Goal: Task Accomplishment & Management: Complete application form

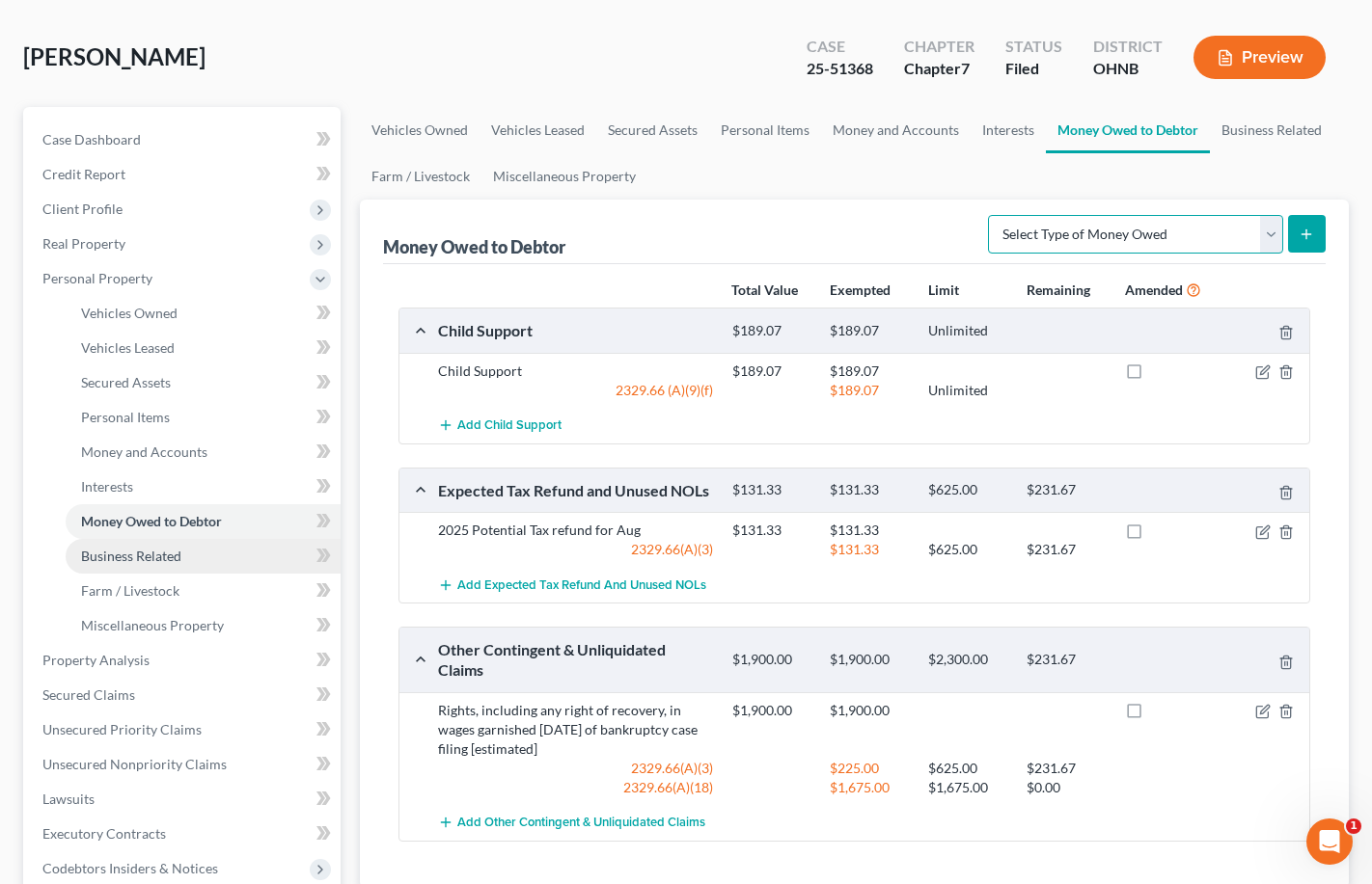
scroll to position [82, 0]
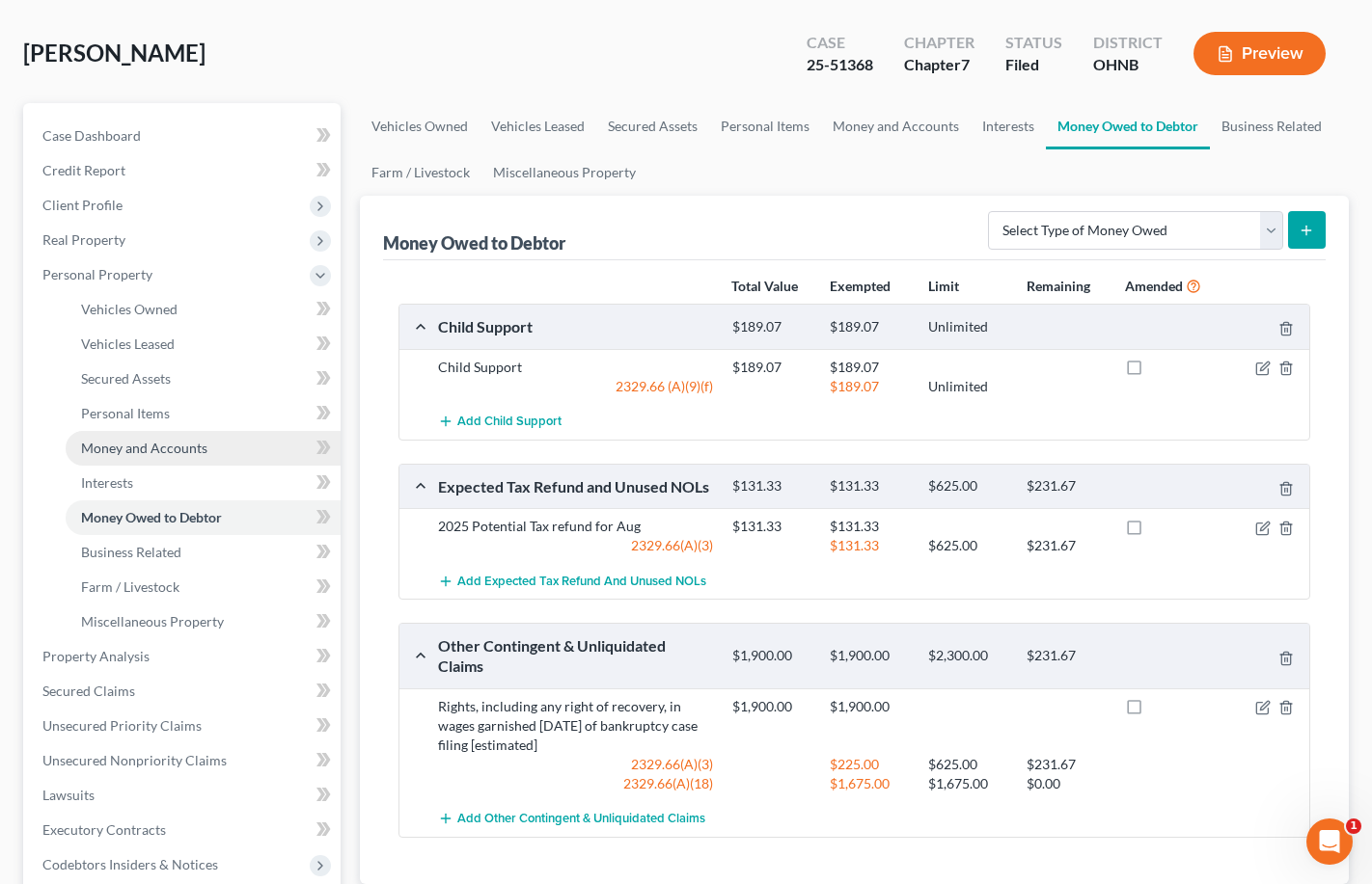
click at [136, 436] on link "Money and Accounts" at bounding box center [203, 449] width 275 height 35
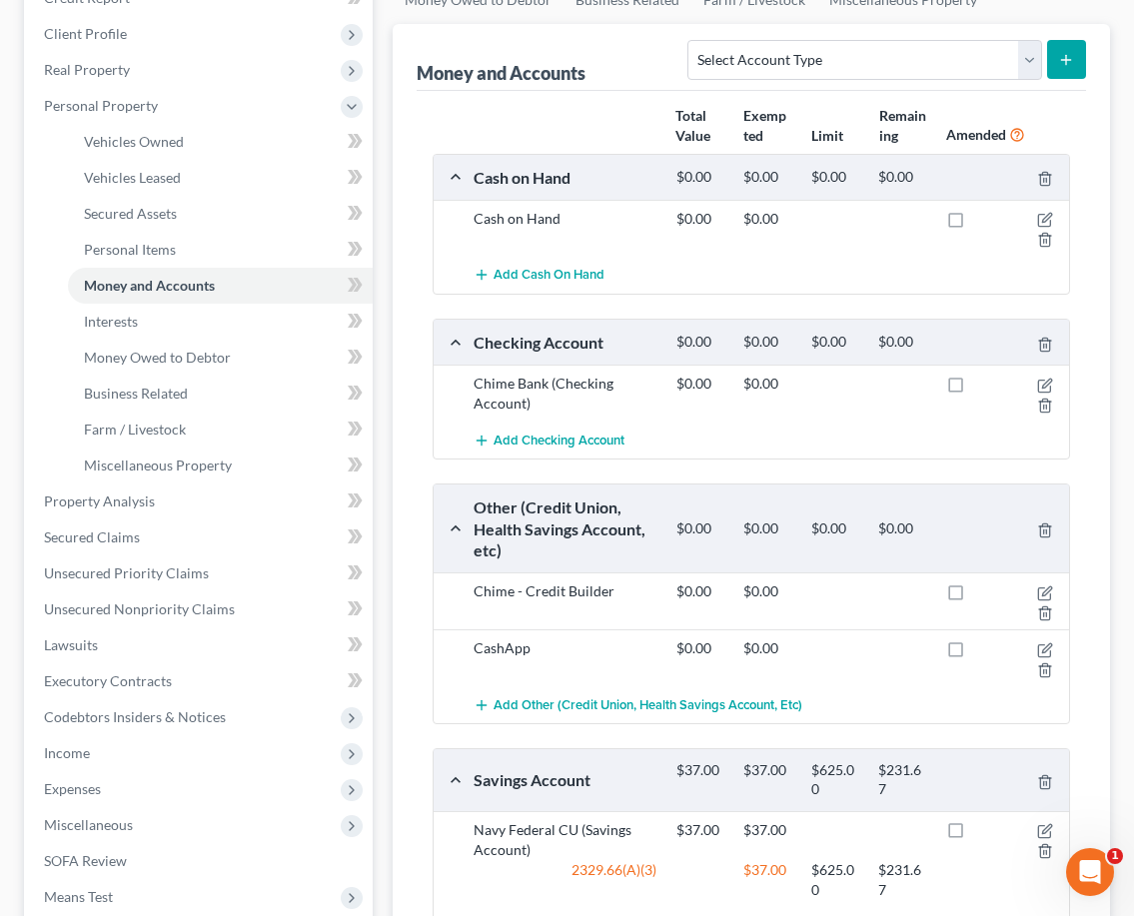
scroll to position [300, 0]
click at [230, 320] on link "Interests" at bounding box center [220, 322] width 305 height 36
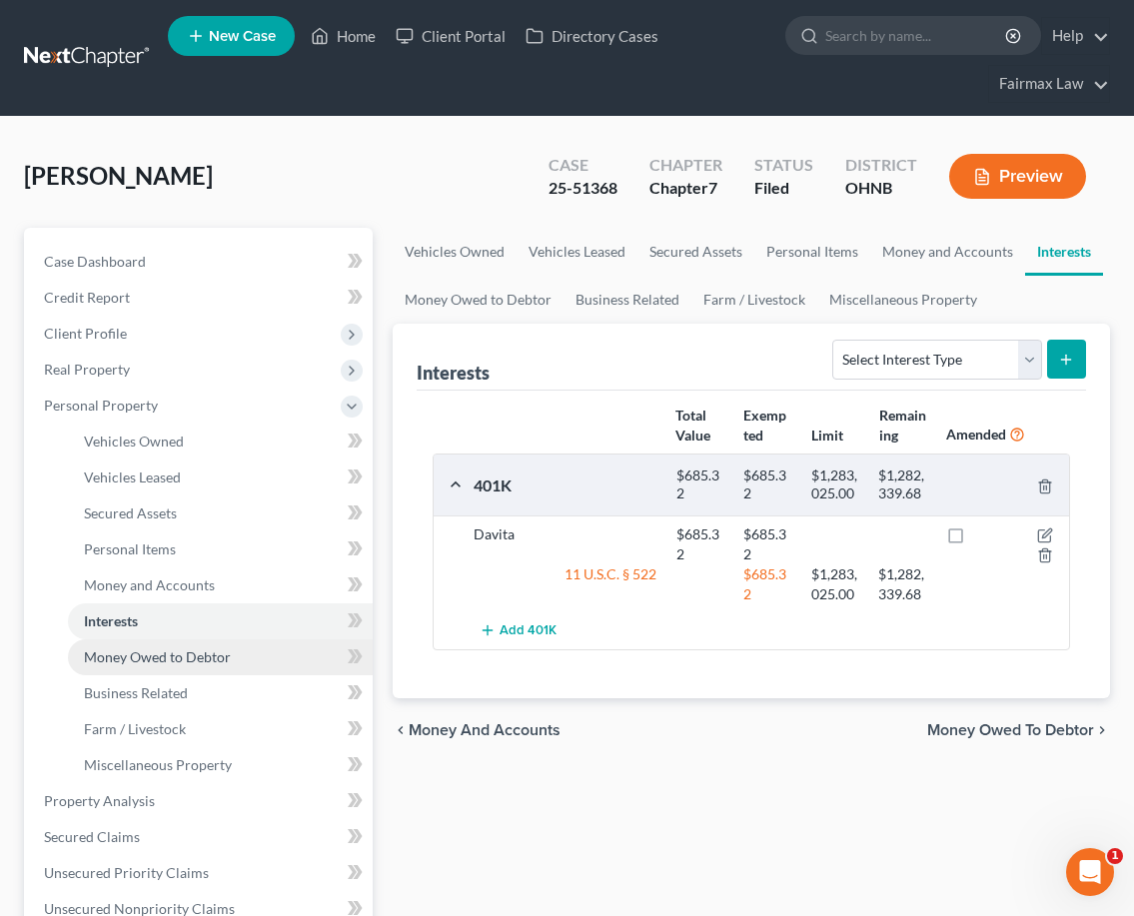
click at [202, 656] on span "Money Owed to Debtor" at bounding box center [157, 657] width 147 height 17
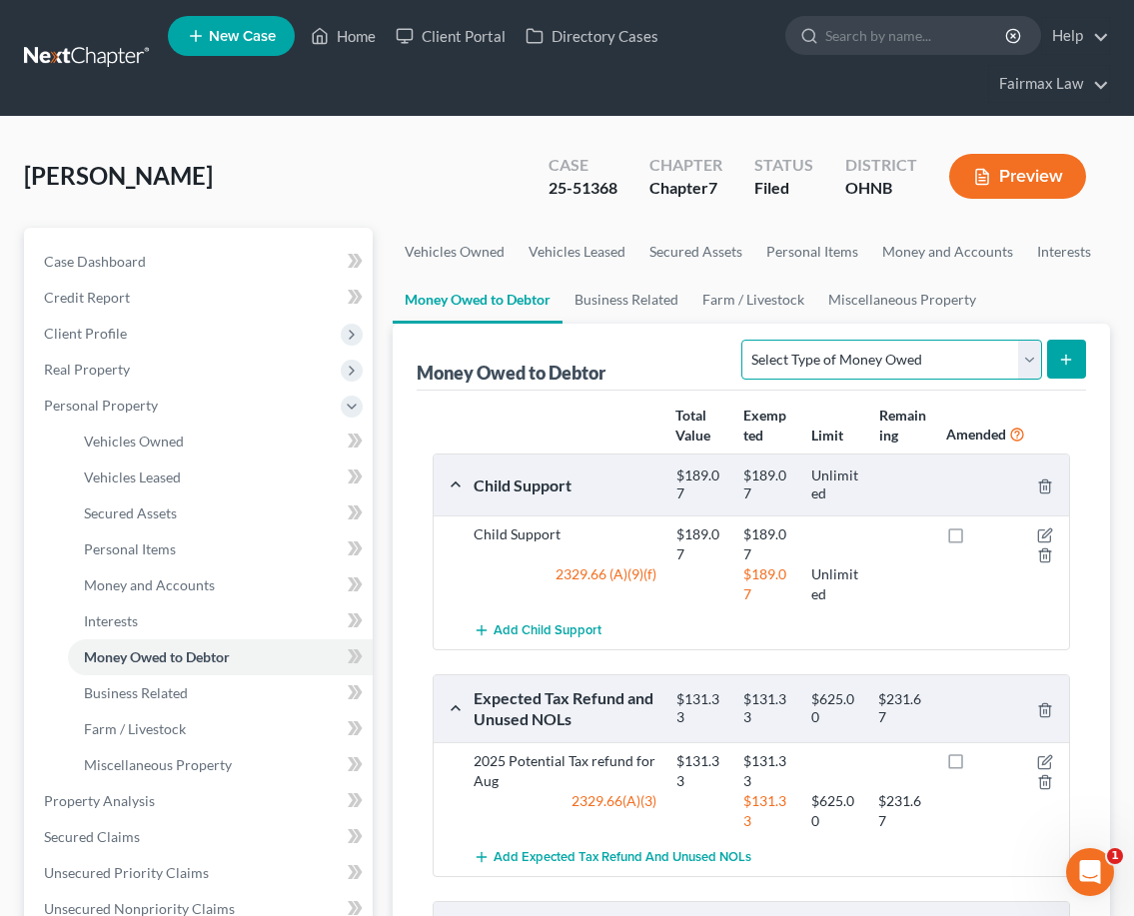
select select "claims_against_third_parties"
click at [1071, 360] on line "submit" at bounding box center [1066, 360] width 9 height 0
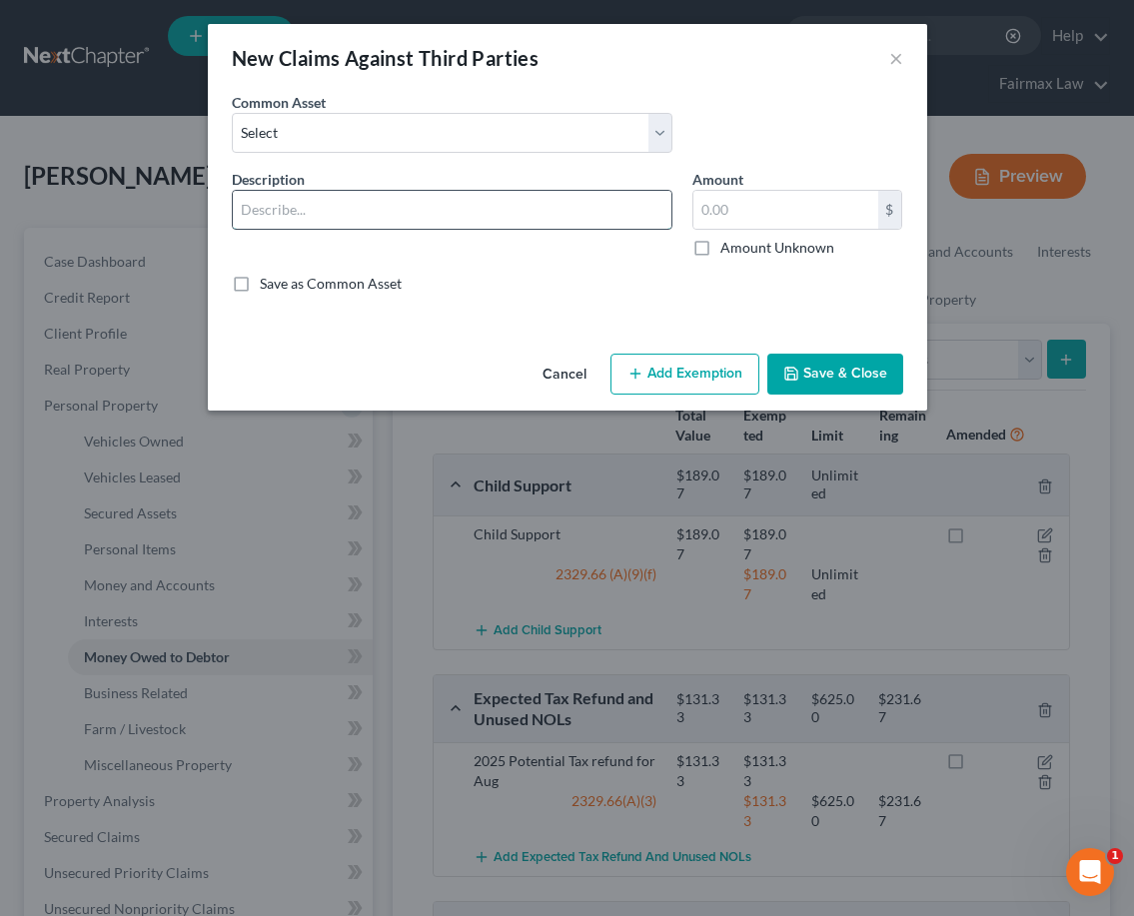
click at [484, 192] on input "text" at bounding box center [452, 210] width 439 height 38
type input "Potential Personal Injury Lawsuit"
click at [721, 246] on label "Amount Unknown" at bounding box center [778, 248] width 114 height 20
click at [729, 246] on input "Amount Unknown" at bounding box center [735, 244] width 13 height 13
checkbox input "true"
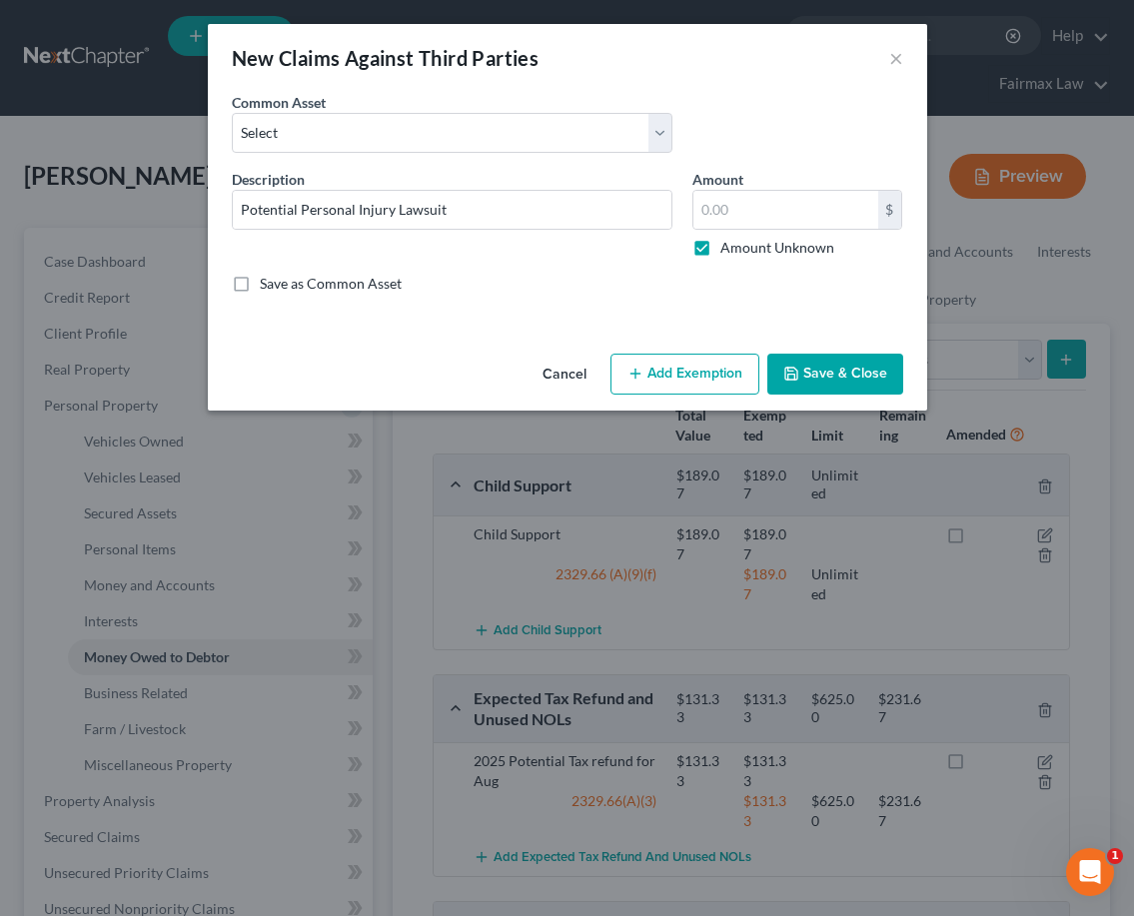
type input "0.00"
click at [603, 294] on div "Description * Potential Personal Injury Lawsuit Amount 0.00 $ Amount Unknown Ba…" at bounding box center [568, 239] width 692 height 141
click at [652, 381] on button "Add Exemption" at bounding box center [685, 375] width 149 height 42
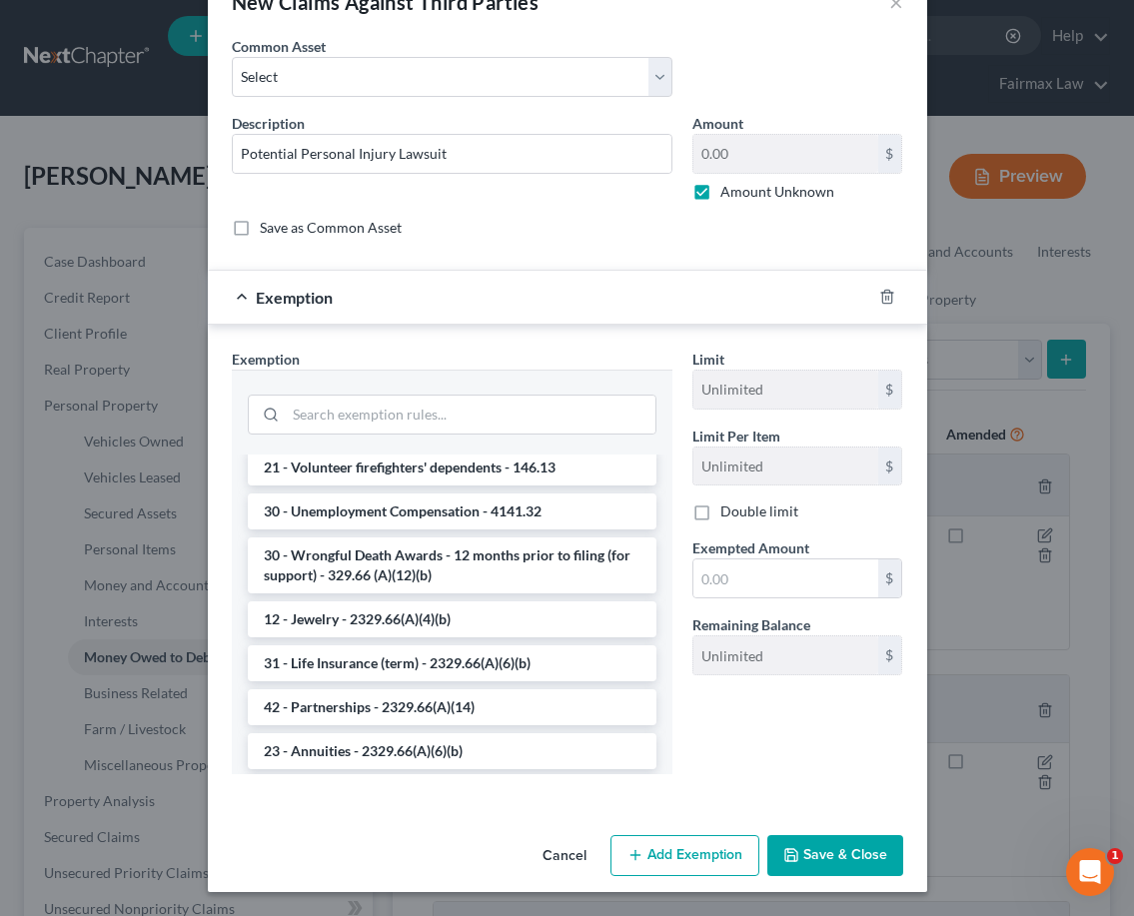
scroll to position [56, 0]
click at [576, 862] on button "Cancel" at bounding box center [565, 857] width 76 height 40
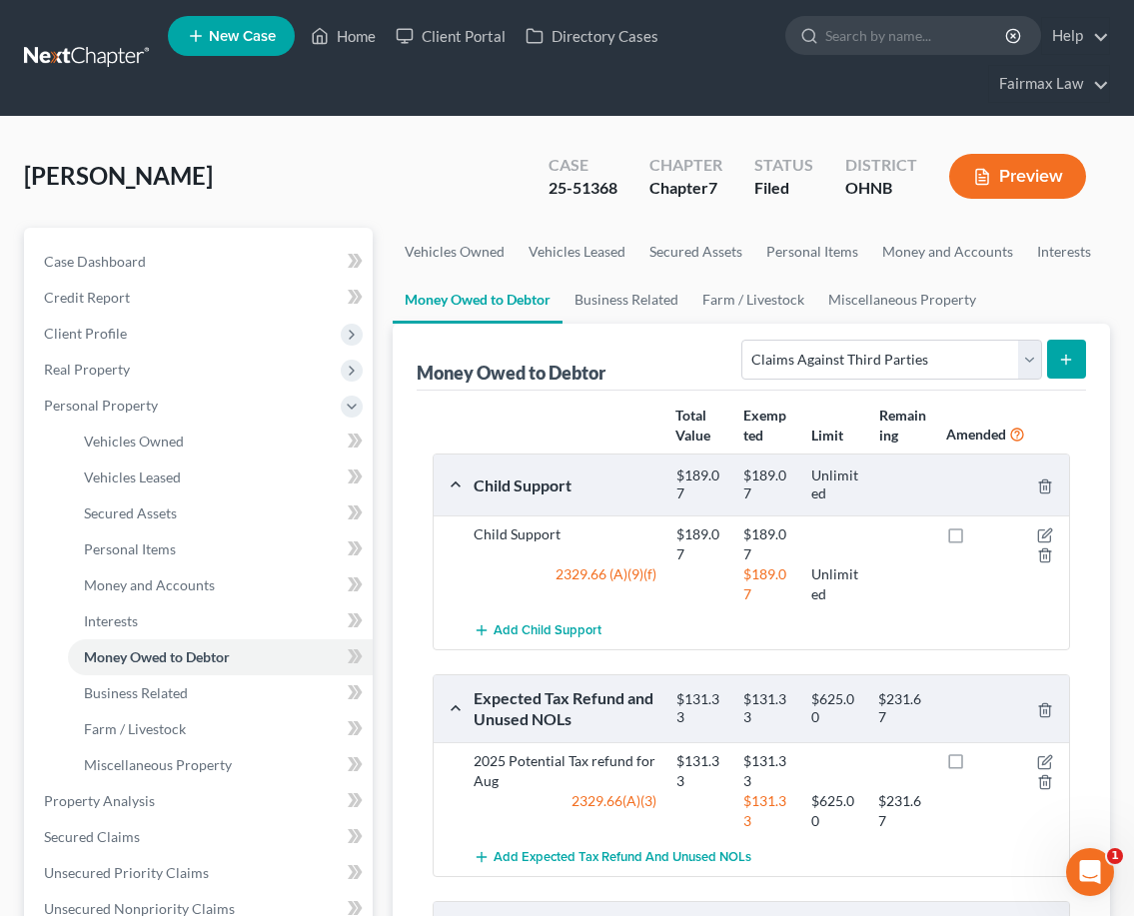
scroll to position [0, 0]
drag, startPoint x: 1035, startPoint y: 360, endPoint x: 615, endPoint y: 425, distance: 425.7
click at [1089, 363] on div "Money Owed to Debtor Select Type of Money Owed Accounts Receivable Alimony Chil…" at bounding box center [752, 777] width 718 height 907
click at [1080, 360] on button "submit" at bounding box center [1066, 359] width 39 height 39
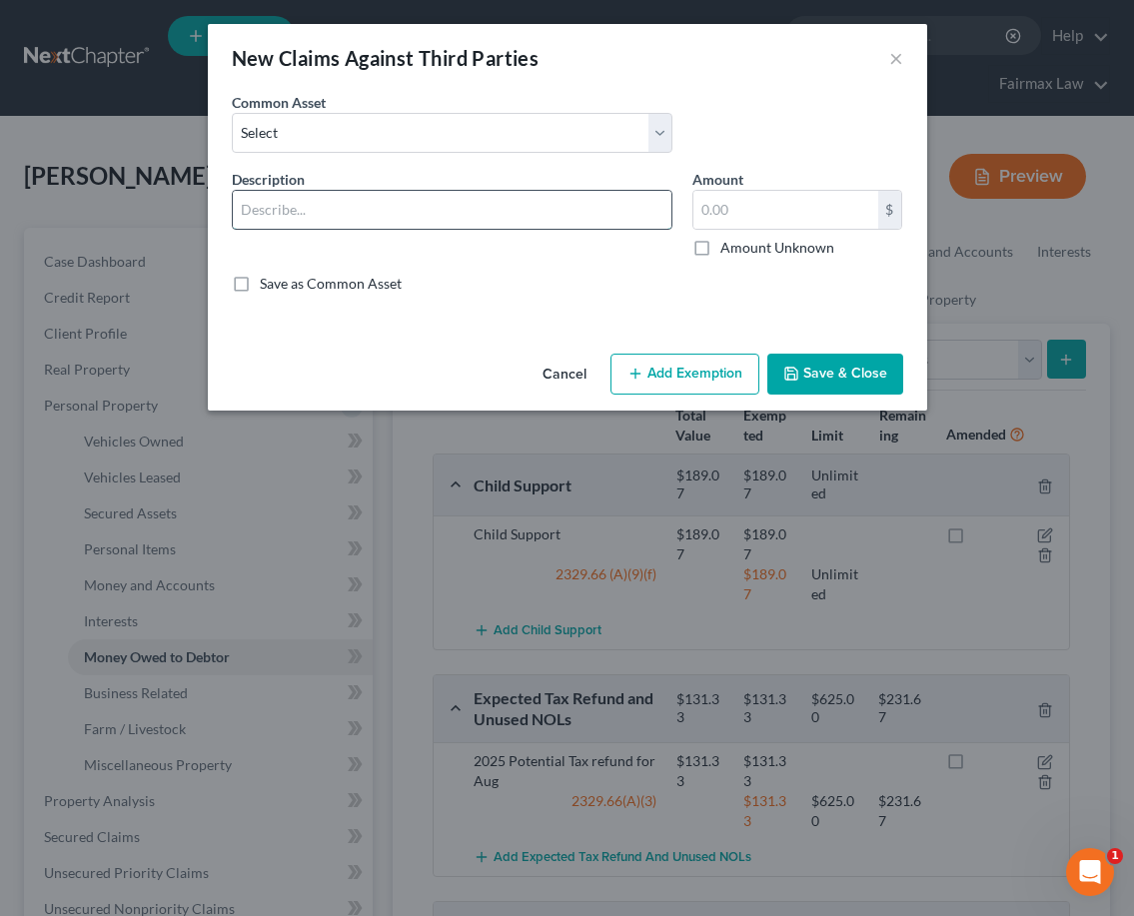
click at [367, 202] on input "text" at bounding box center [452, 210] width 439 height 38
type input "Potential Personal Injury car accident lawsuit"
click at [721, 248] on label "Amount Unknown" at bounding box center [778, 248] width 114 height 20
click at [729, 248] on input "Amount Unknown" at bounding box center [735, 244] width 13 height 13
checkbox input "true"
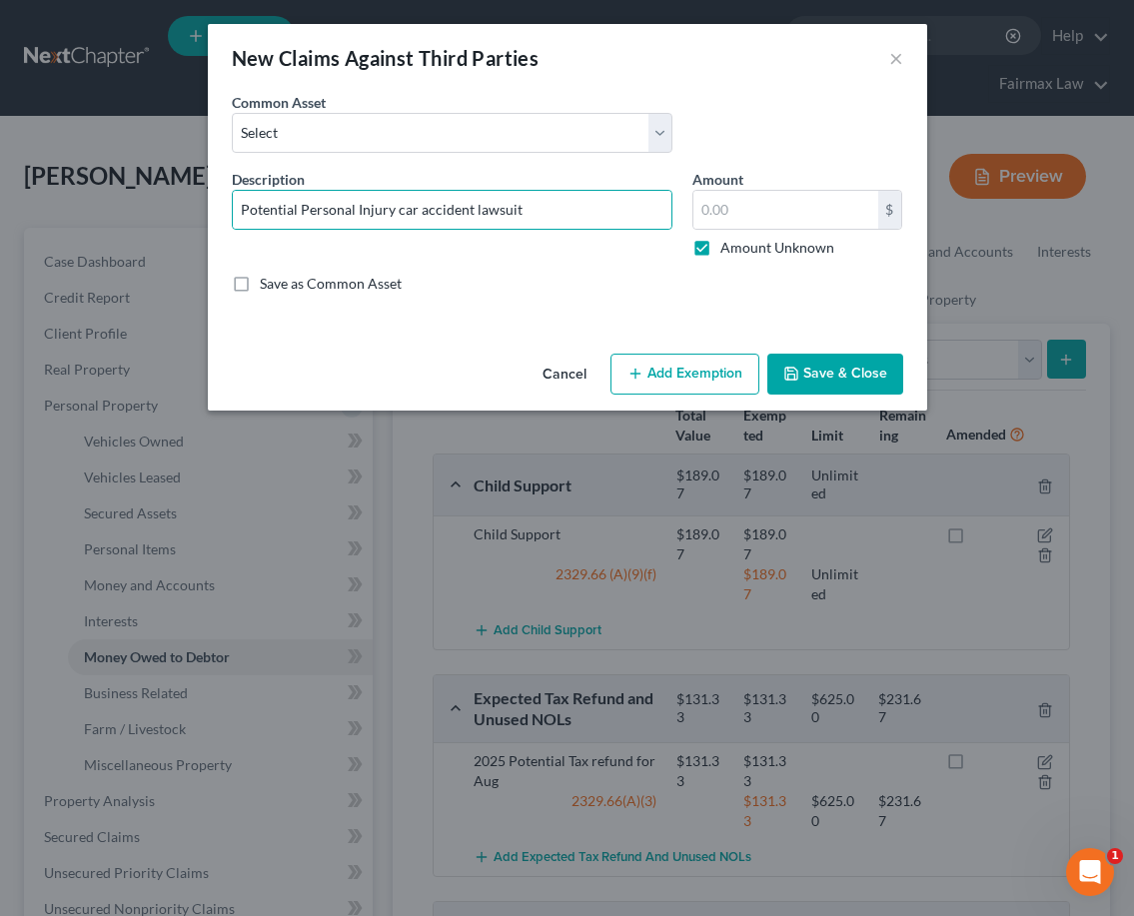
type input "0.00"
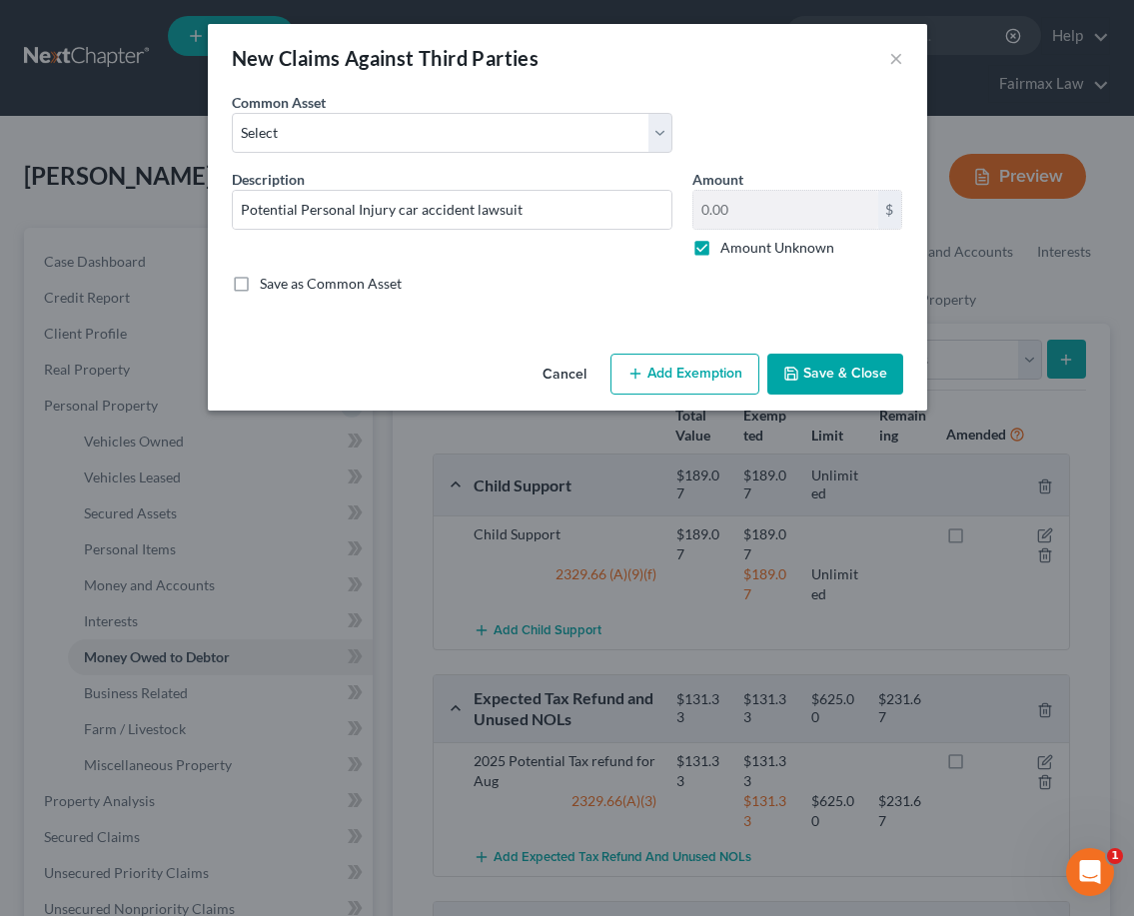
click at [811, 368] on button "Save & Close" at bounding box center [835, 375] width 136 height 42
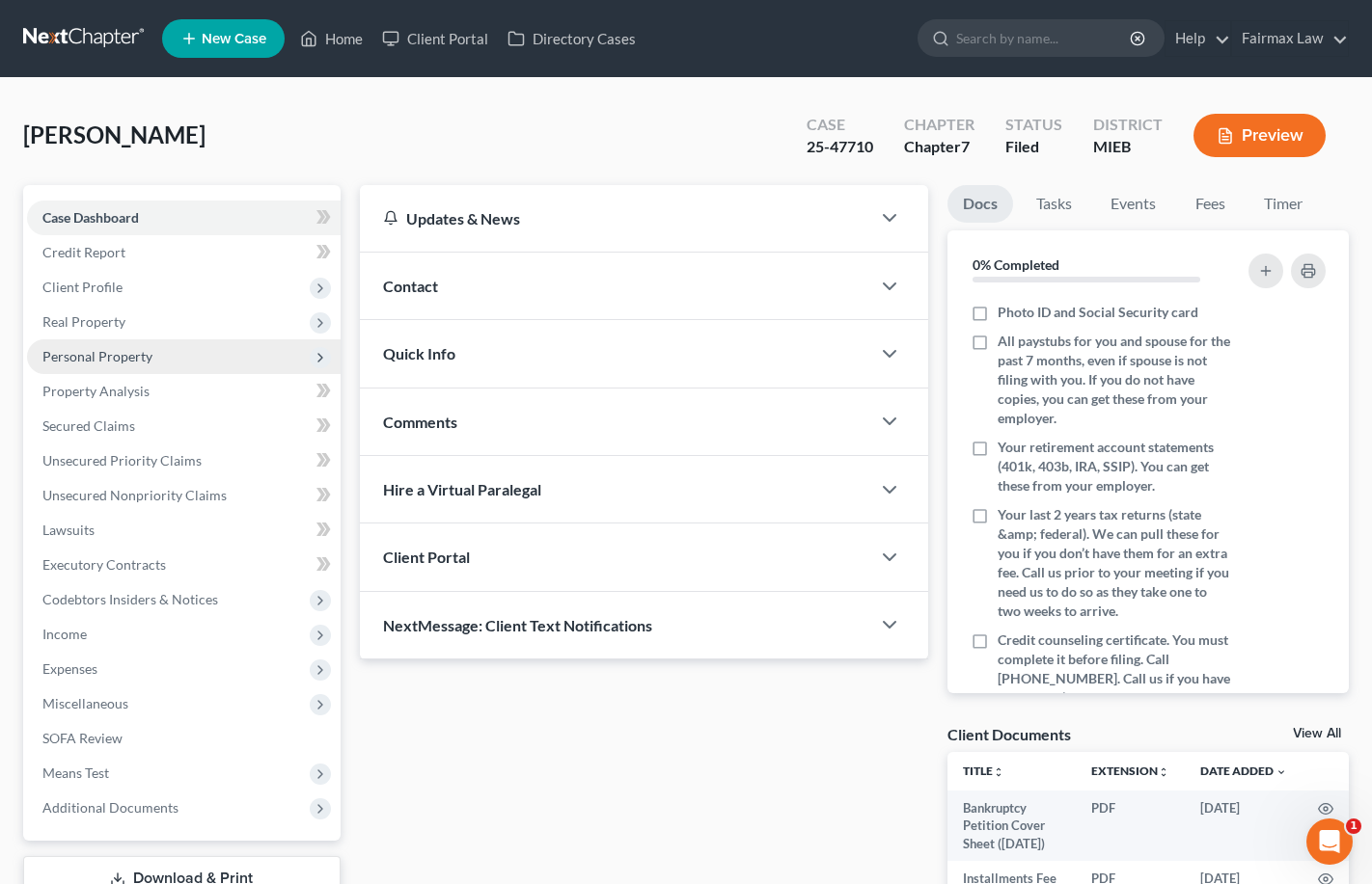
click at [146, 361] on span "Personal Property" at bounding box center [98, 356] width 110 height 16
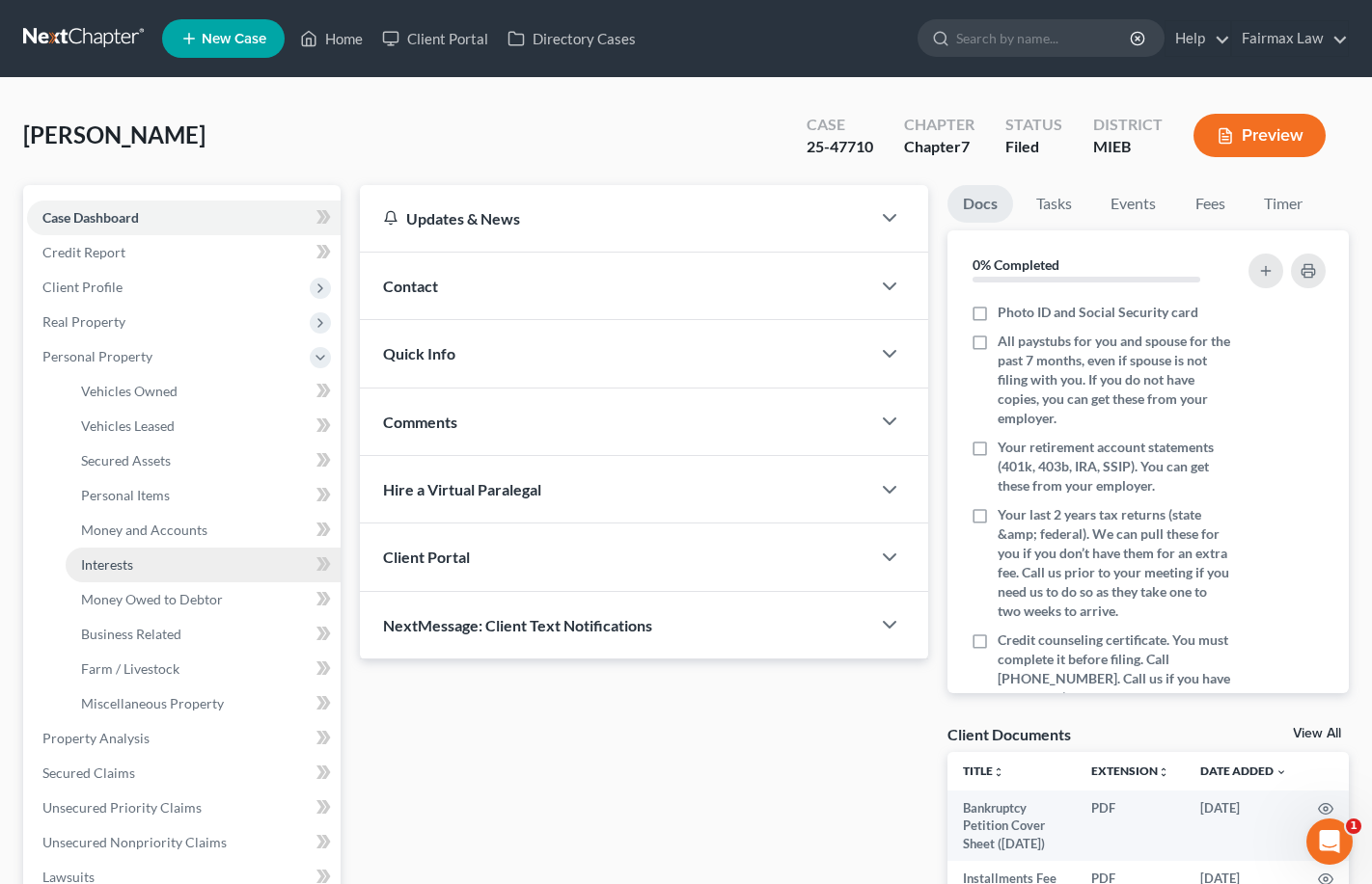
click at [142, 568] on link "Interests" at bounding box center [203, 566] width 275 height 35
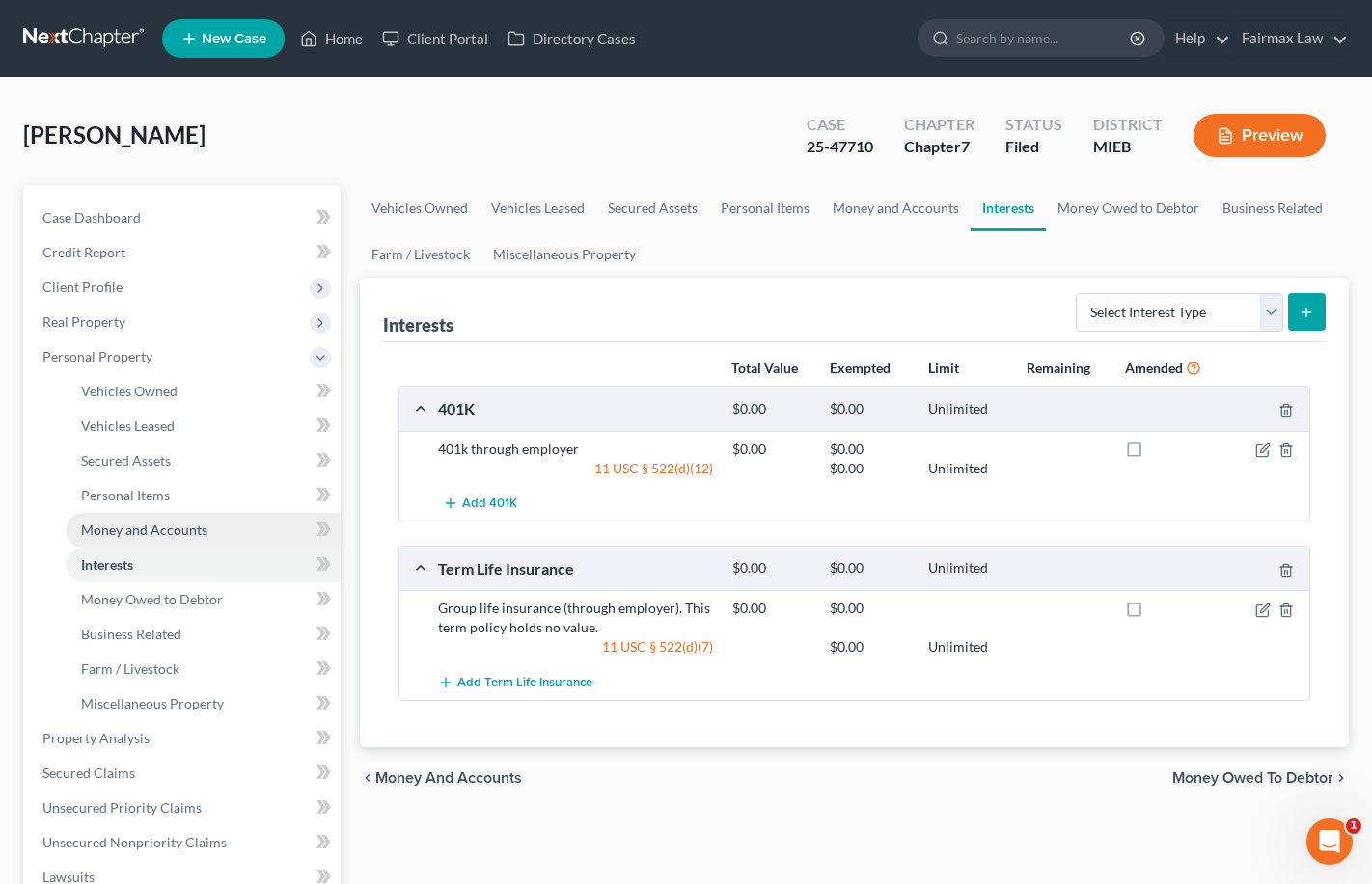
click at [201, 531] on span "Money and Accounts" at bounding box center [144, 530] width 126 height 16
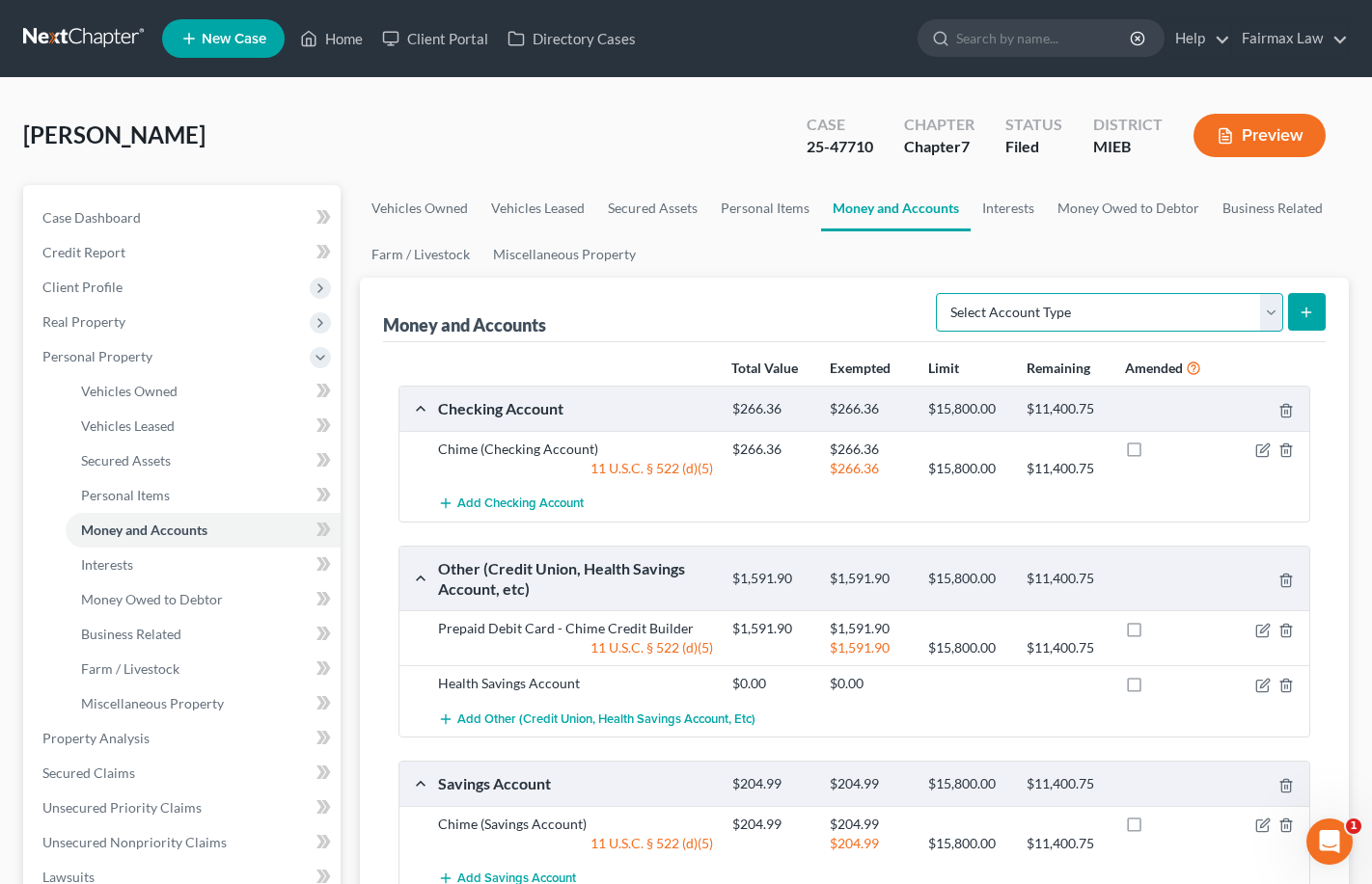
select select "other"
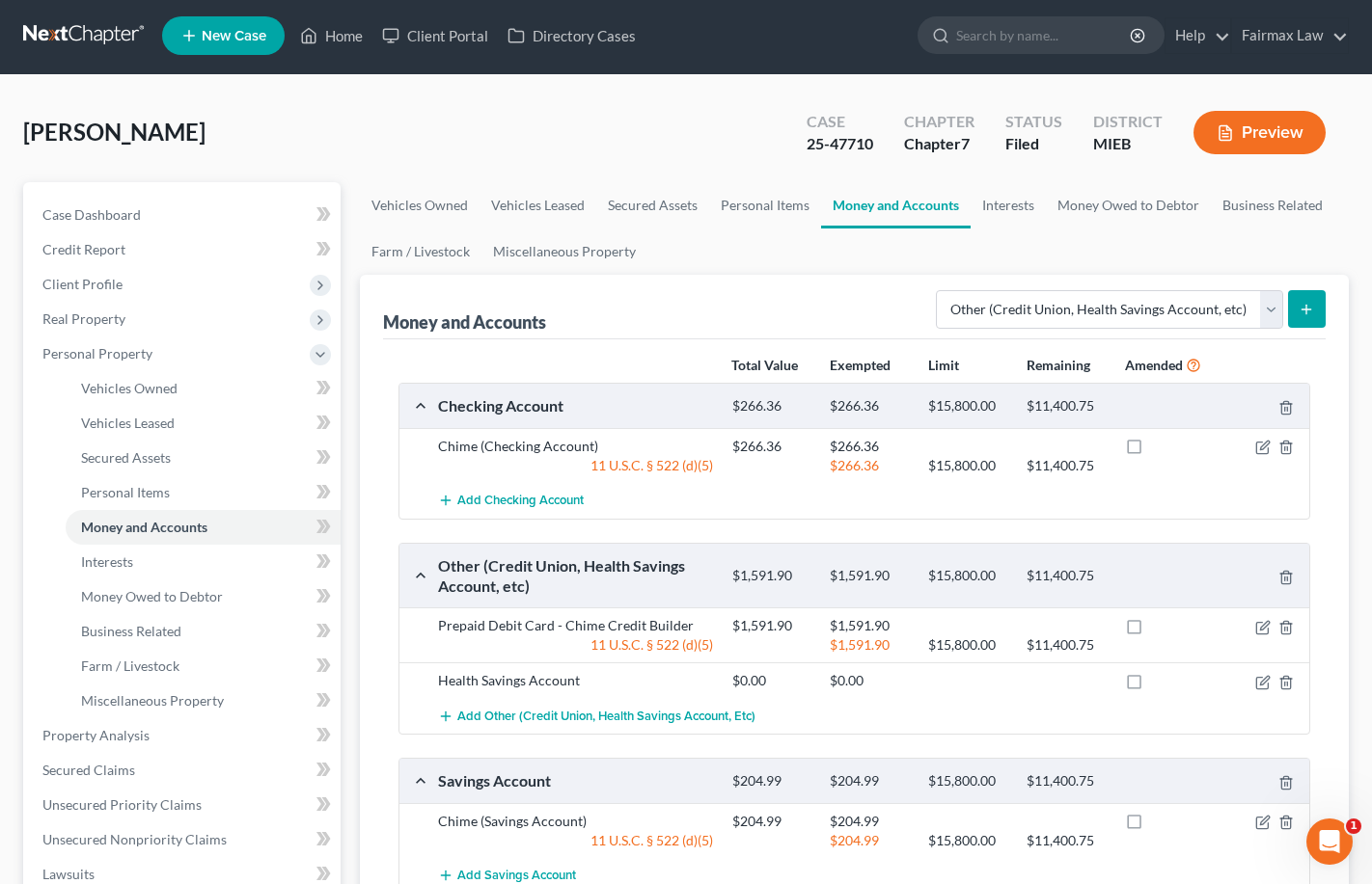
click at [1293, 320] on button "submit" at bounding box center [1306, 309] width 38 height 38
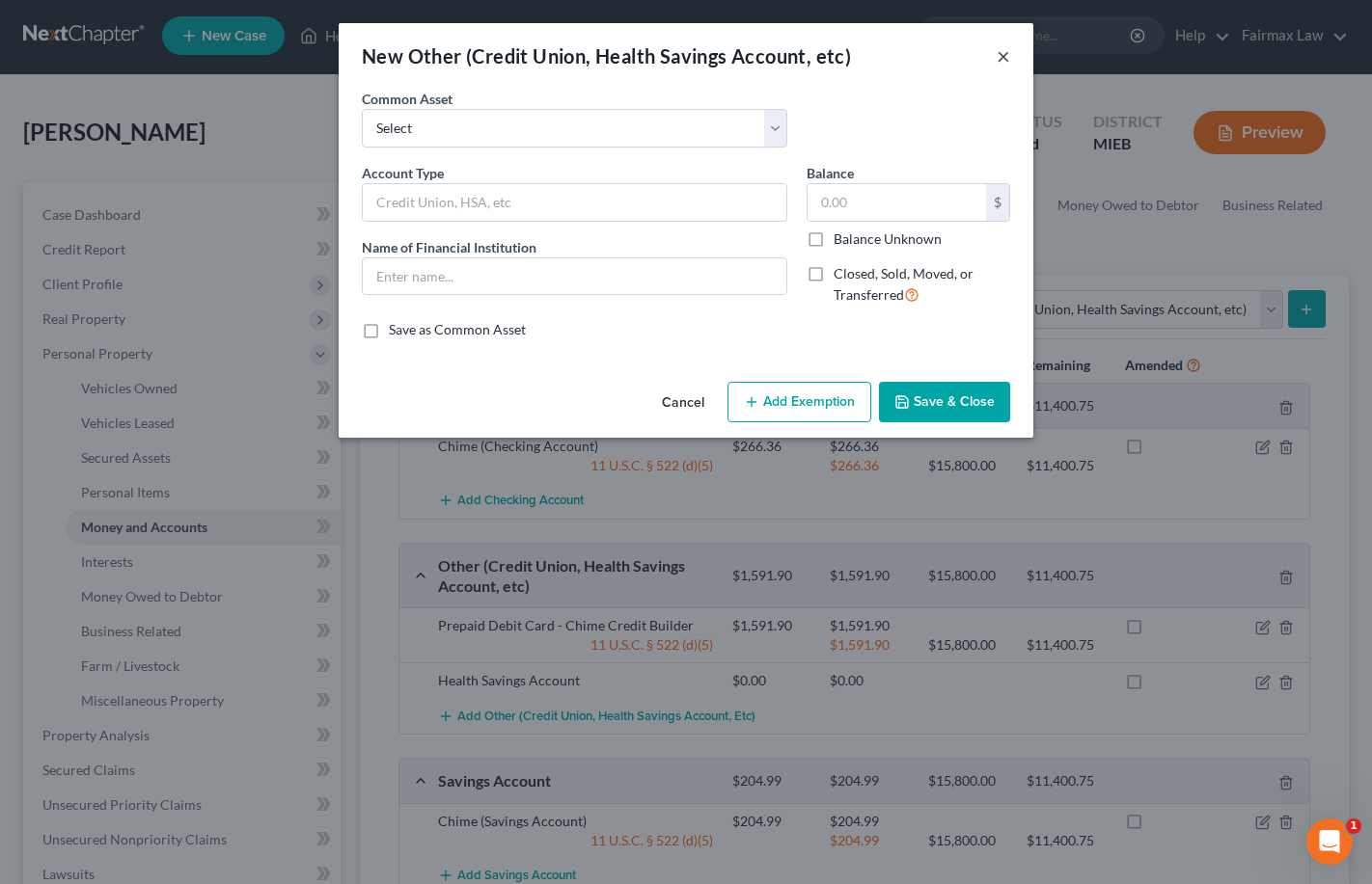
click at [1001, 57] on button "×" at bounding box center [1003, 56] width 14 height 23
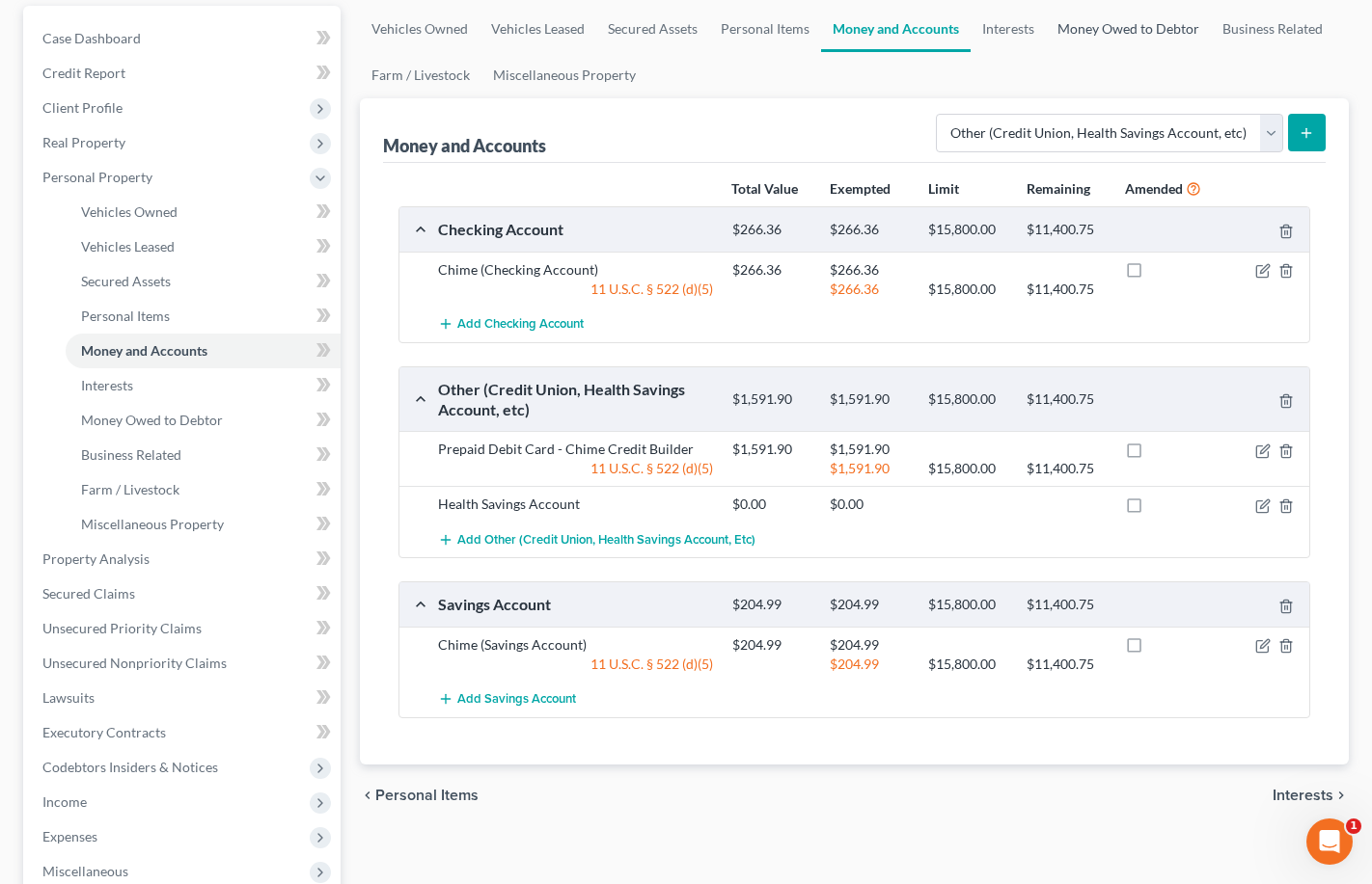
scroll to position [295, 0]
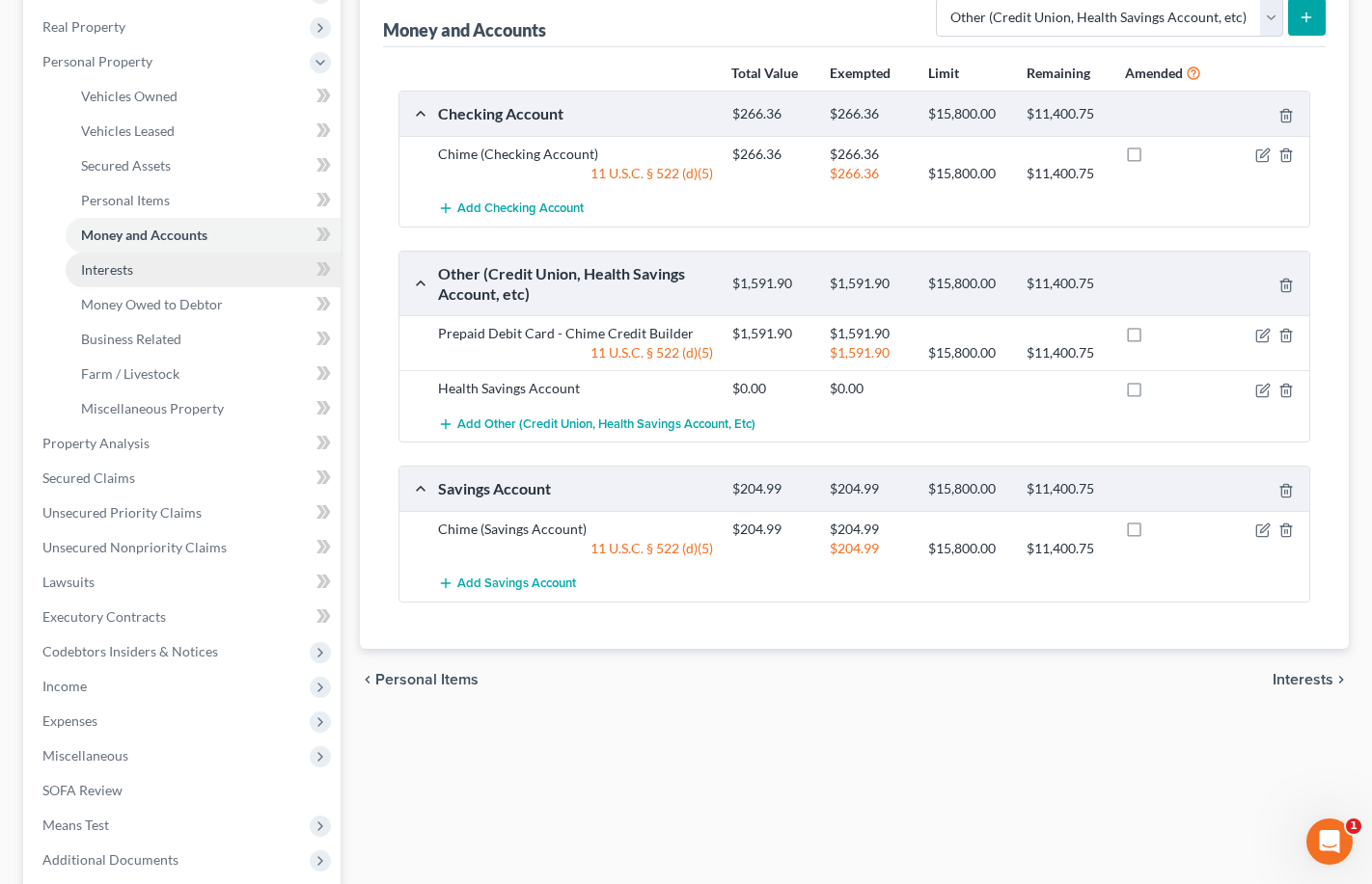
click at [201, 286] on link "Interests" at bounding box center [203, 270] width 275 height 35
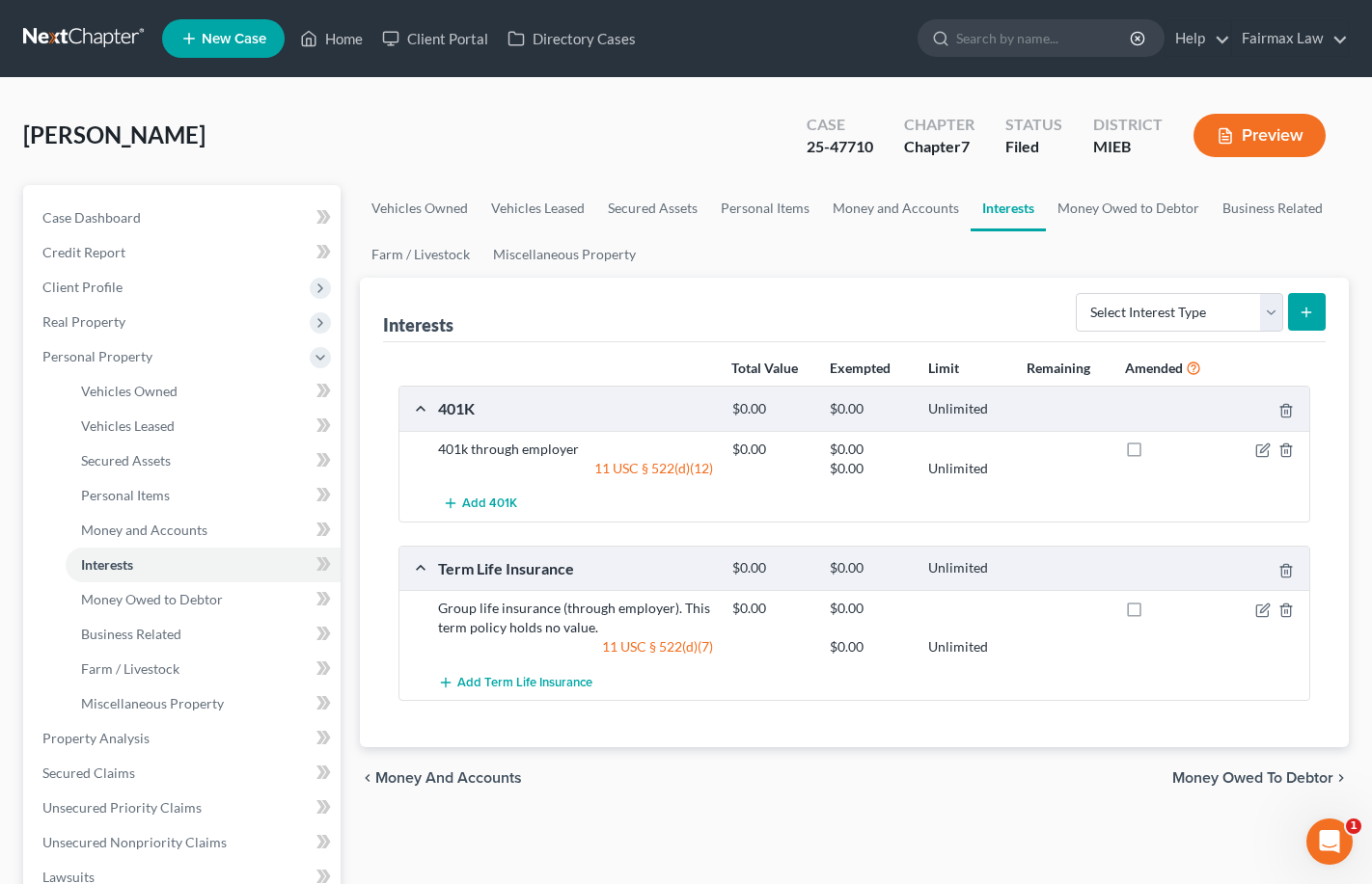
click at [1306, 304] on button "submit" at bounding box center [1306, 312] width 38 height 38
select select "other_retirement_plan"
click at [1310, 317] on icon "submit" at bounding box center [1306, 313] width 15 height 15
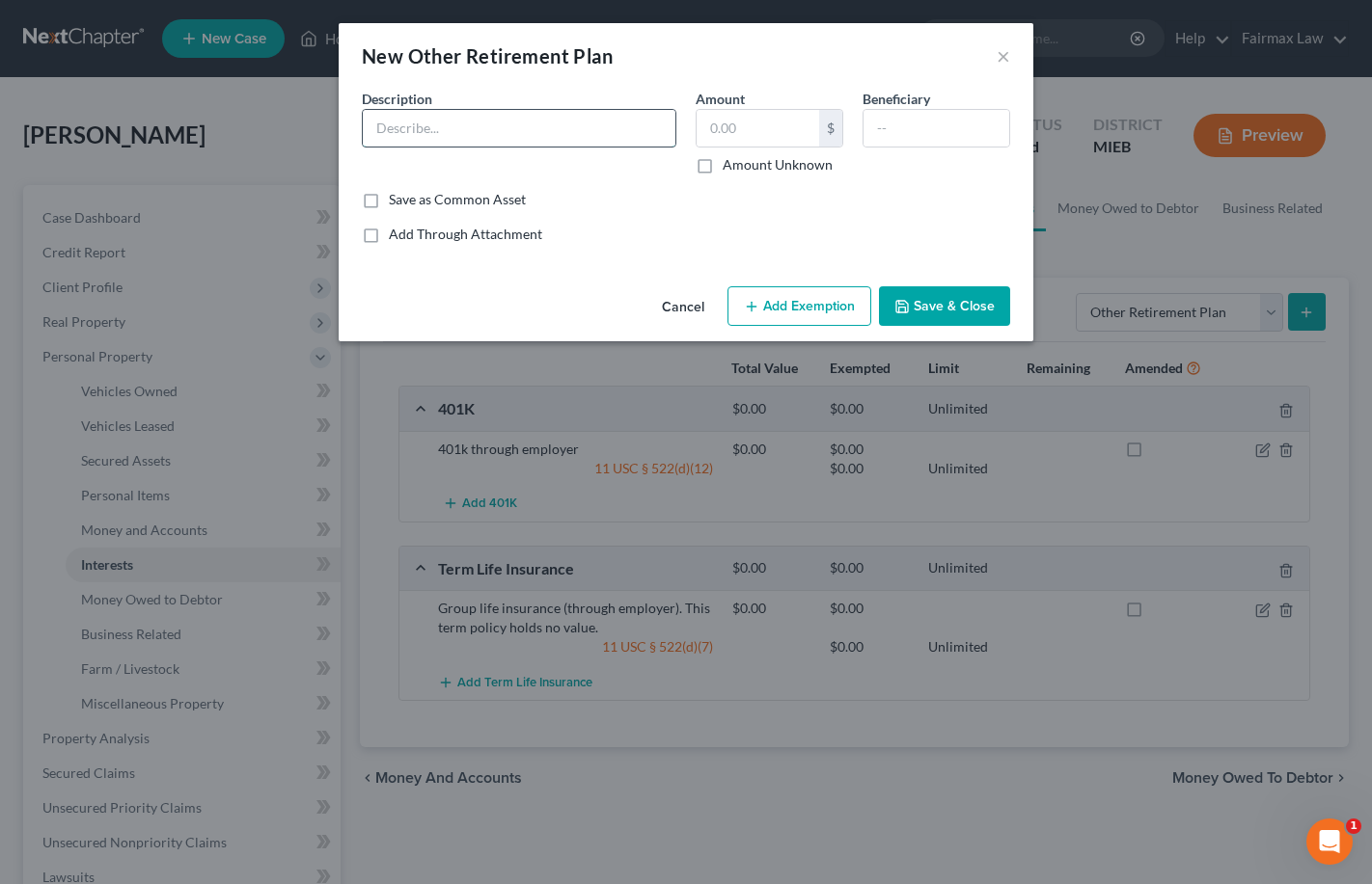
click at [534, 126] on input "text" at bounding box center [519, 128] width 313 height 37
type input "Health Savings Account"
click at [770, 132] on input "text" at bounding box center [758, 128] width 123 height 37
type input "6.66"
click at [883, 200] on div "Save as Common Asset" at bounding box center [686, 200] width 649 height 19
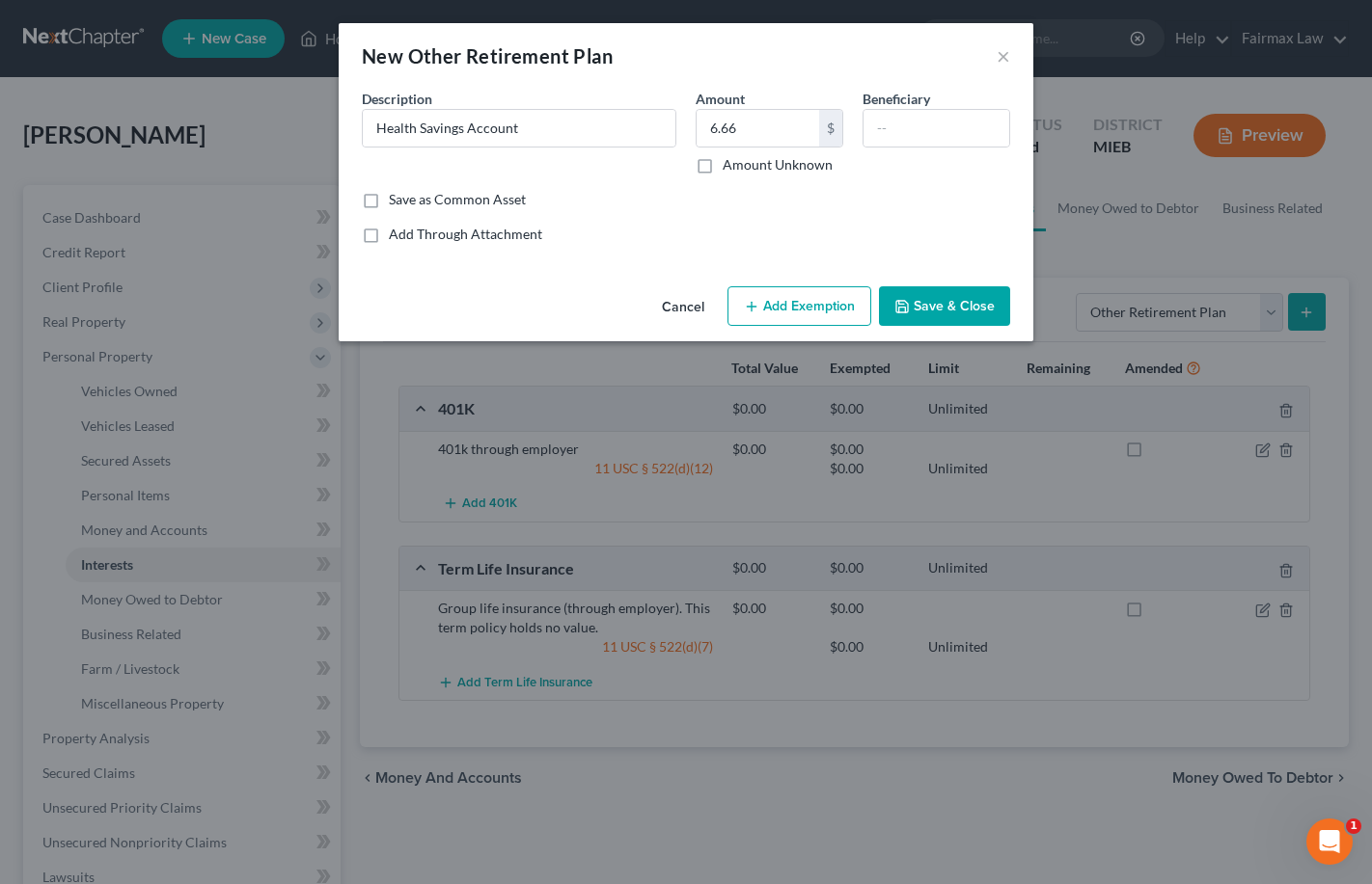
click at [832, 313] on button "Add Exemption" at bounding box center [799, 307] width 144 height 41
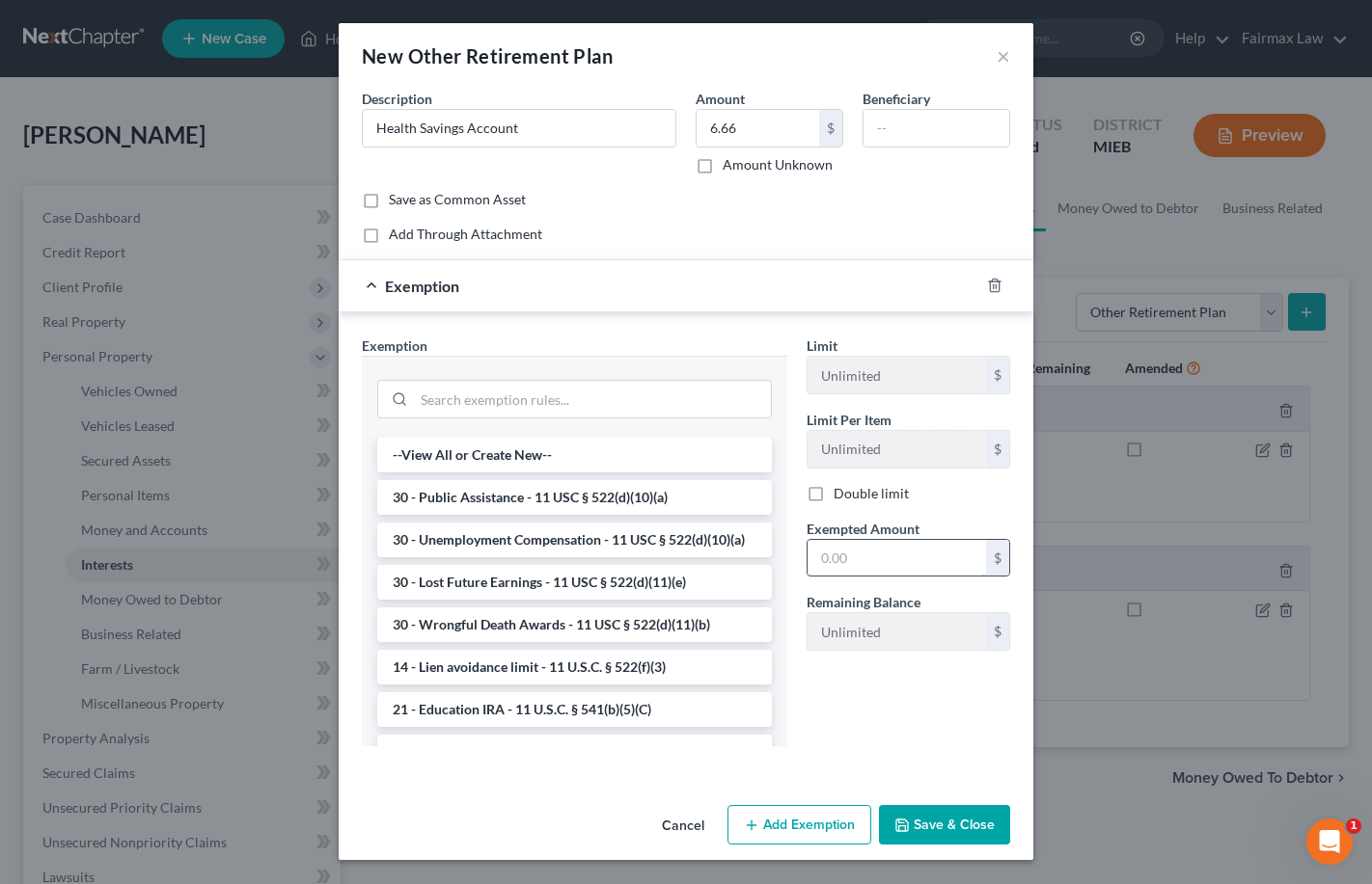
click at [848, 566] on input "text" at bounding box center [896, 559] width 179 height 37
type input "6.66"
click at [893, 740] on div "Limit Unlimited $ Limit Per Item Unlimited $ Double limit Exempted Amount * 6.6…" at bounding box center [908, 549] width 223 height 427
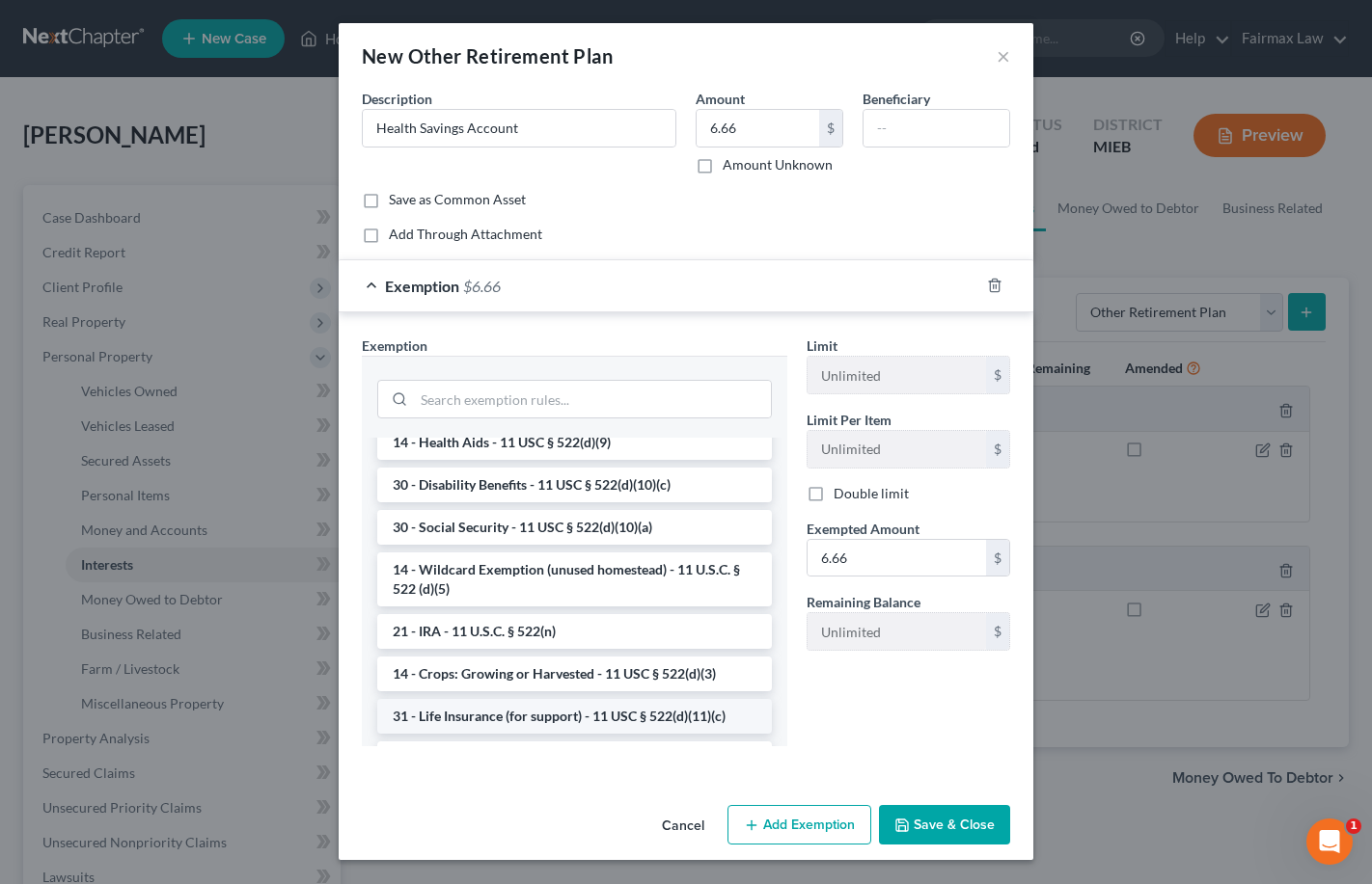
scroll to position [1023, 0]
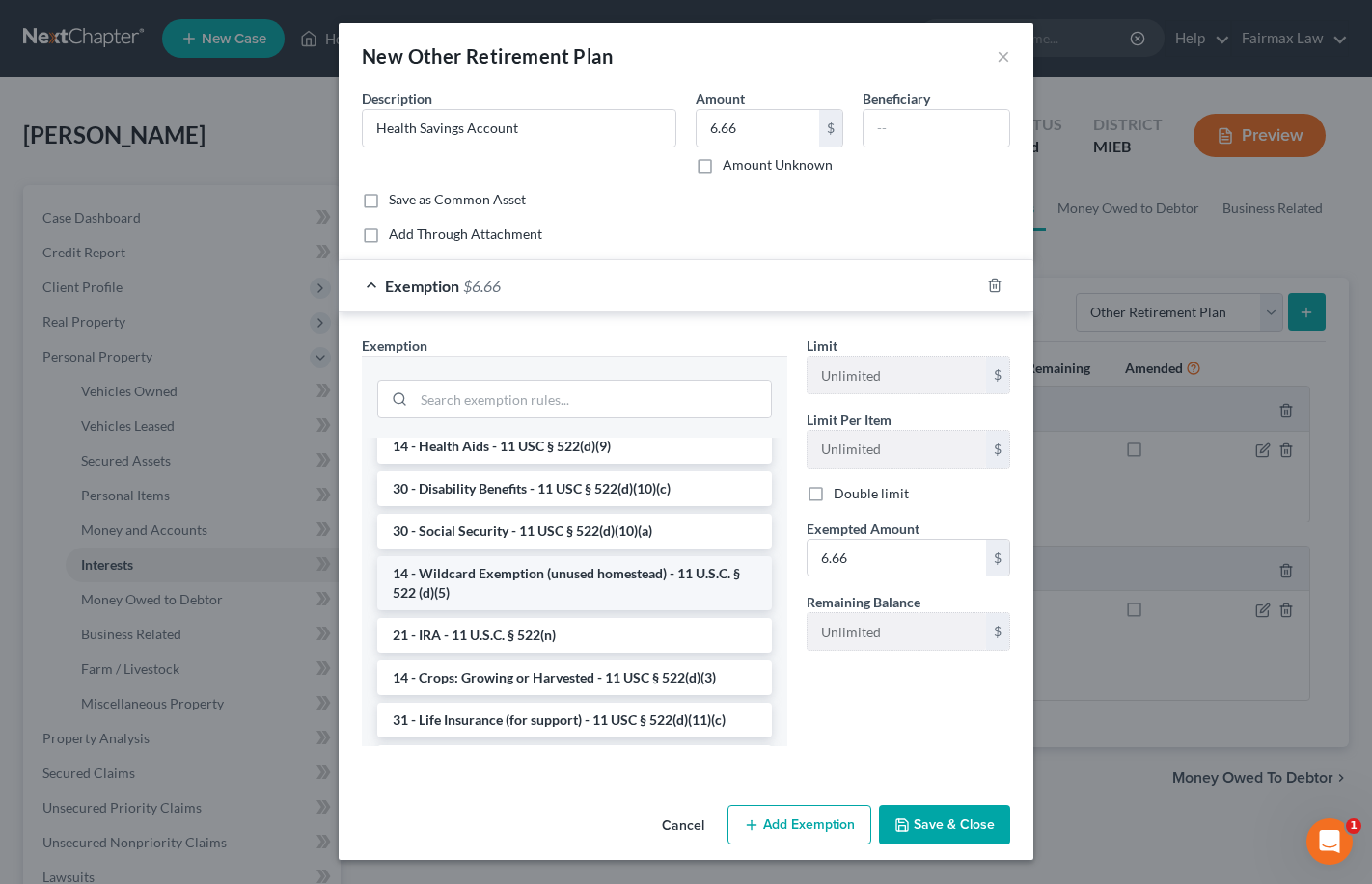
click at [614, 571] on li "14 - Wildcard Exemption (unused homestead) - 11 U.S.C. § 522 (d)(5)" at bounding box center [574, 584] width 395 height 54
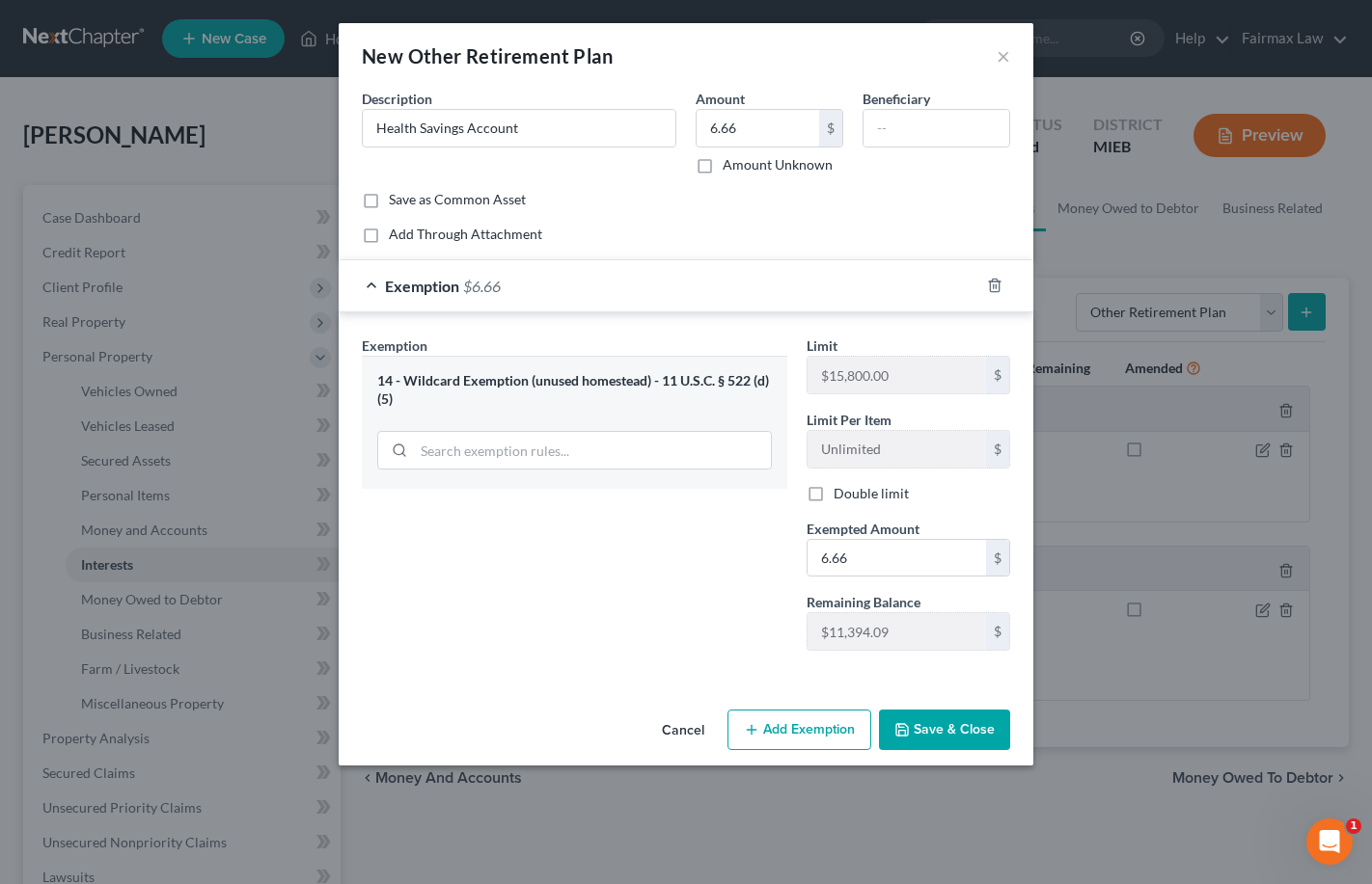
click at [936, 728] on button "Save & Close" at bounding box center [944, 731] width 131 height 41
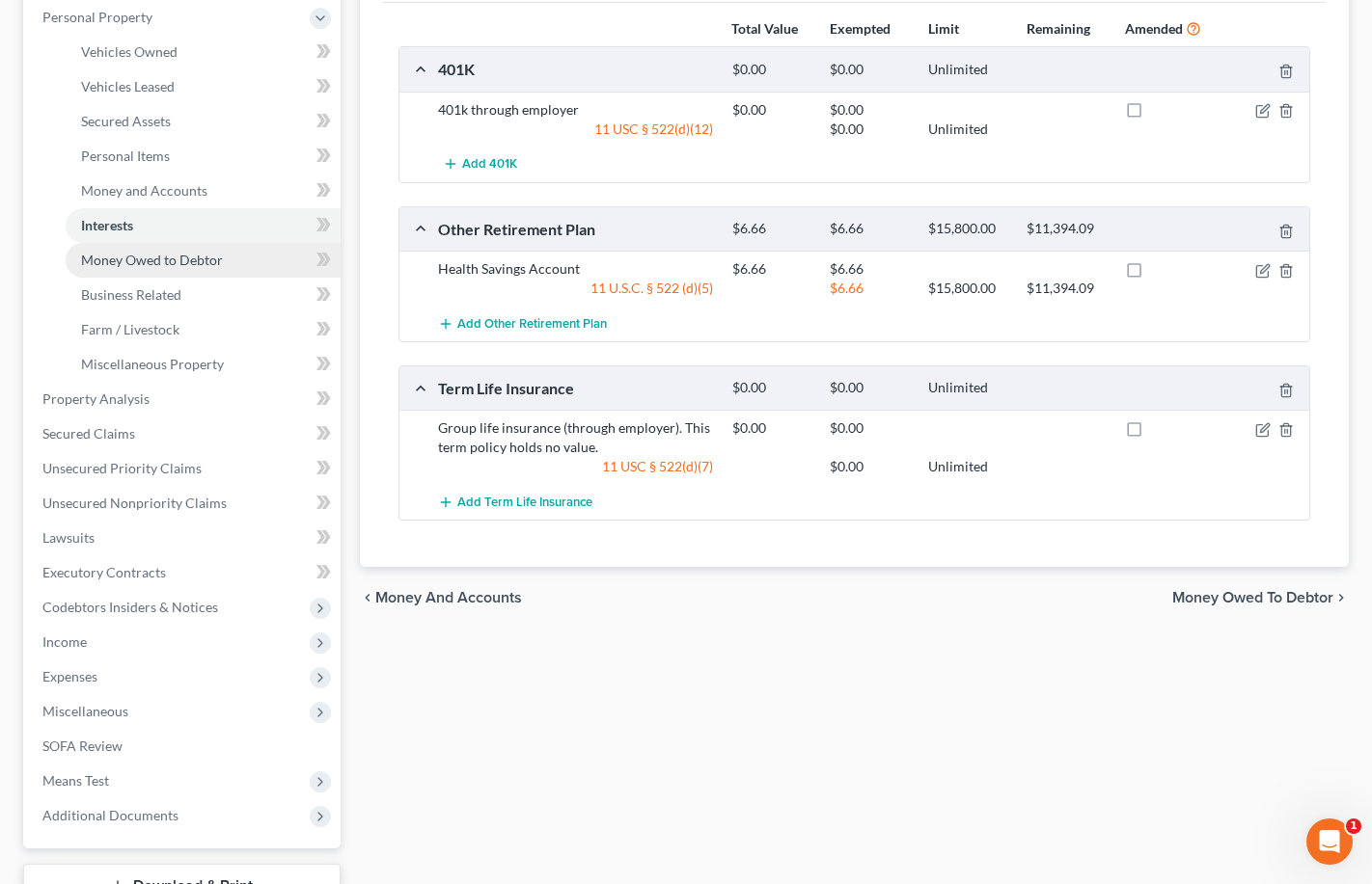
scroll to position [488, 0]
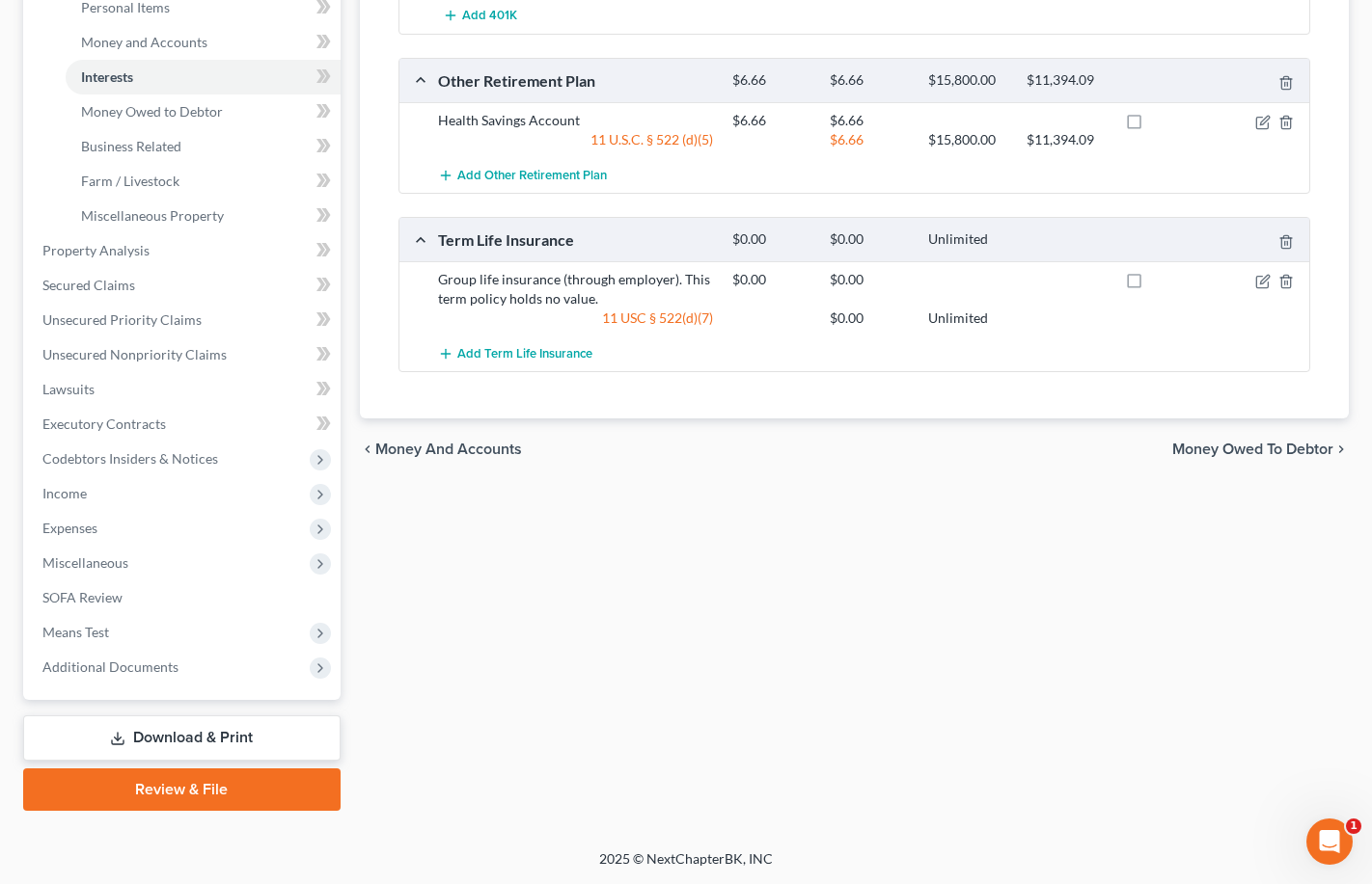
click at [247, 747] on link "Download & Print" at bounding box center [182, 738] width 318 height 45
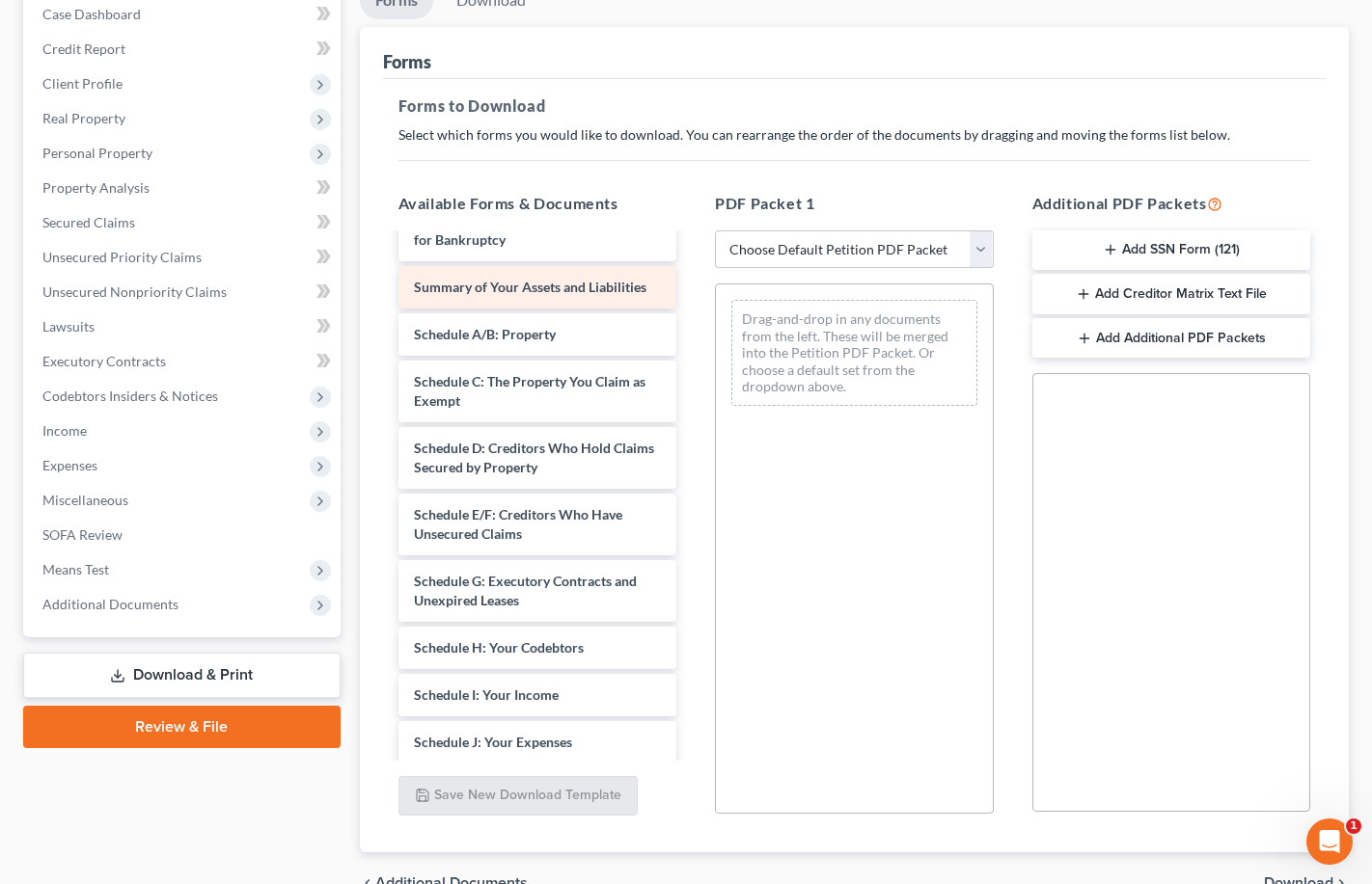
scroll to position [206, 0]
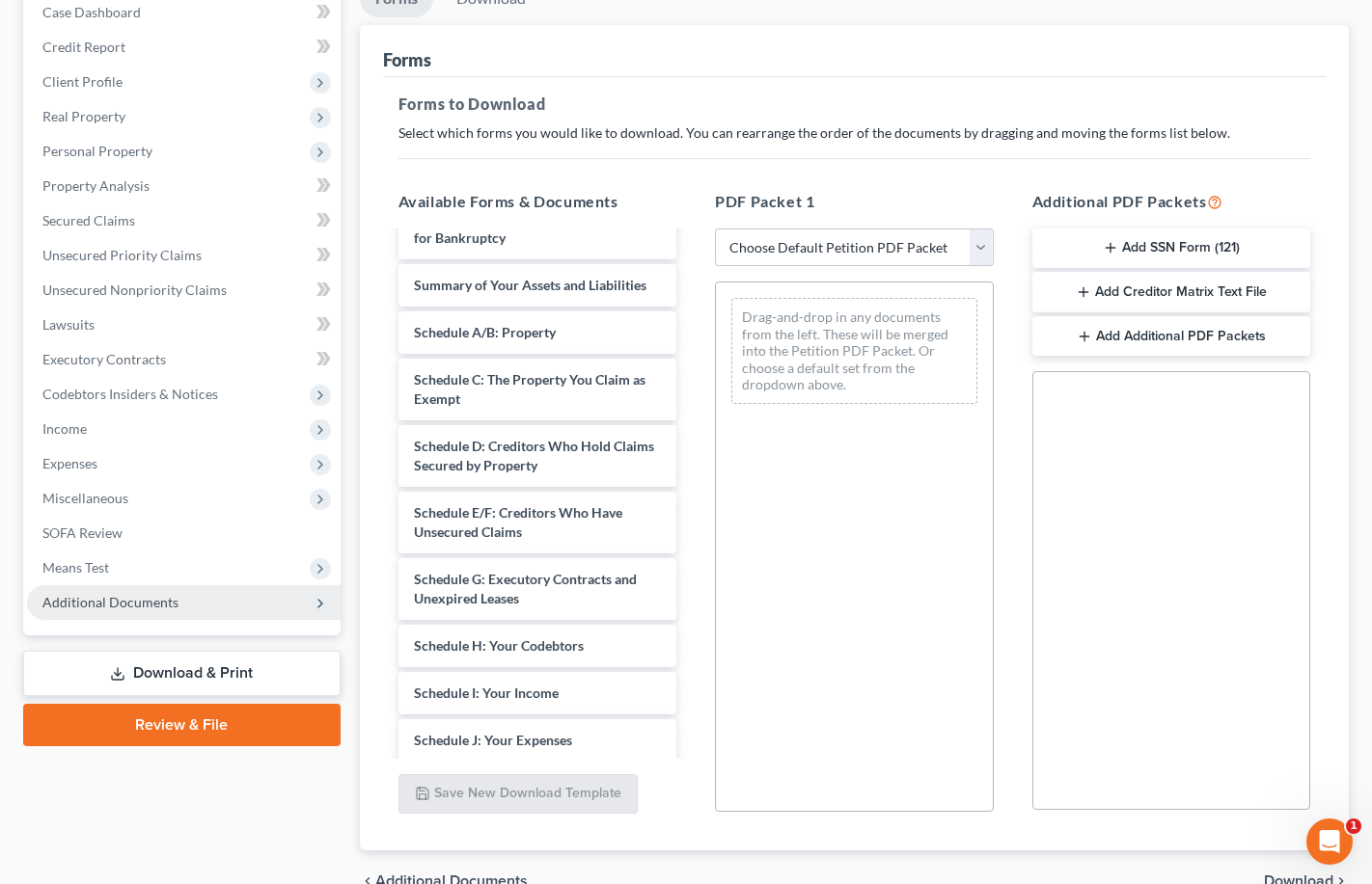
click at [169, 603] on span "Additional Documents" at bounding box center [110, 602] width 136 height 16
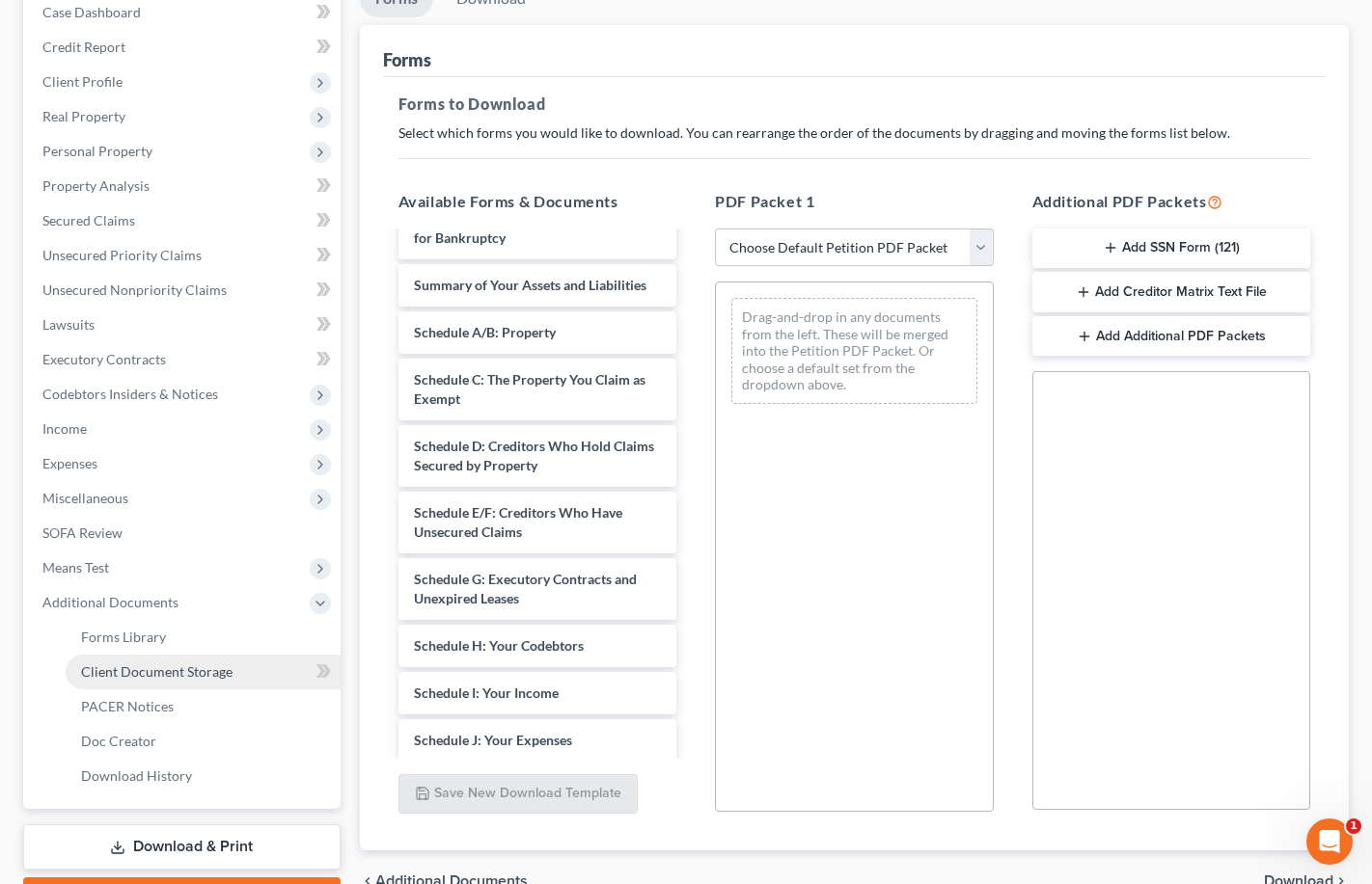
click at [170, 668] on span "Client Document Storage" at bounding box center [156, 672] width 152 height 16
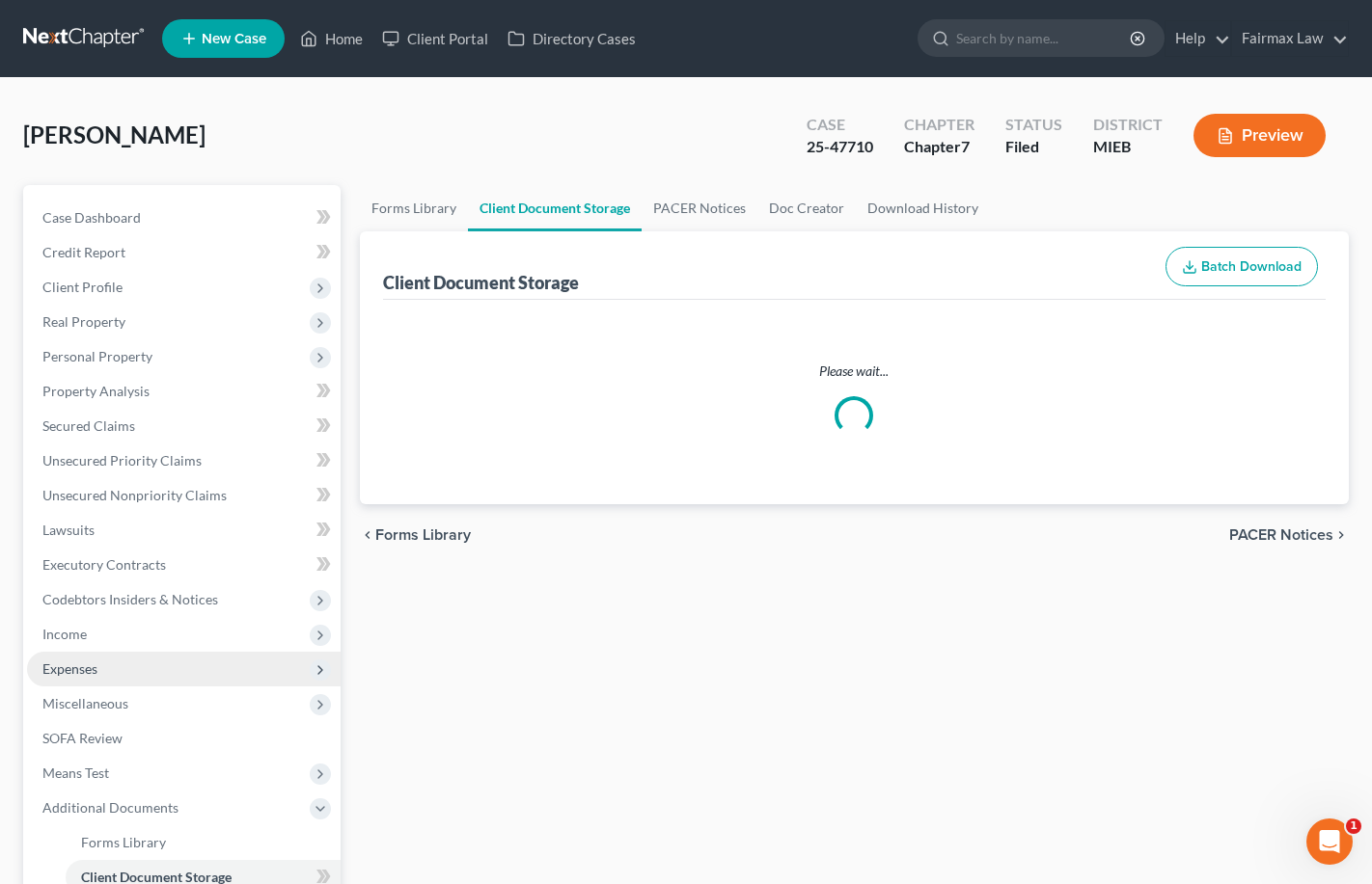
select select "7"
select select "32"
select select "6"
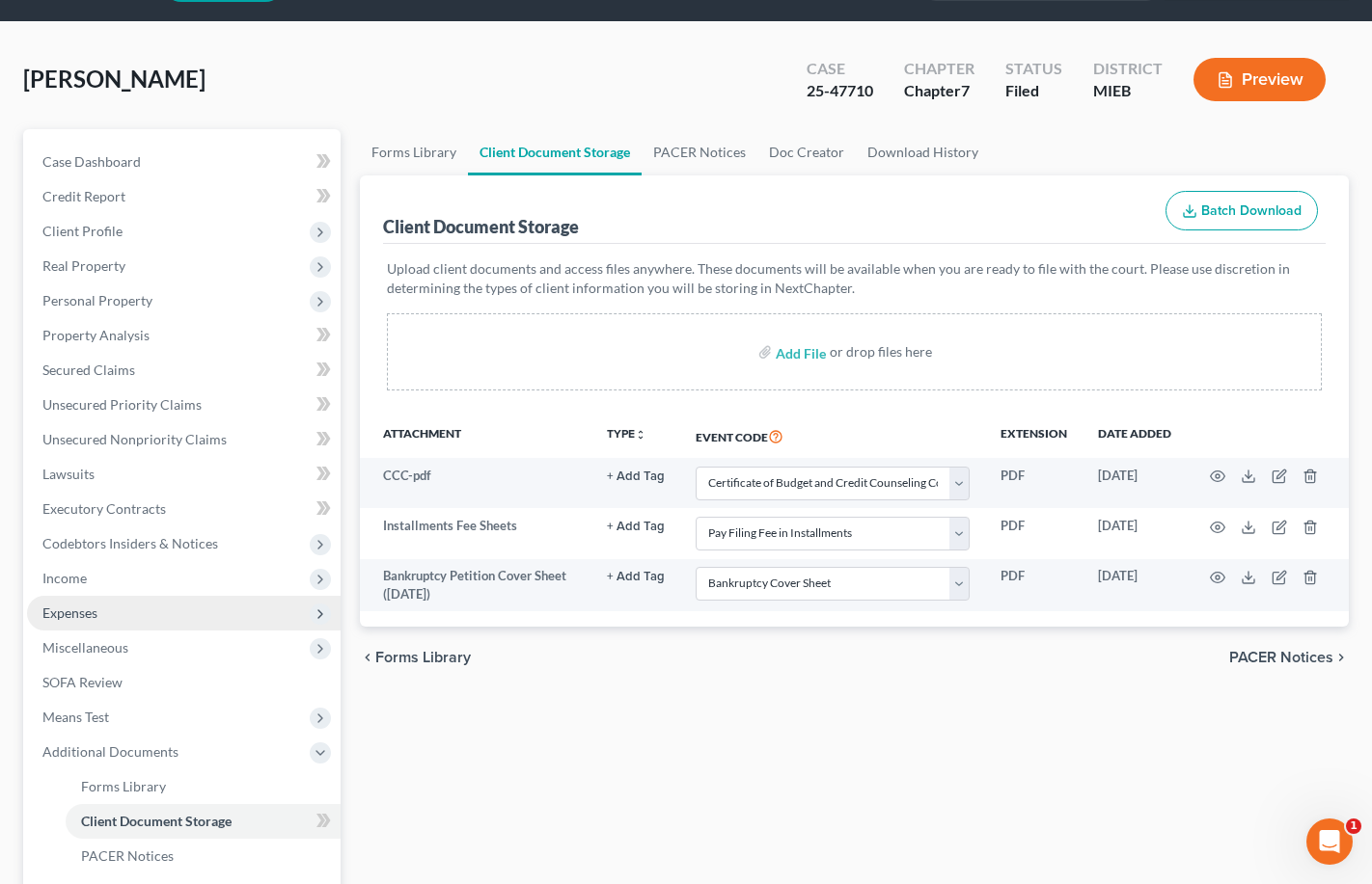
scroll to position [108, 0]
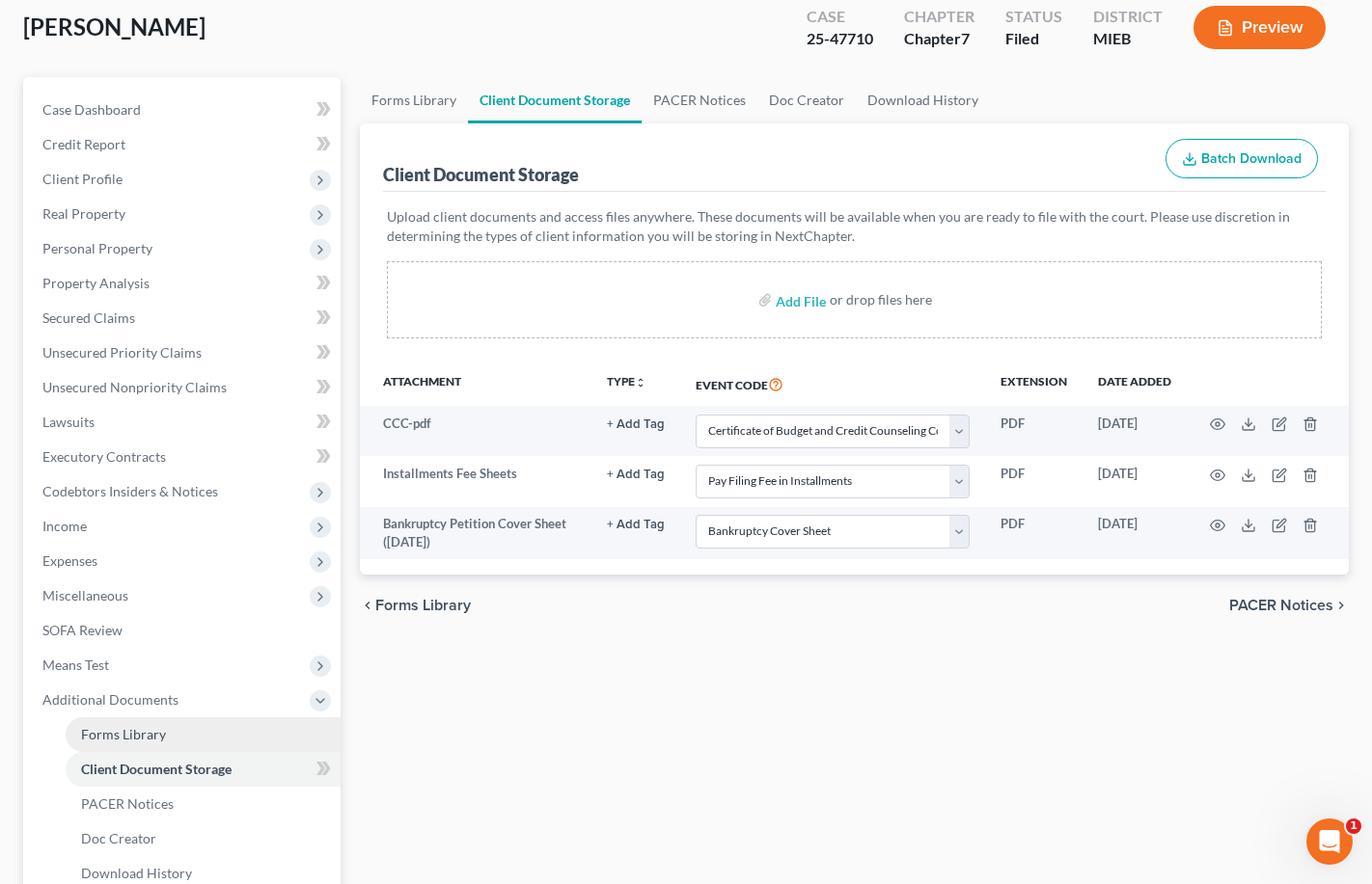
click at [181, 736] on link "Forms Library" at bounding box center [203, 735] width 275 height 35
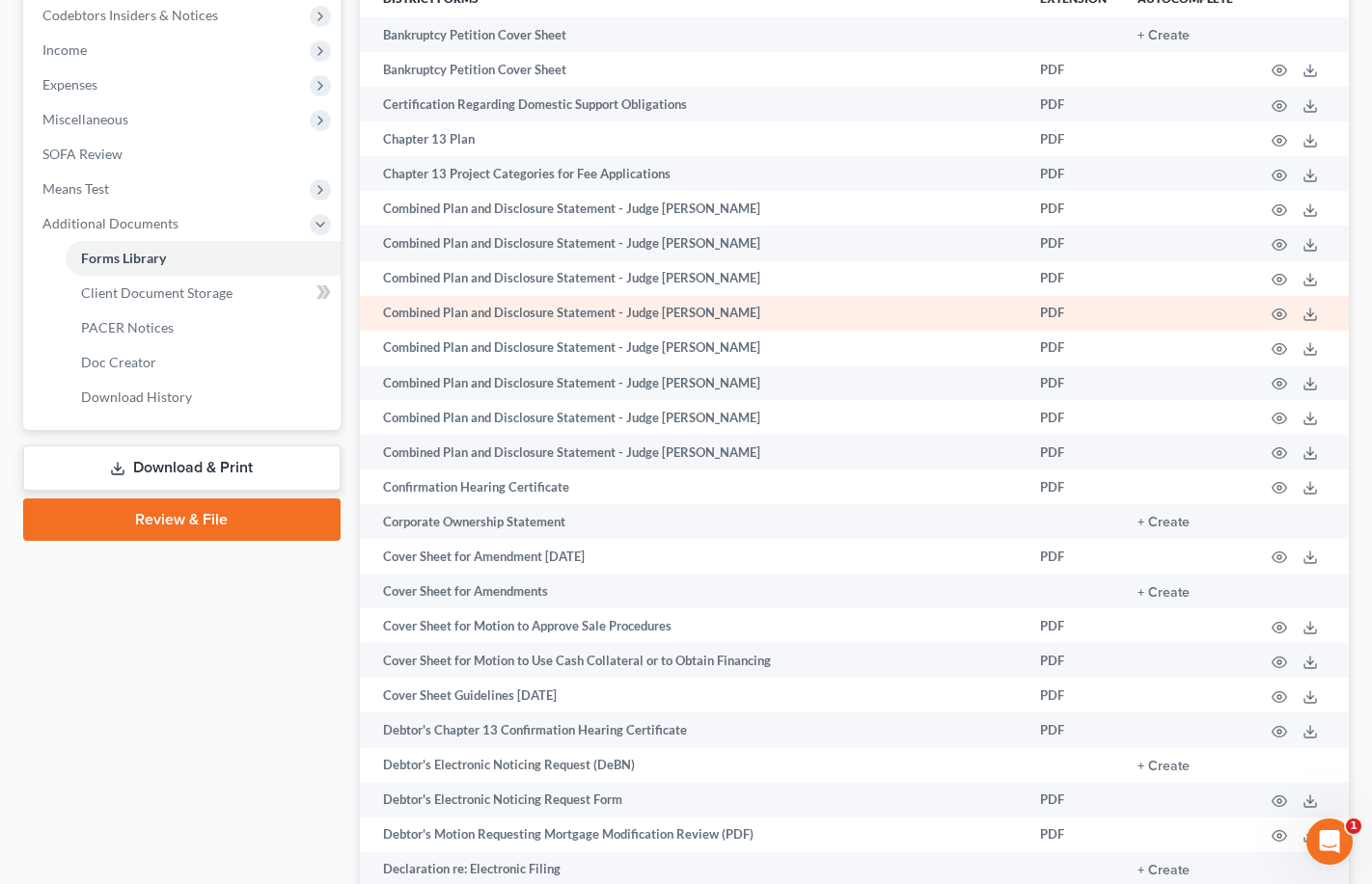
scroll to position [589, 0]
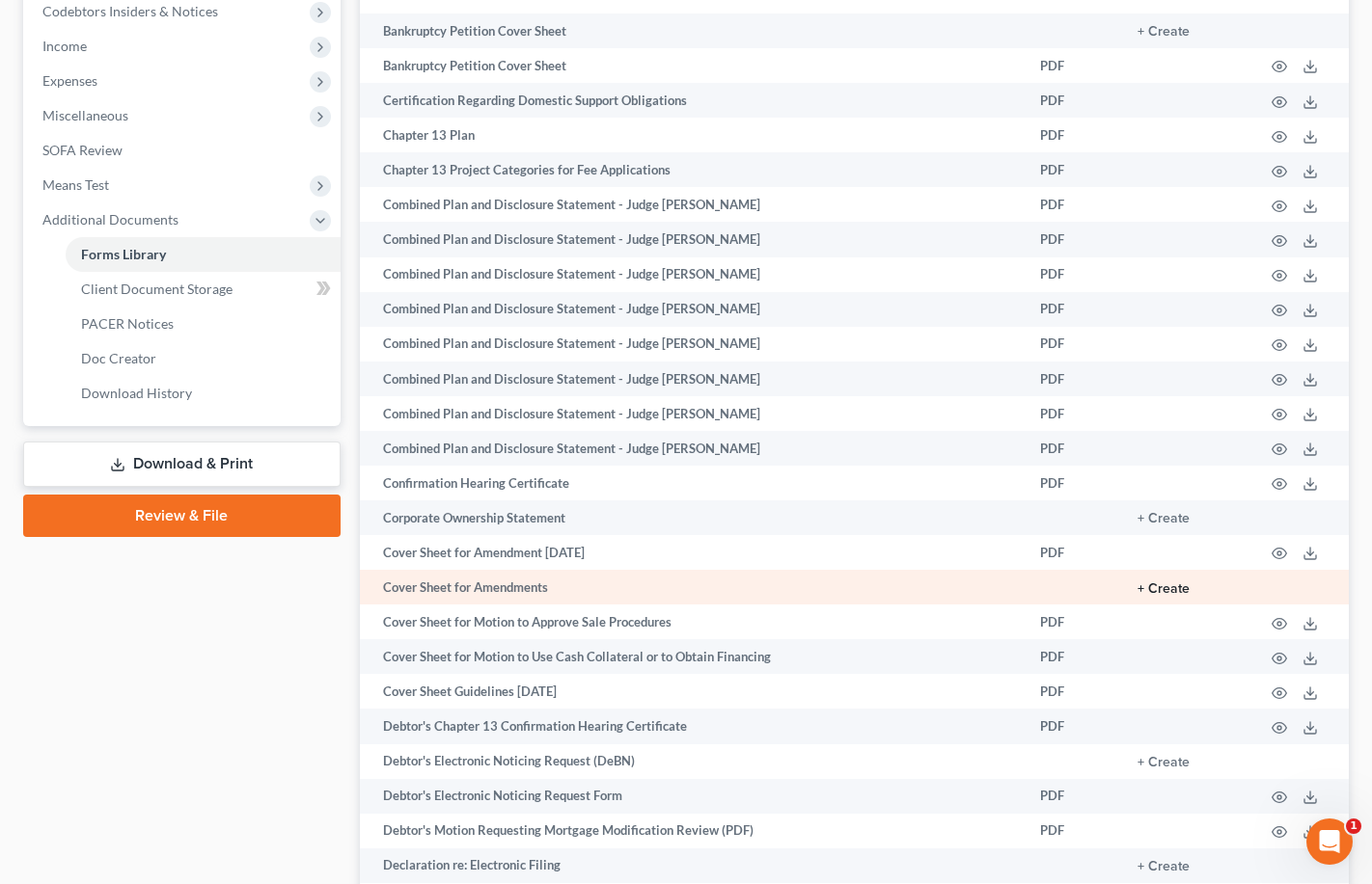
click at [1162, 588] on button "+ Create" at bounding box center [1163, 590] width 52 height 14
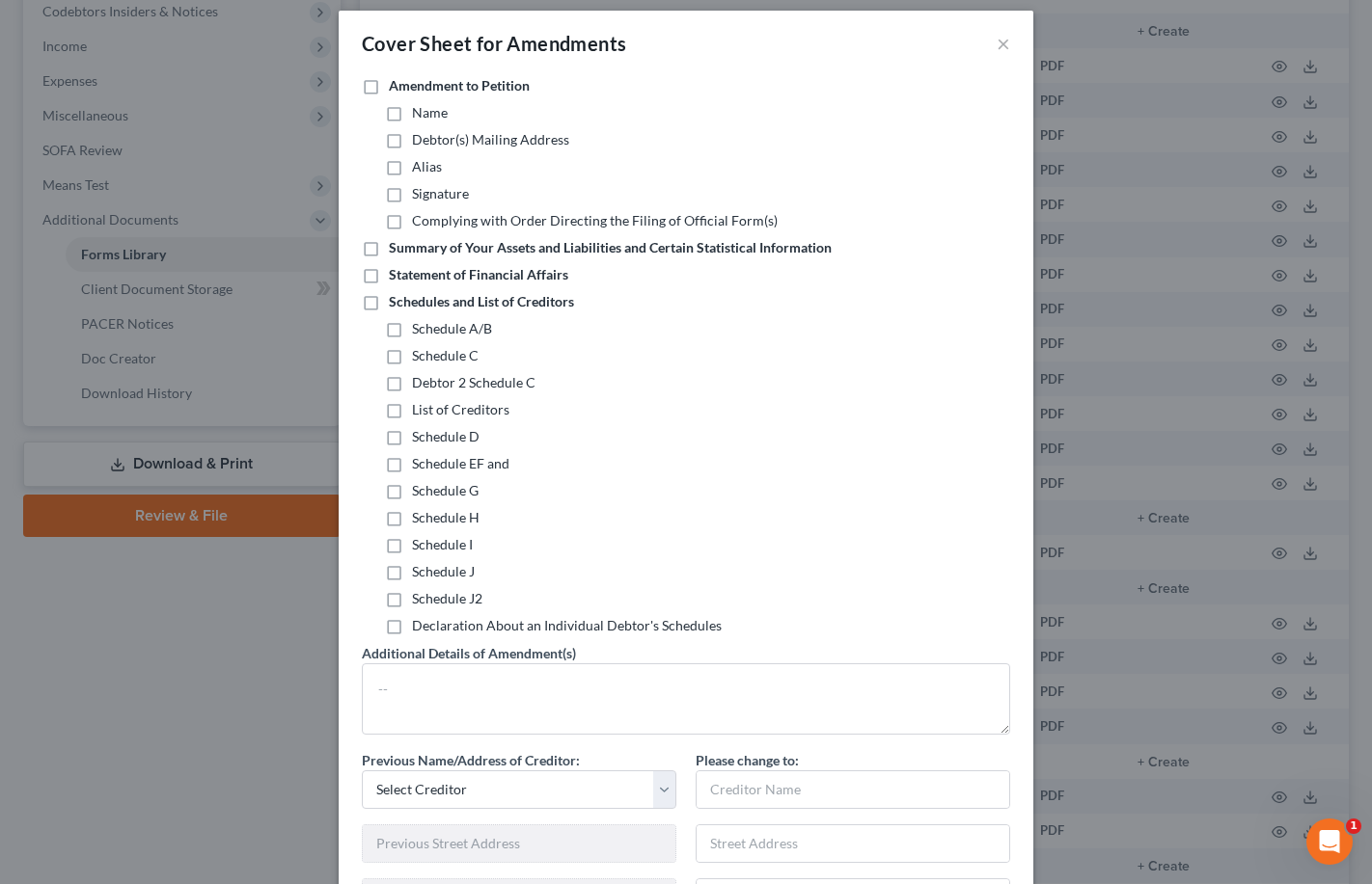
scroll to position [16, 0]
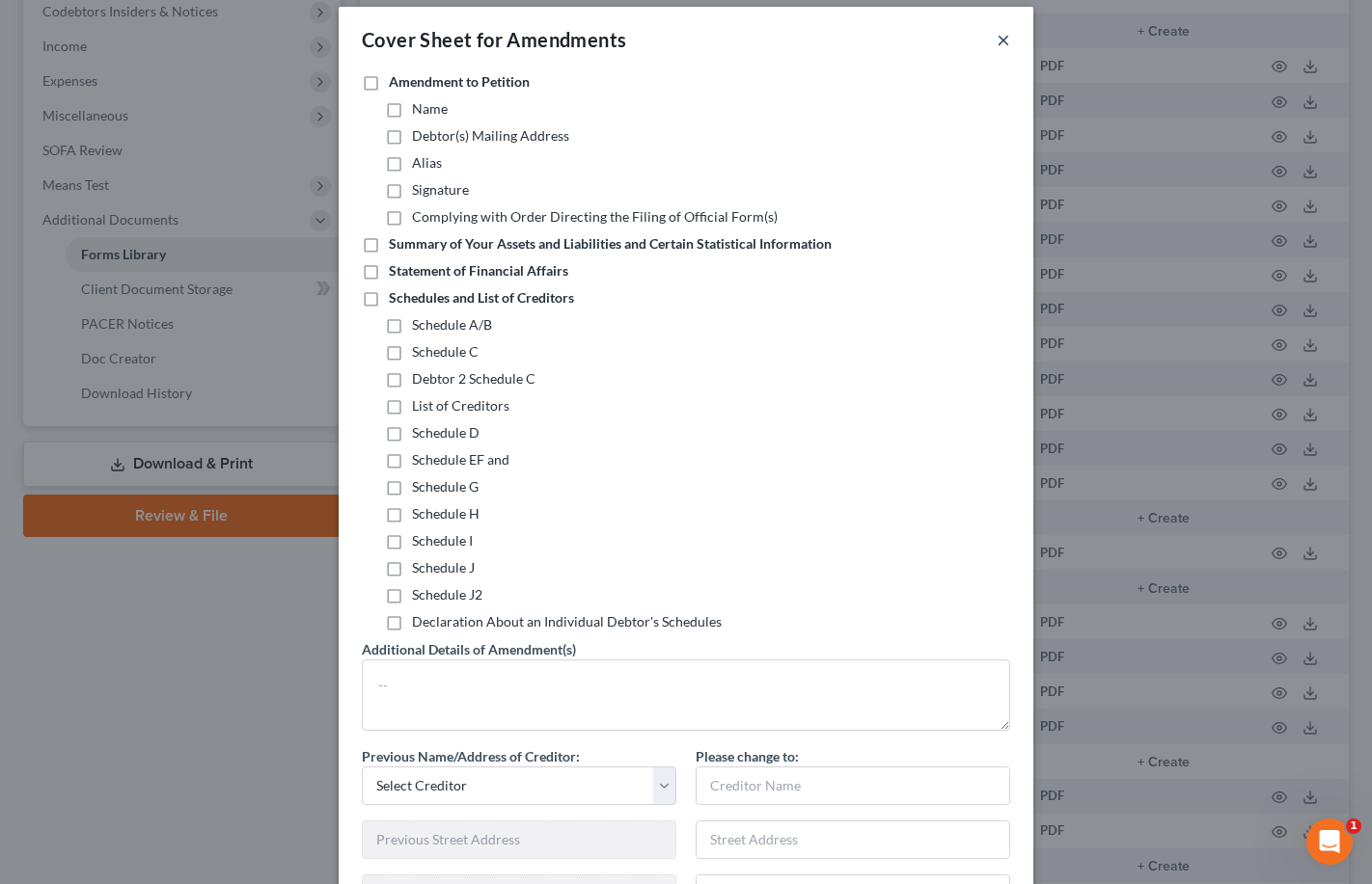
click at [1006, 44] on button "×" at bounding box center [1003, 40] width 14 height 23
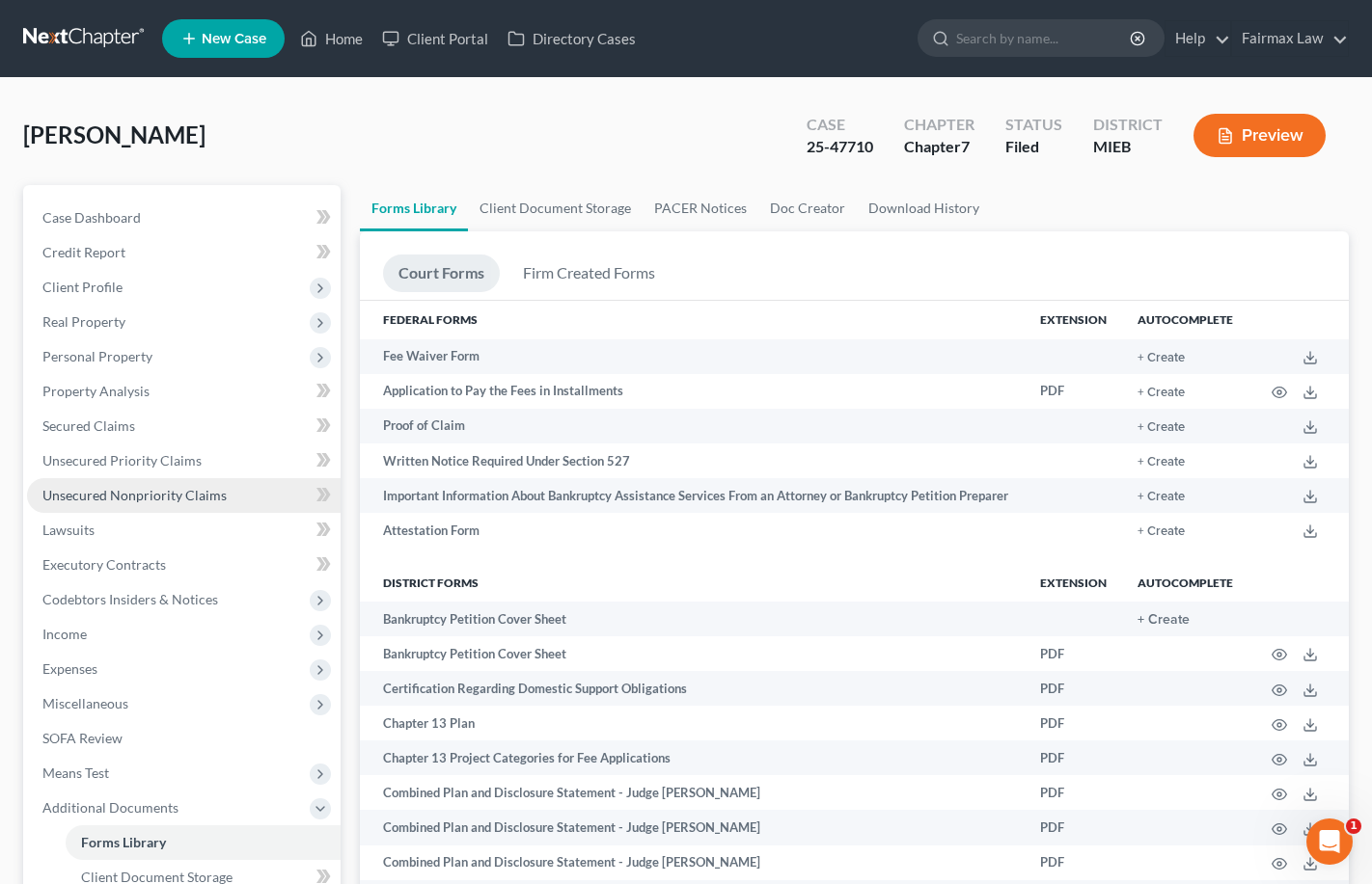
scroll to position [0, 0]
click at [178, 362] on span "Personal Property" at bounding box center [183, 357] width 314 height 35
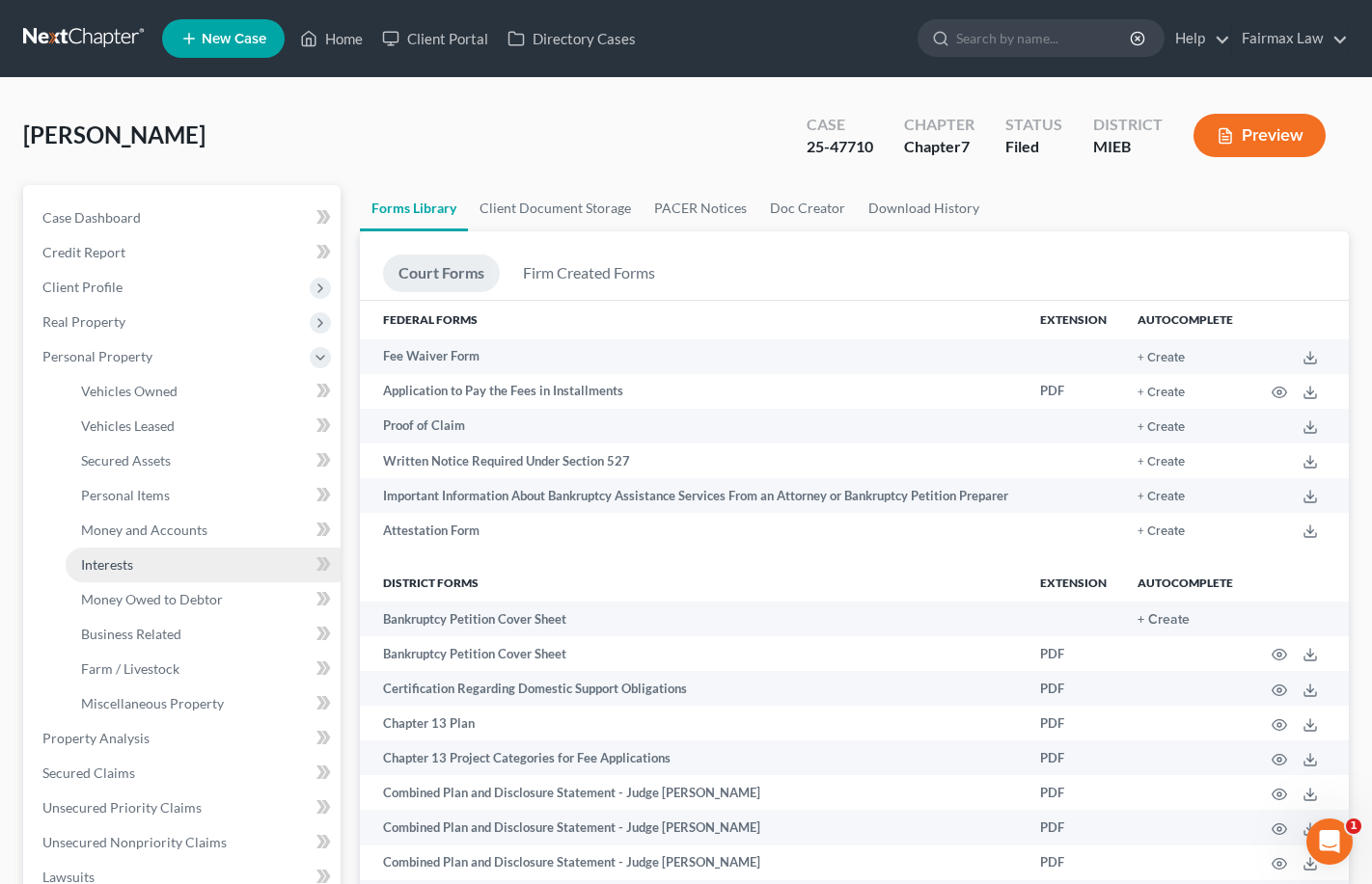
click at [163, 556] on link "Interests" at bounding box center [203, 566] width 275 height 35
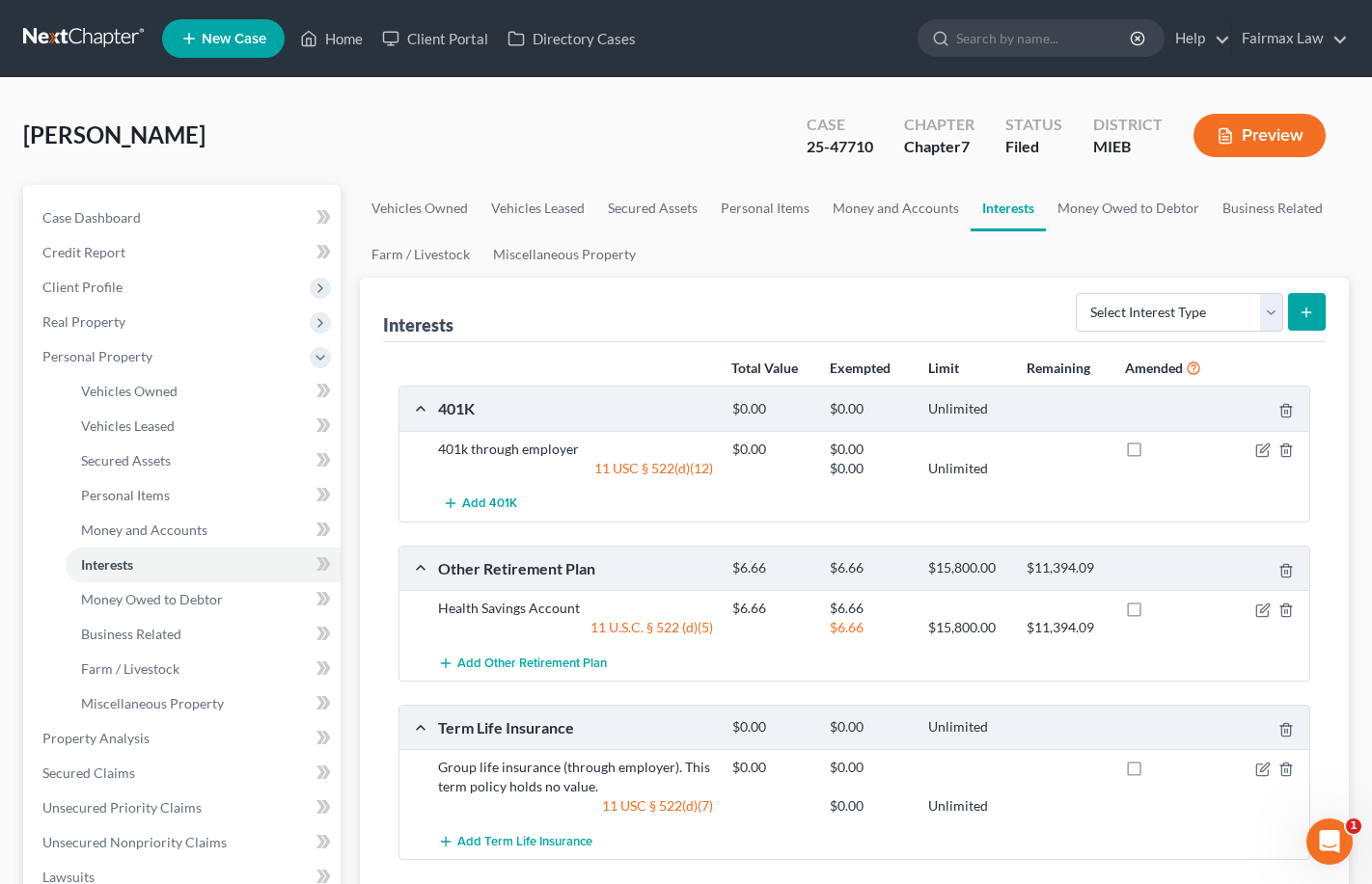
click at [1267, 136] on button "Preview" at bounding box center [1259, 135] width 132 height 43
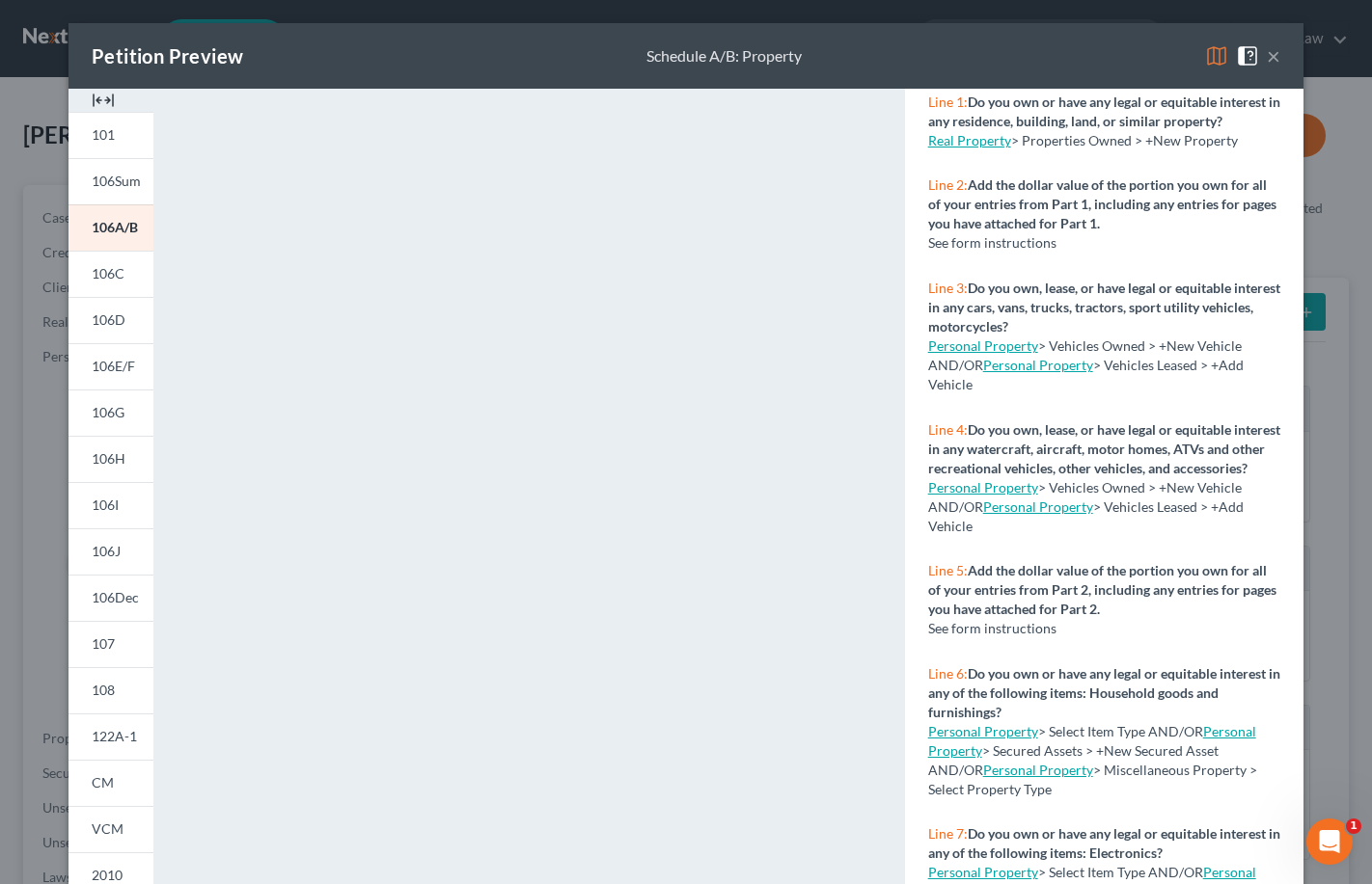
scroll to position [136, 0]
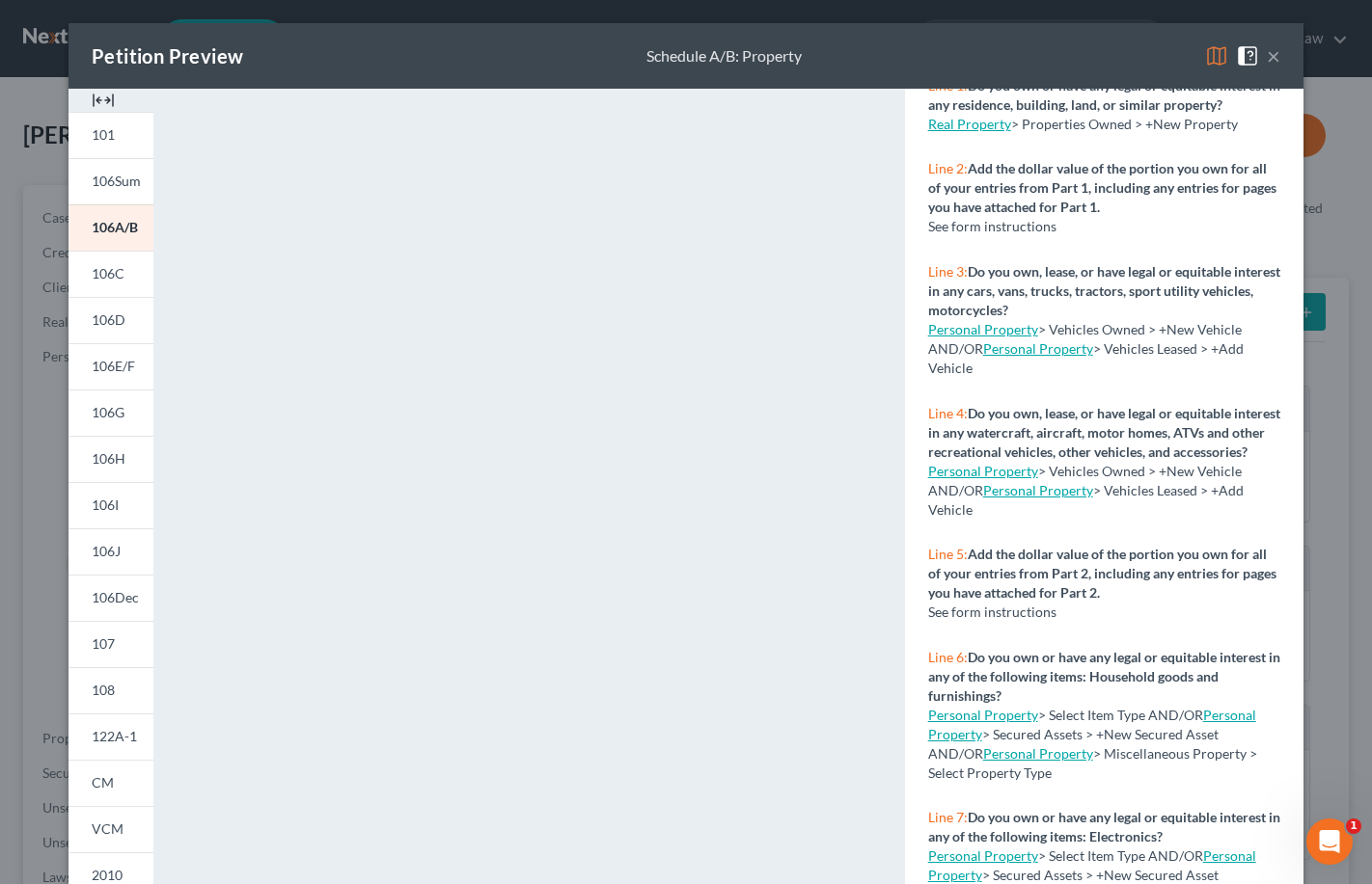
click at [1274, 62] on button "×" at bounding box center [1274, 56] width 14 height 23
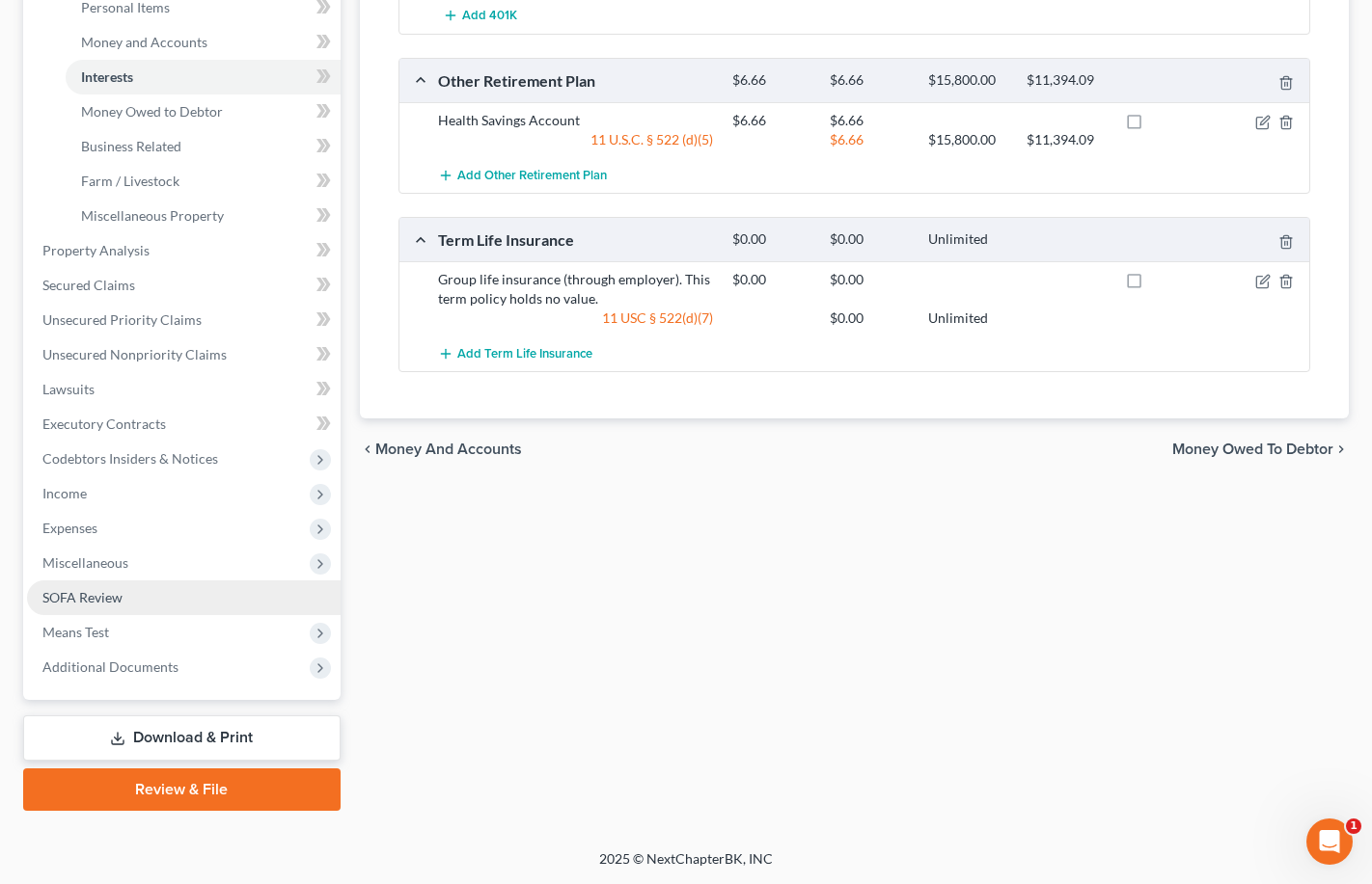
scroll to position [488, 0]
click at [126, 668] on span "Additional Documents" at bounding box center [110, 667] width 136 height 16
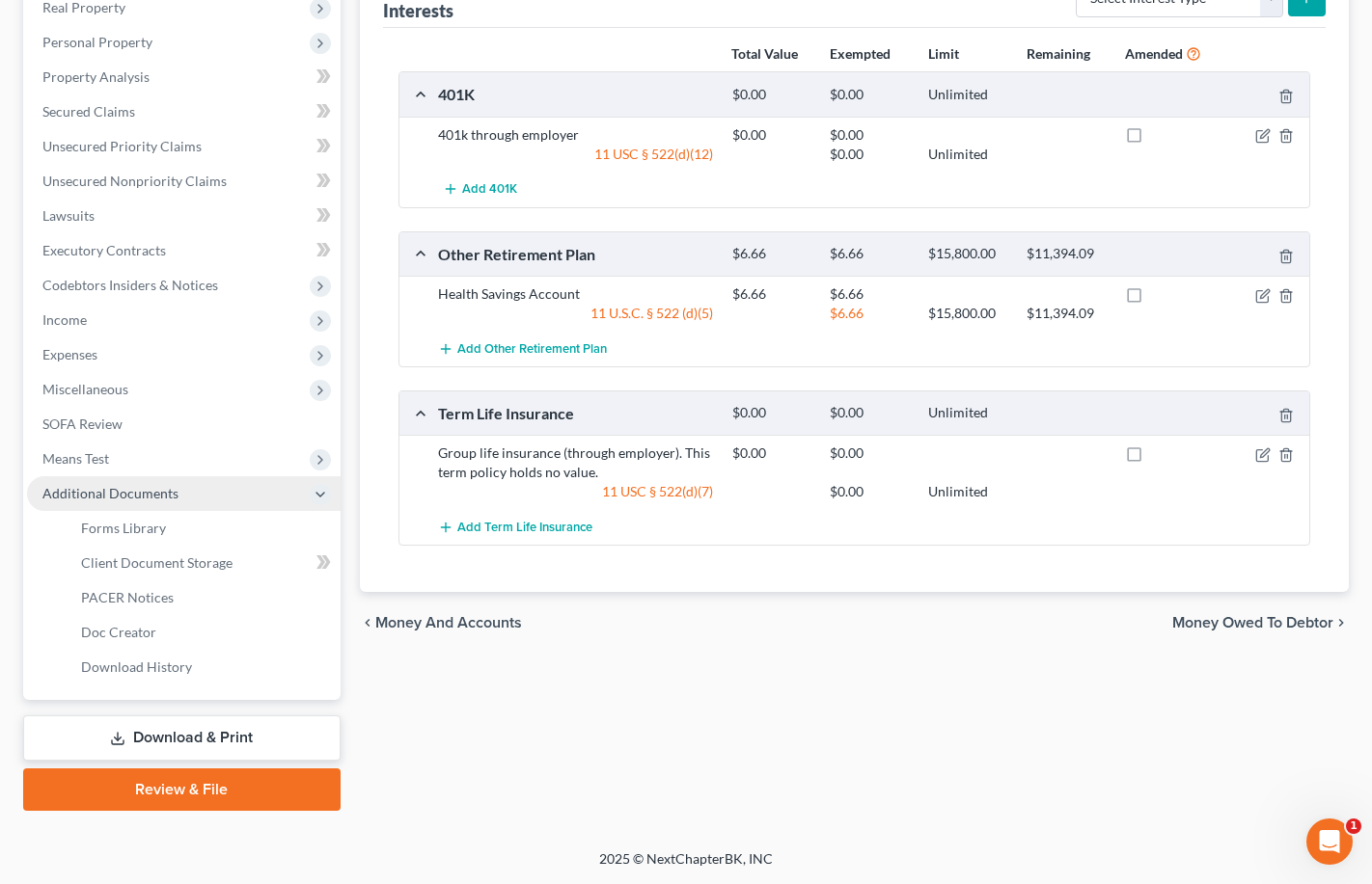
scroll to position [315, 0]
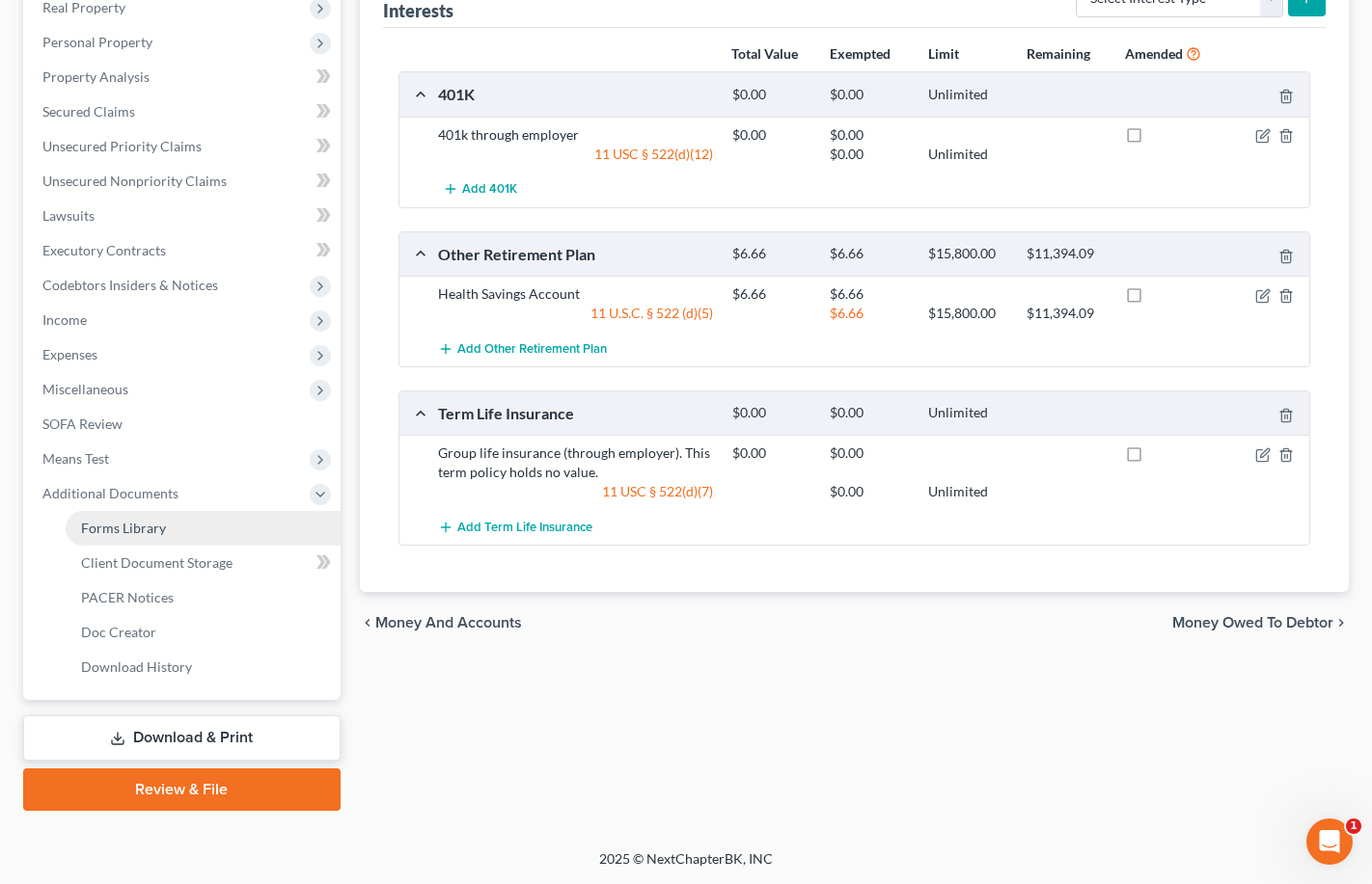
click at [140, 539] on link "Forms Library" at bounding box center [203, 529] width 275 height 35
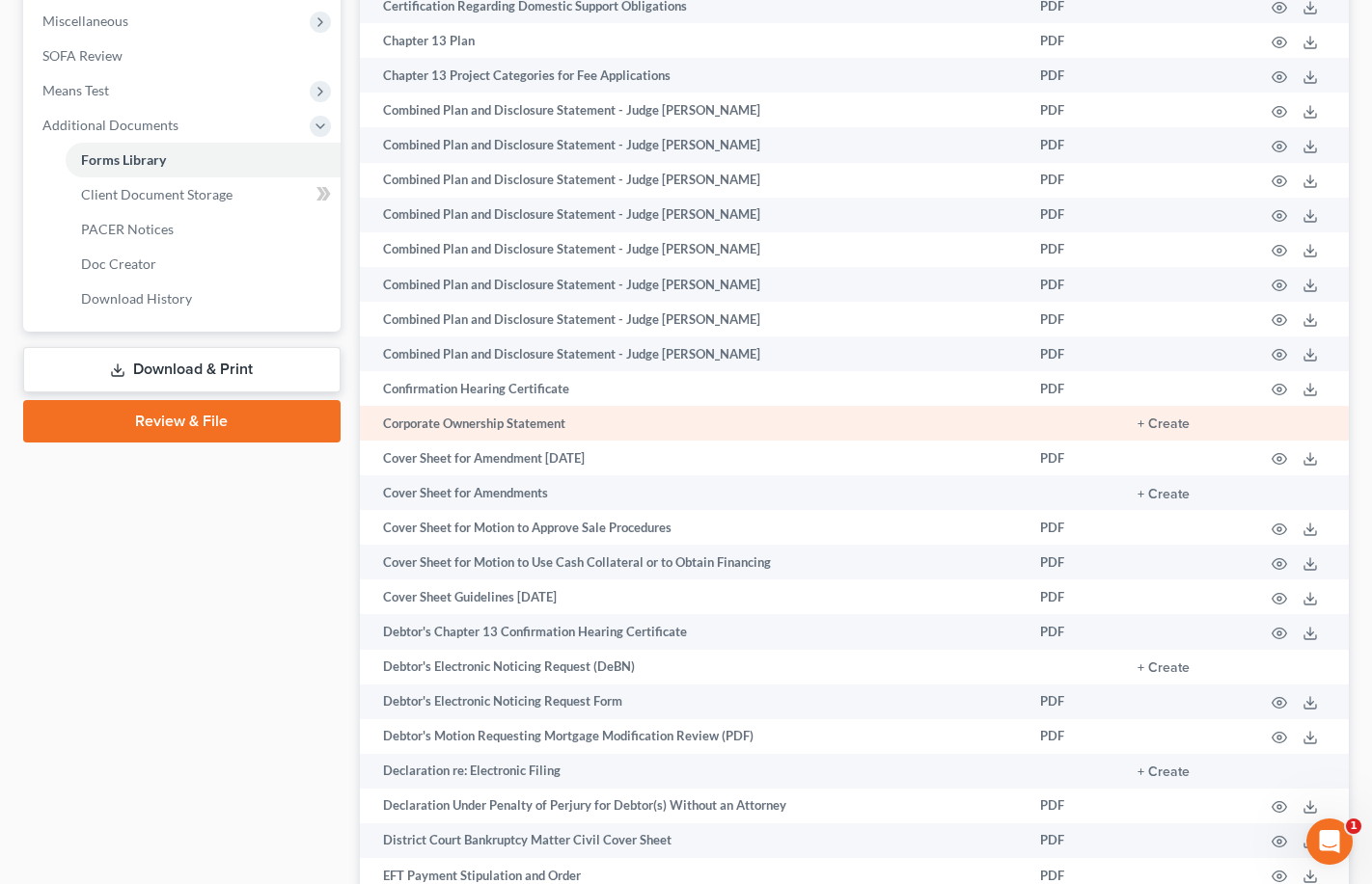
scroll to position [685, 0]
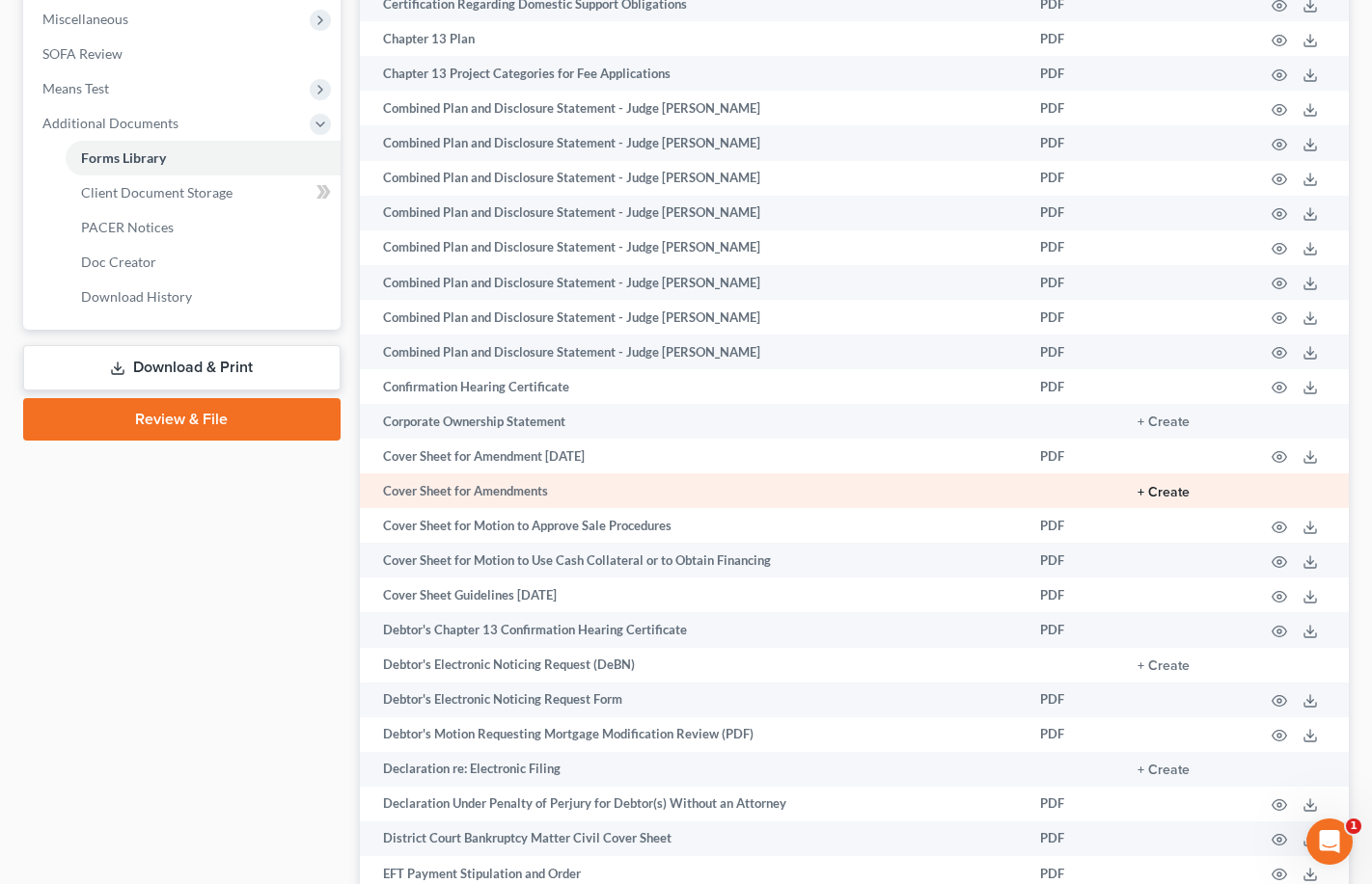
click at [1162, 495] on button "+ Create" at bounding box center [1163, 493] width 52 height 14
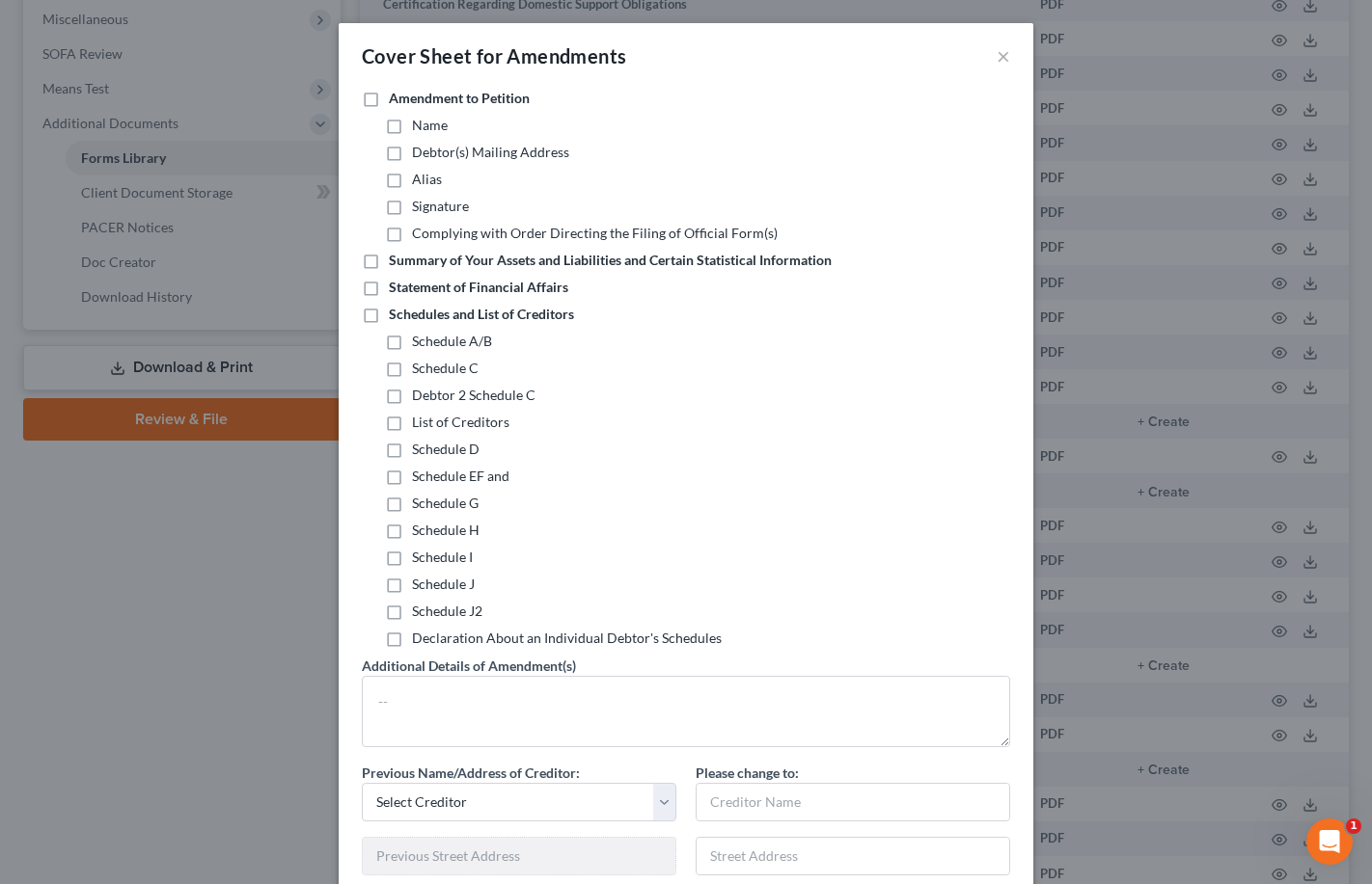
click at [456, 343] on span "Schedule A/B" at bounding box center [452, 341] width 80 height 16
click at [433, 343] on input "Schedule A/B" at bounding box center [426, 338] width 13 height 13
checkbox input "true"
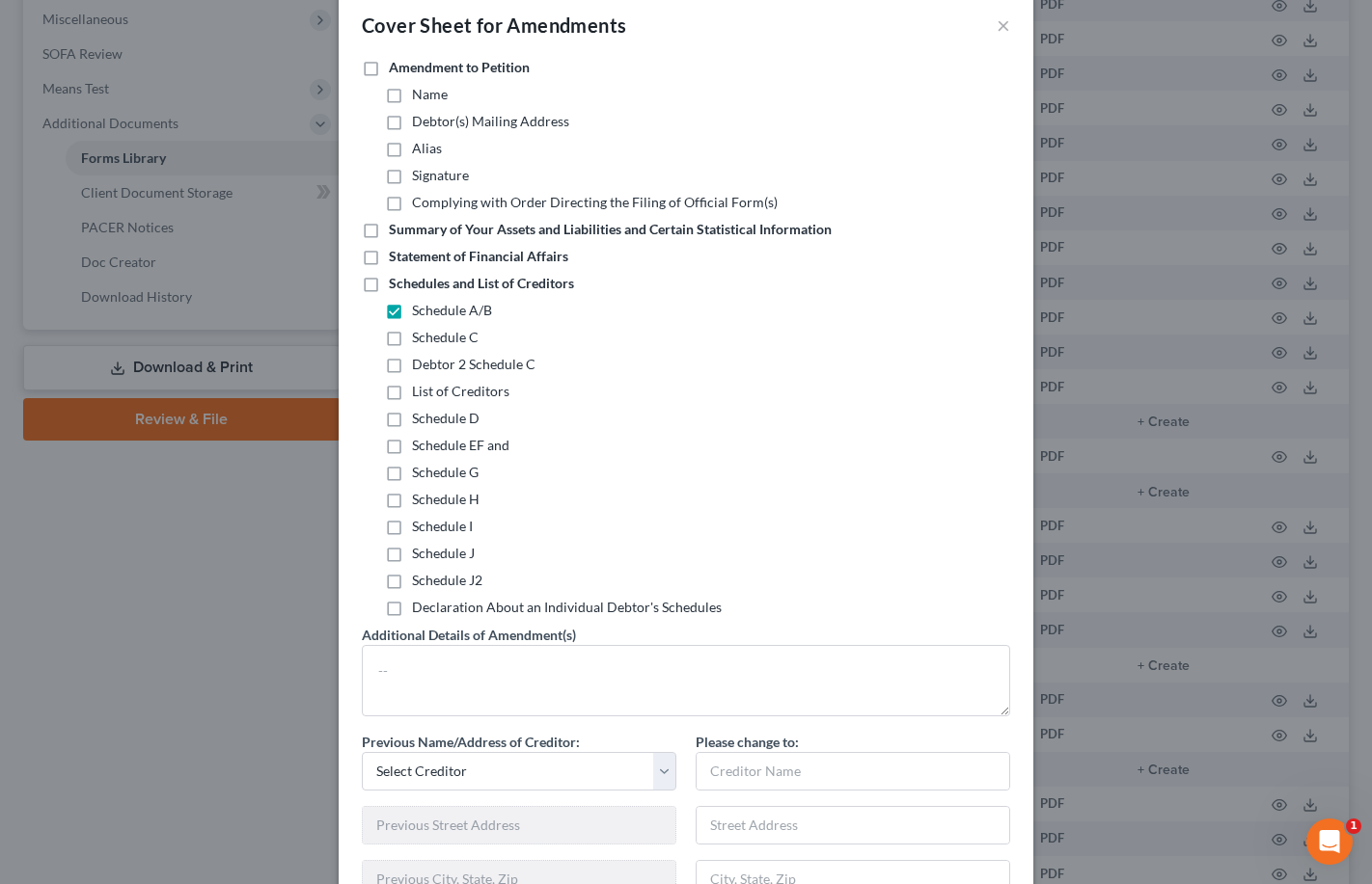
scroll to position [40, 0]
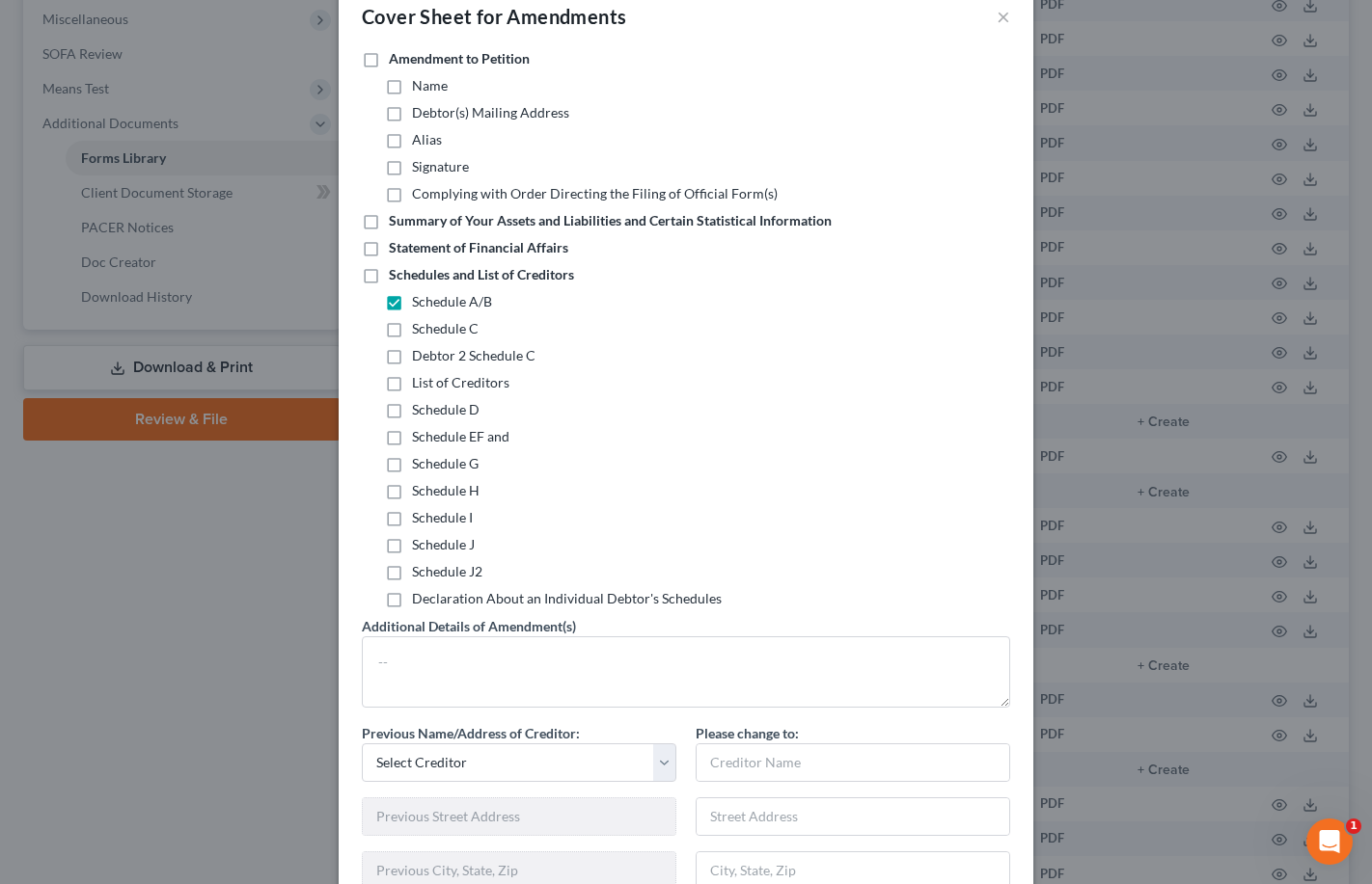
click at [389, 273] on label "Schedules and List of Creditors" at bounding box center [482, 275] width 185 height 19
click at [397, 273] on input "Schedules and List of Creditors" at bounding box center [403, 271] width 13 height 13
checkbox input "true"
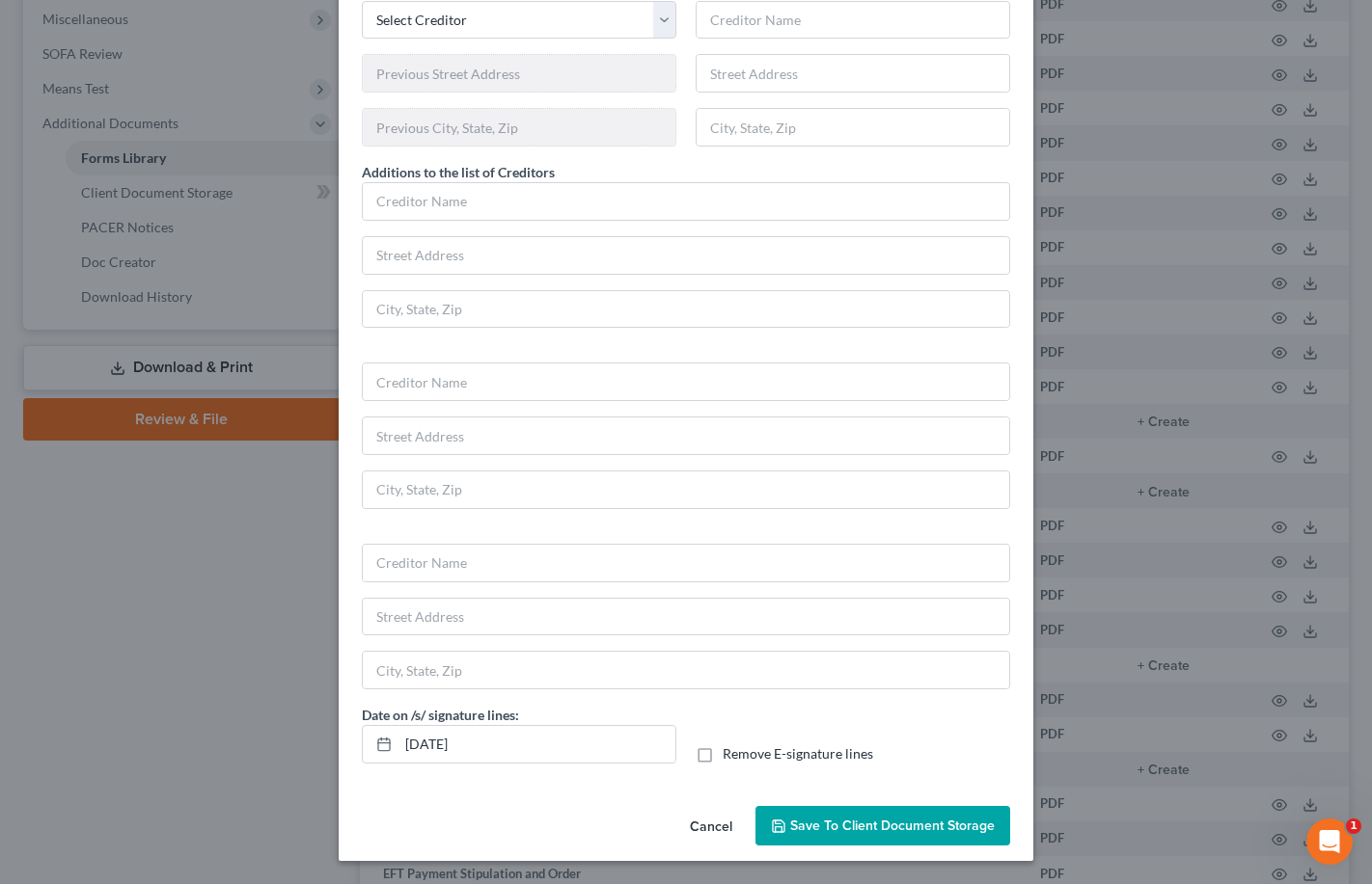
scroll to position [1146, 0]
click at [854, 827] on span "Save to Client Document Storage" at bounding box center [892, 825] width 205 height 16
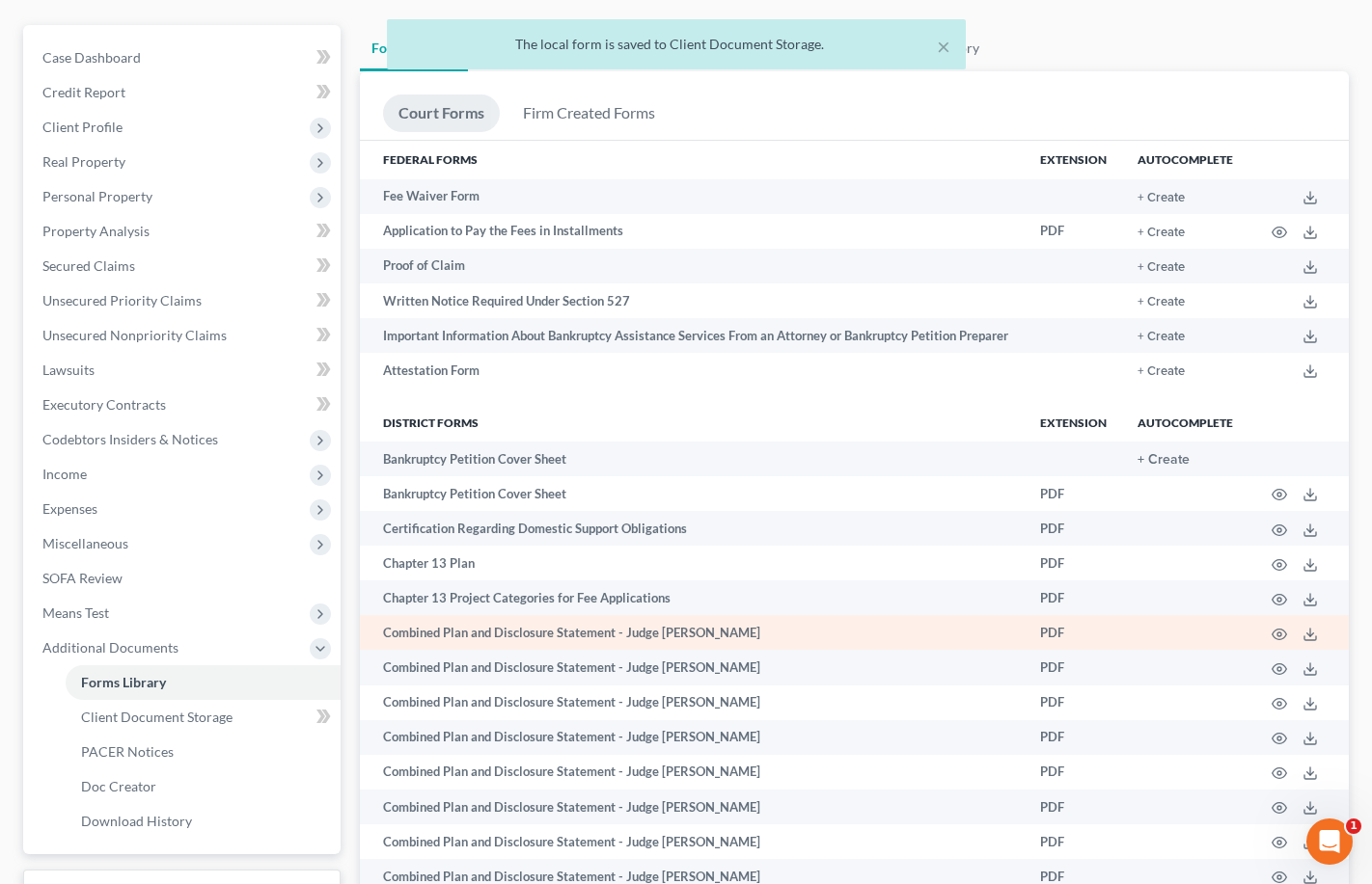
scroll to position [256, 0]
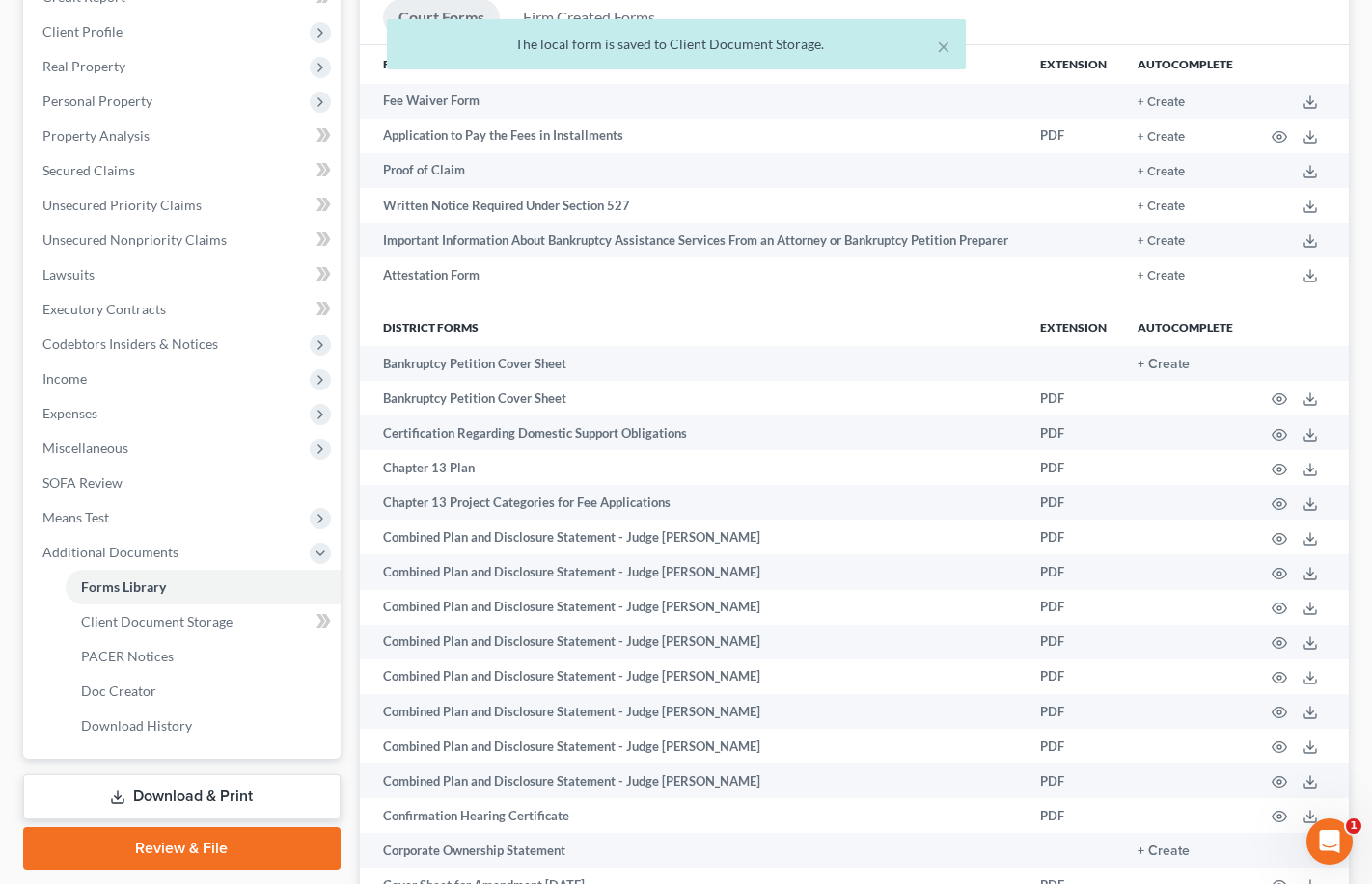
click at [284, 798] on link "Download & Print" at bounding box center [182, 796] width 318 height 45
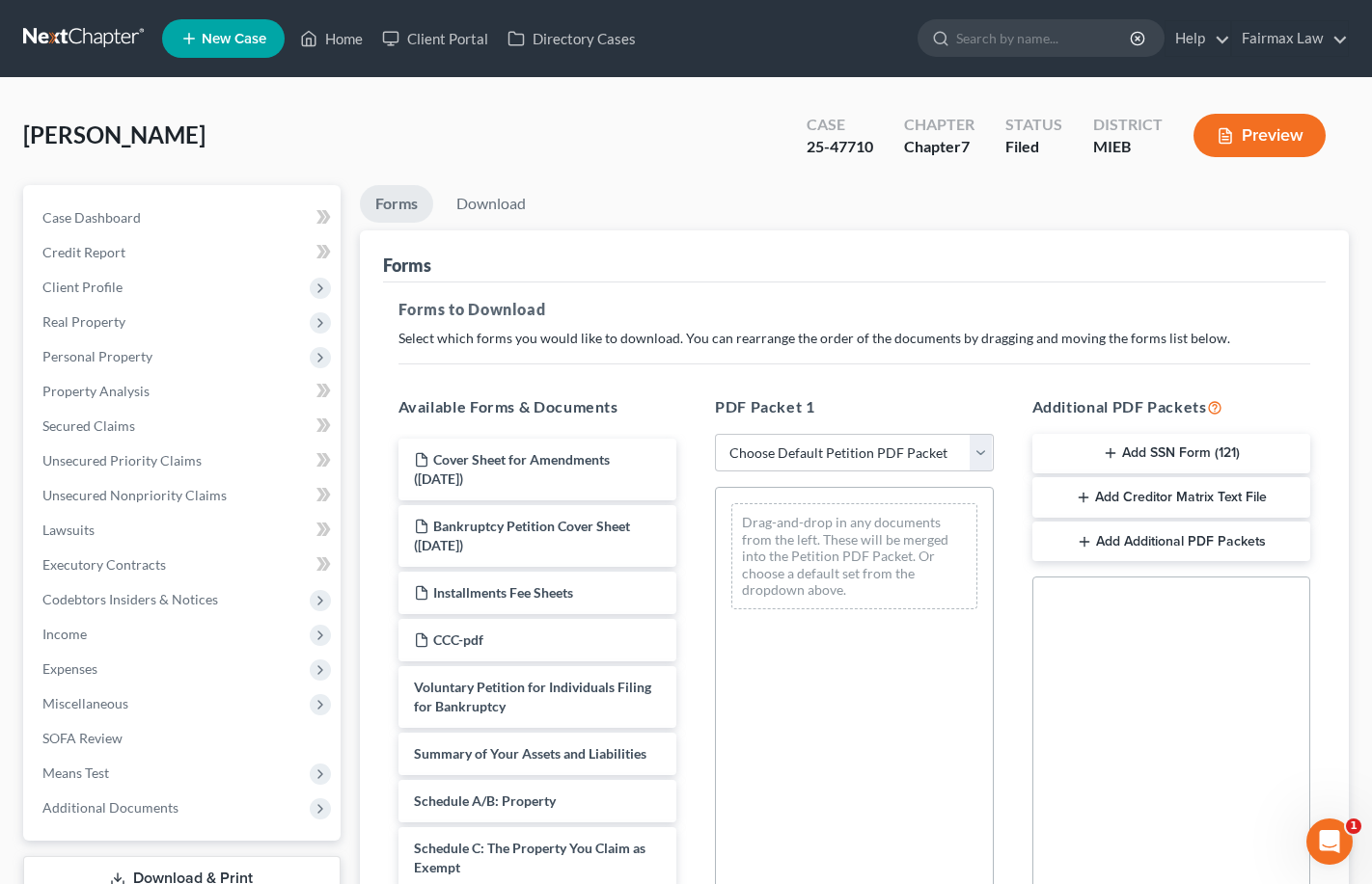
scroll to position [13, 0]
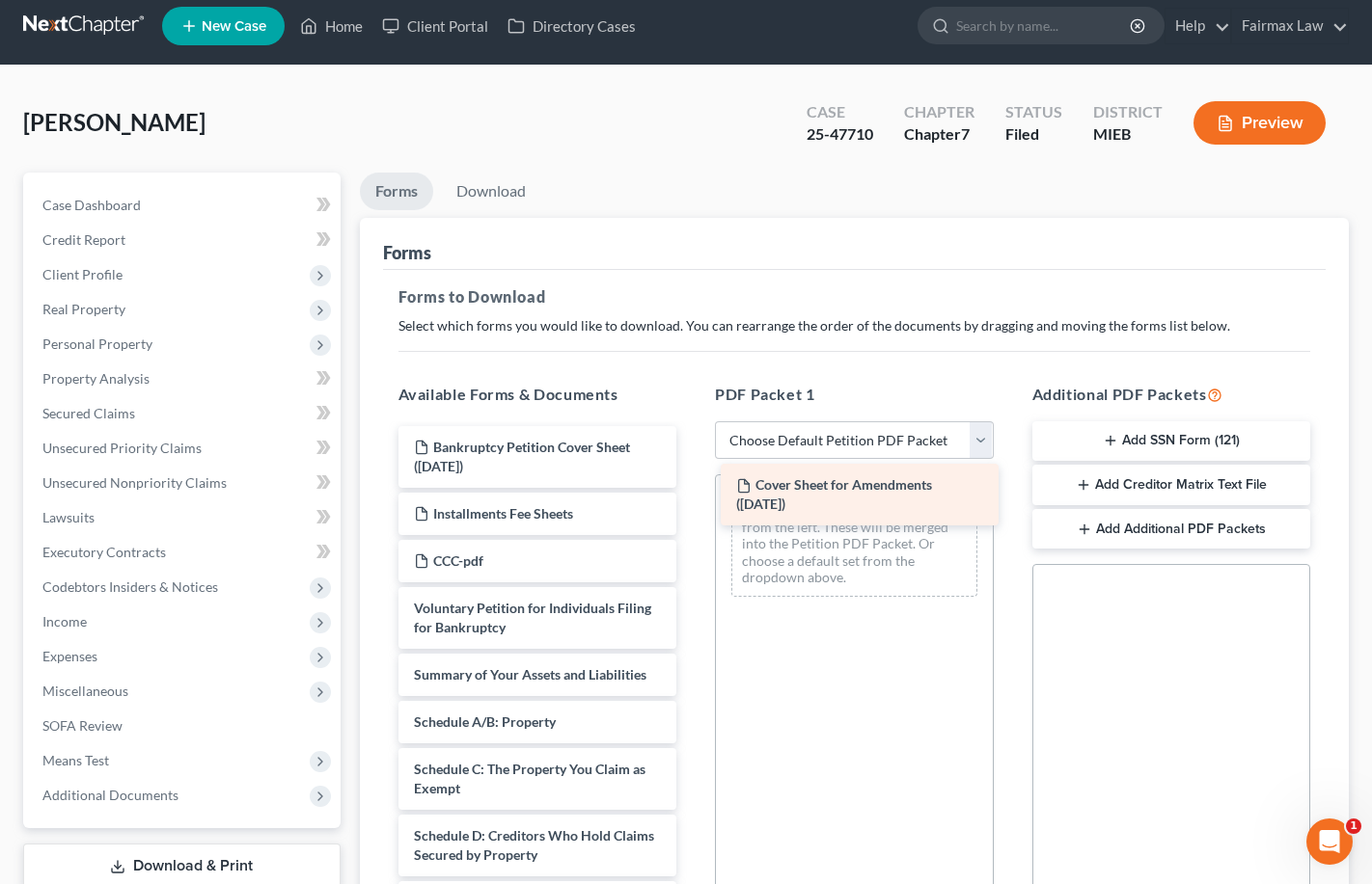
drag, startPoint x: 604, startPoint y: 445, endPoint x: 927, endPoint y: 483, distance: 325.2
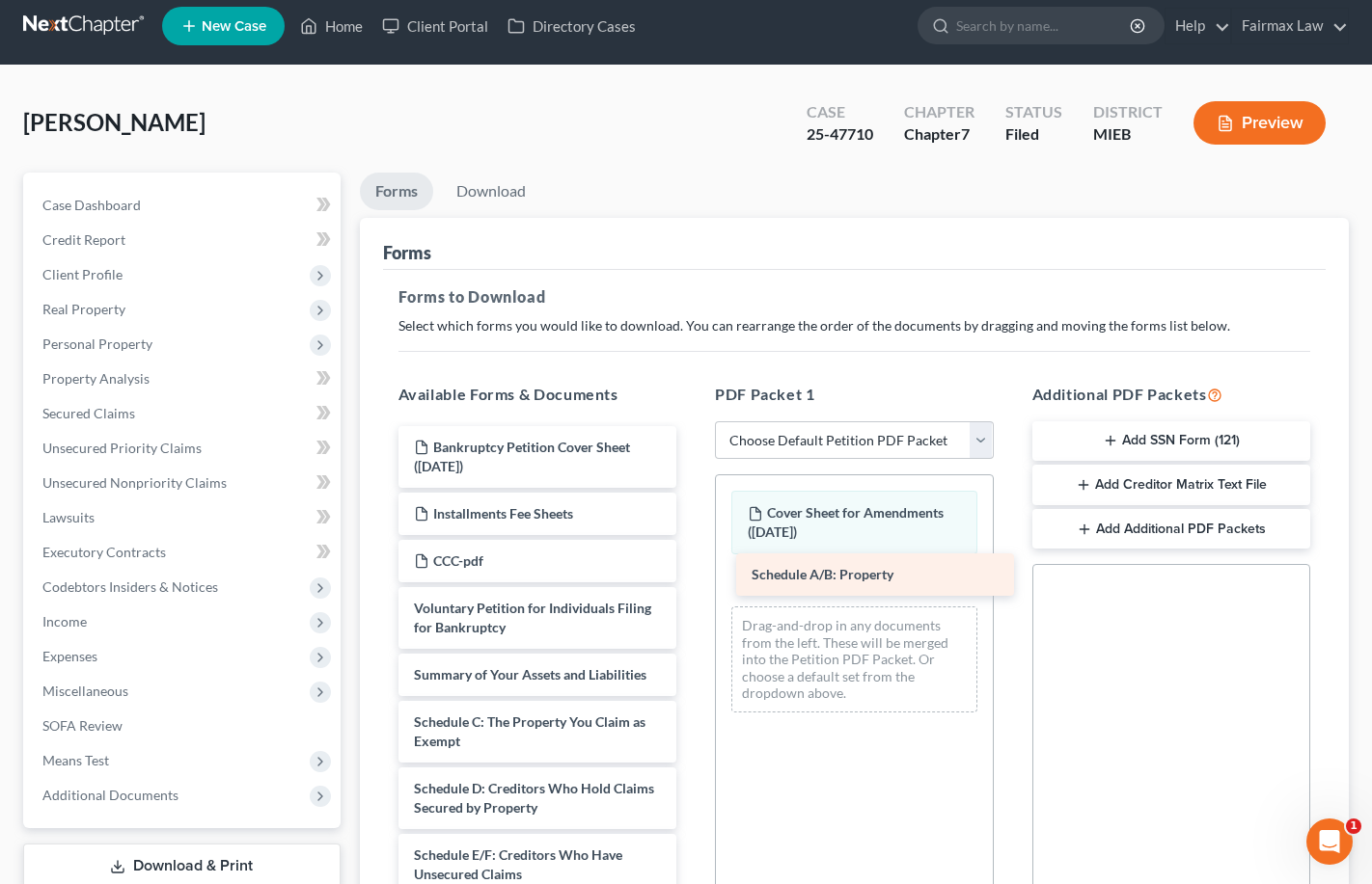
drag, startPoint x: 534, startPoint y: 733, endPoint x: 869, endPoint y: 590, distance: 364.2
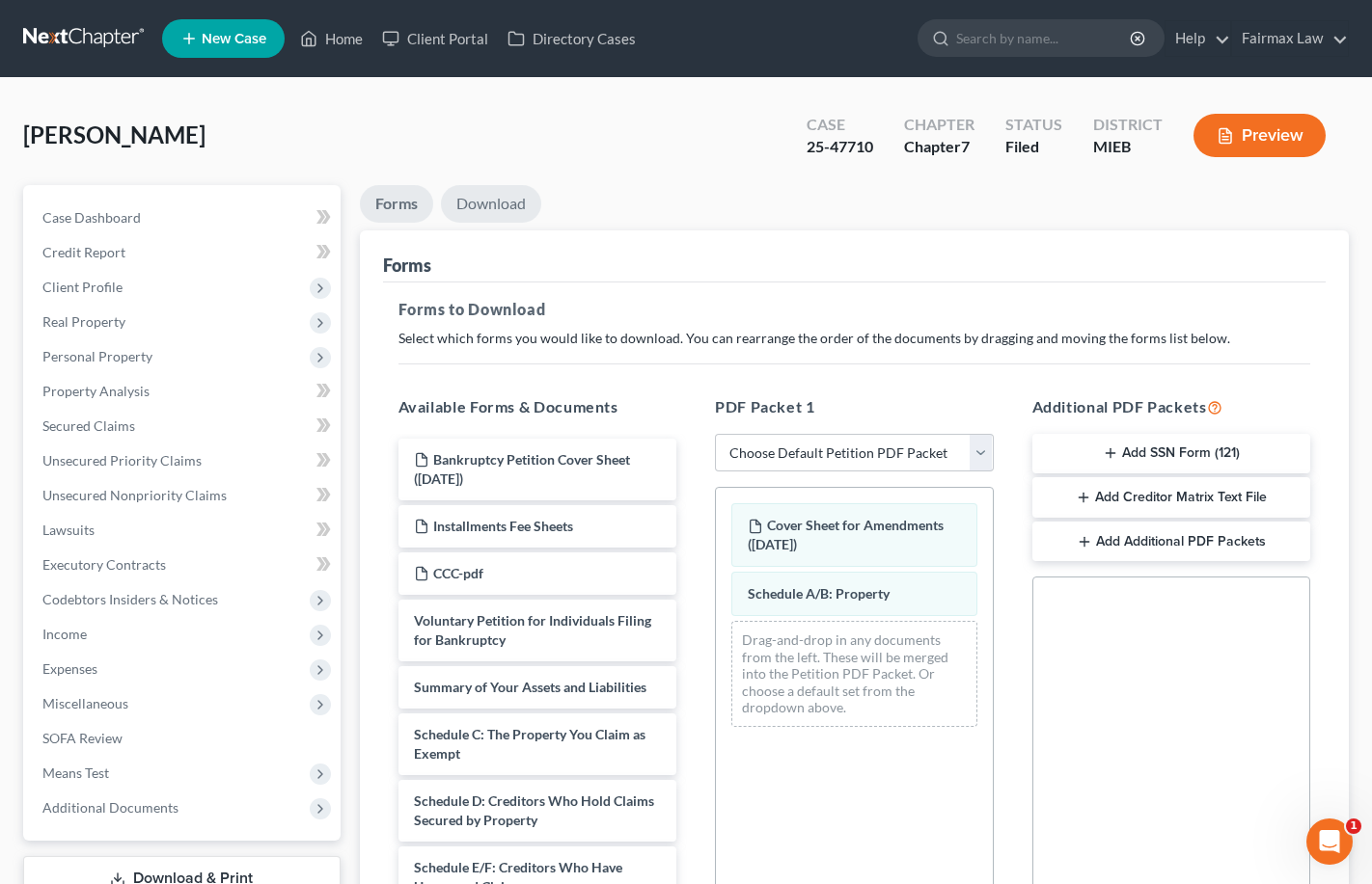
scroll to position [0, 0]
click at [499, 219] on link "Download" at bounding box center [491, 204] width 100 height 38
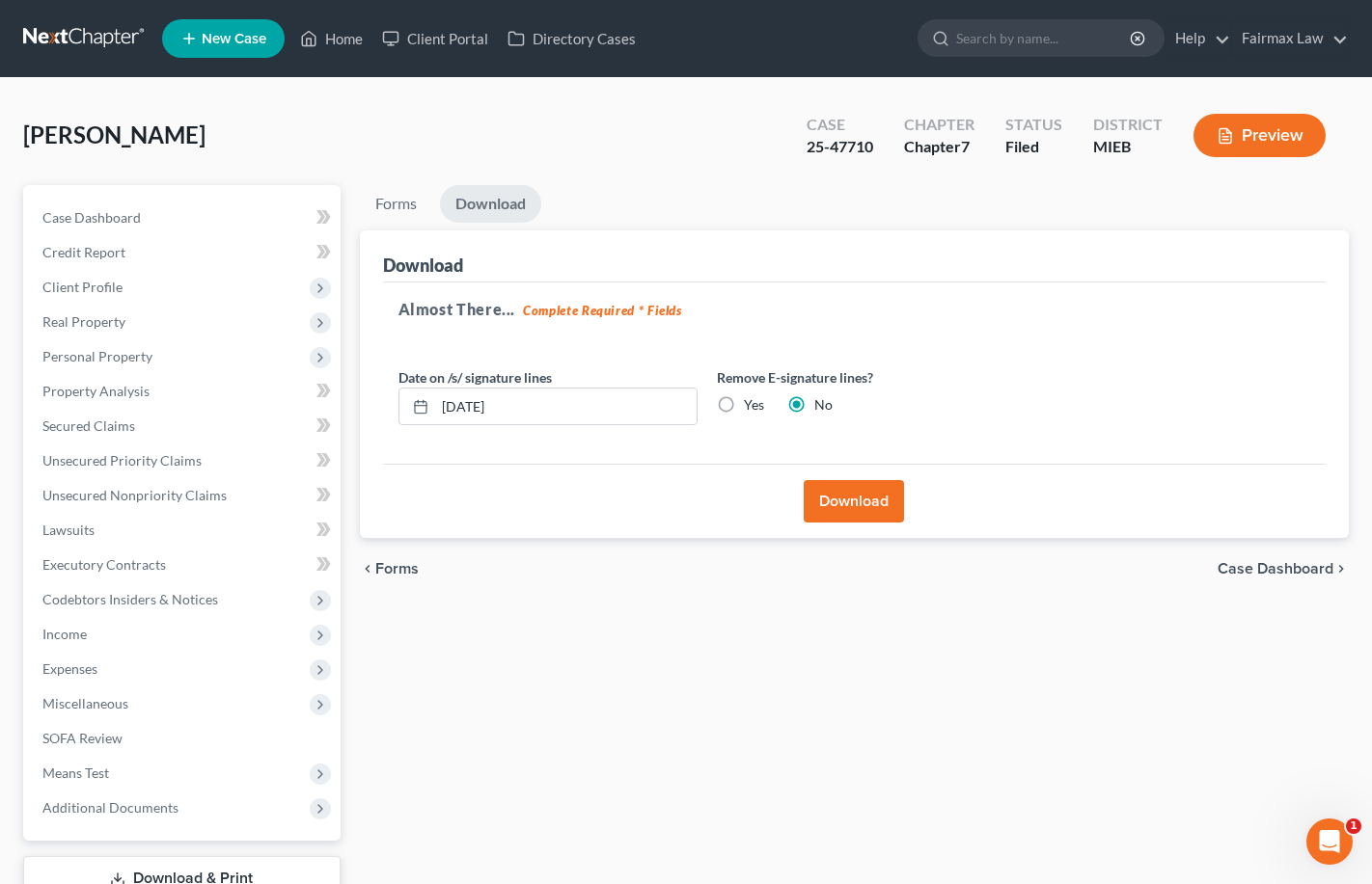
click at [887, 486] on button "Download" at bounding box center [854, 502] width 100 height 42
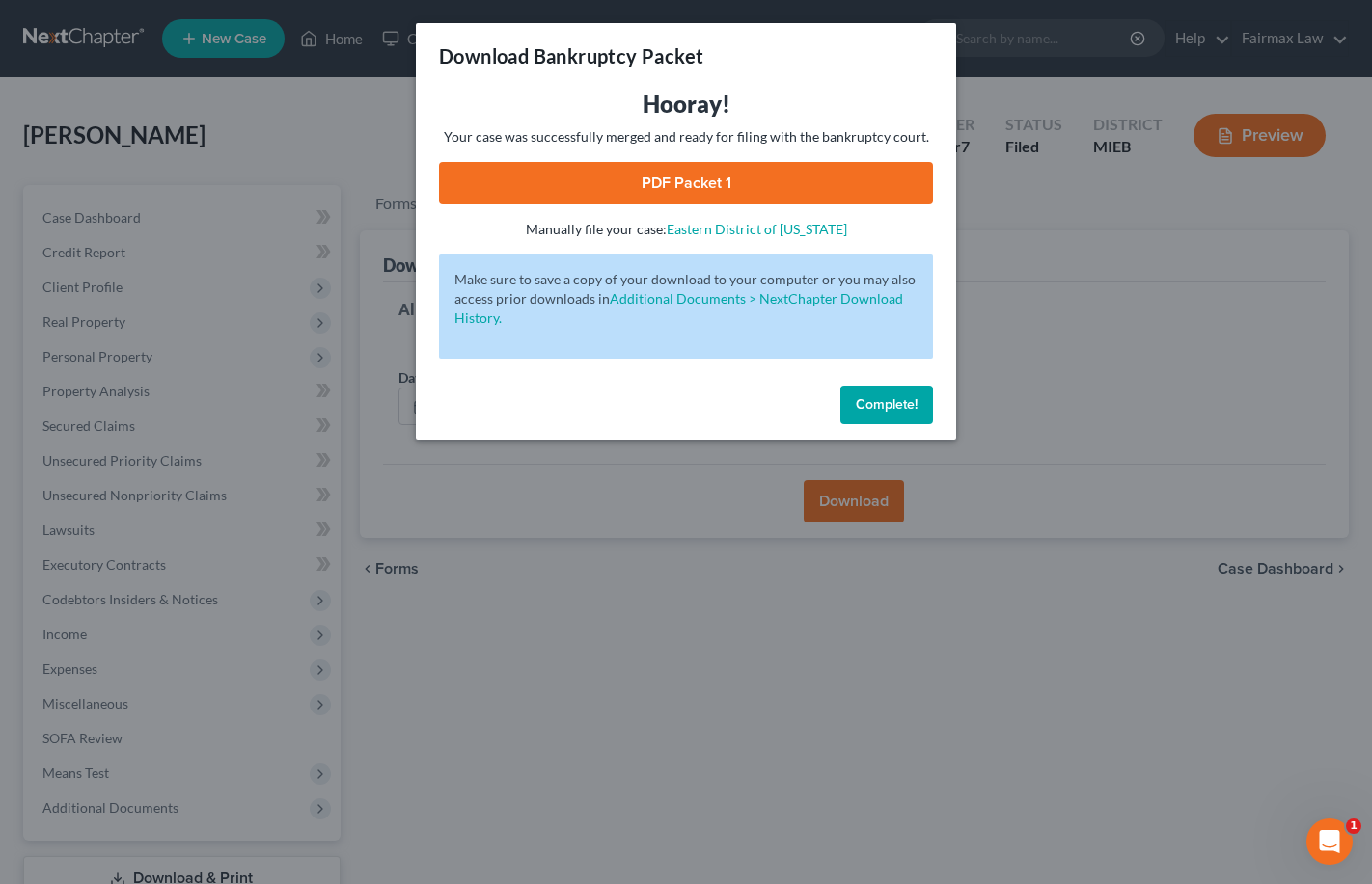
click at [701, 181] on link "PDF Packet 1" at bounding box center [686, 183] width 494 height 42
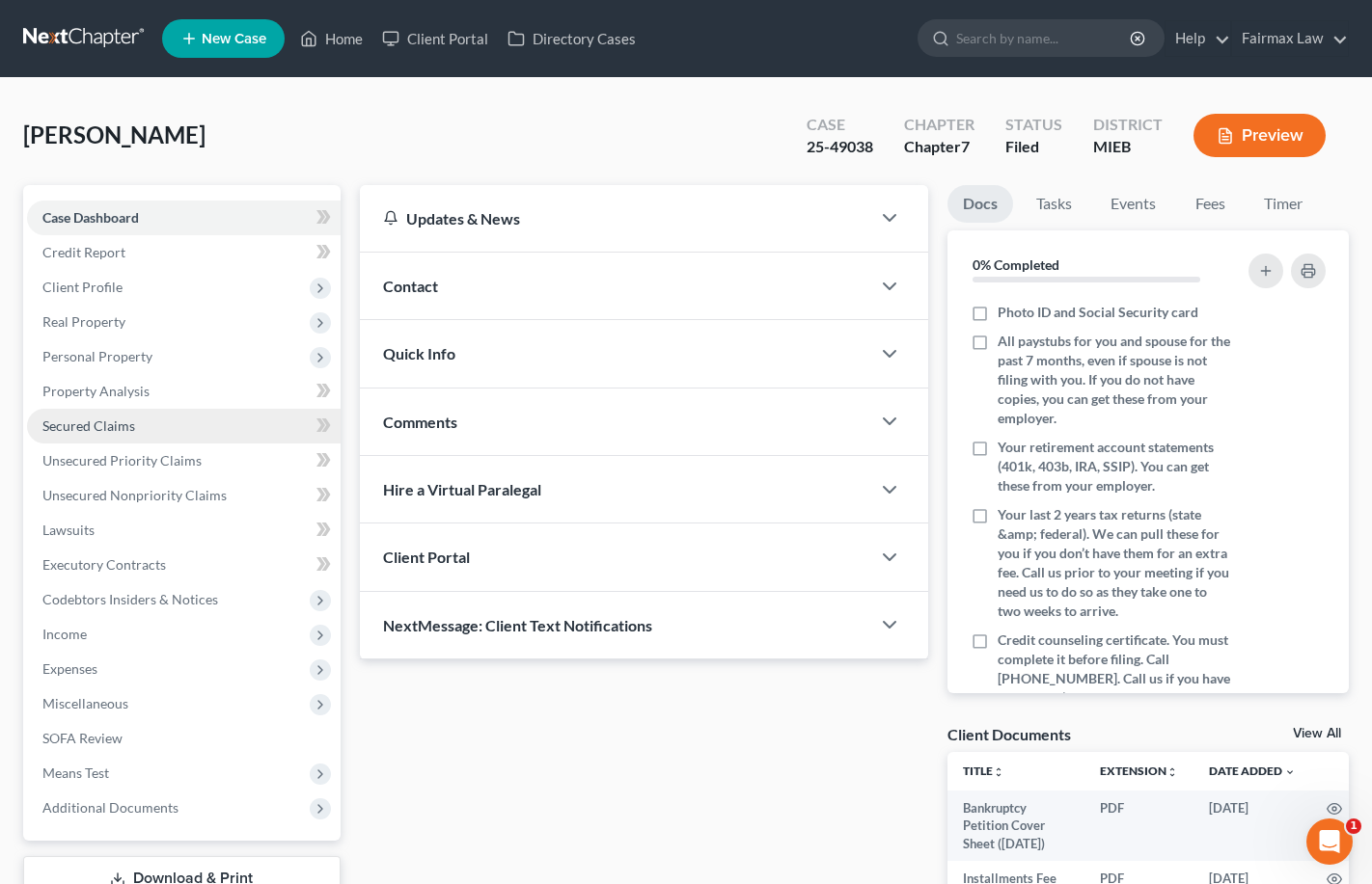
click at [108, 424] on span "Secured Claims" at bounding box center [89, 426] width 93 height 16
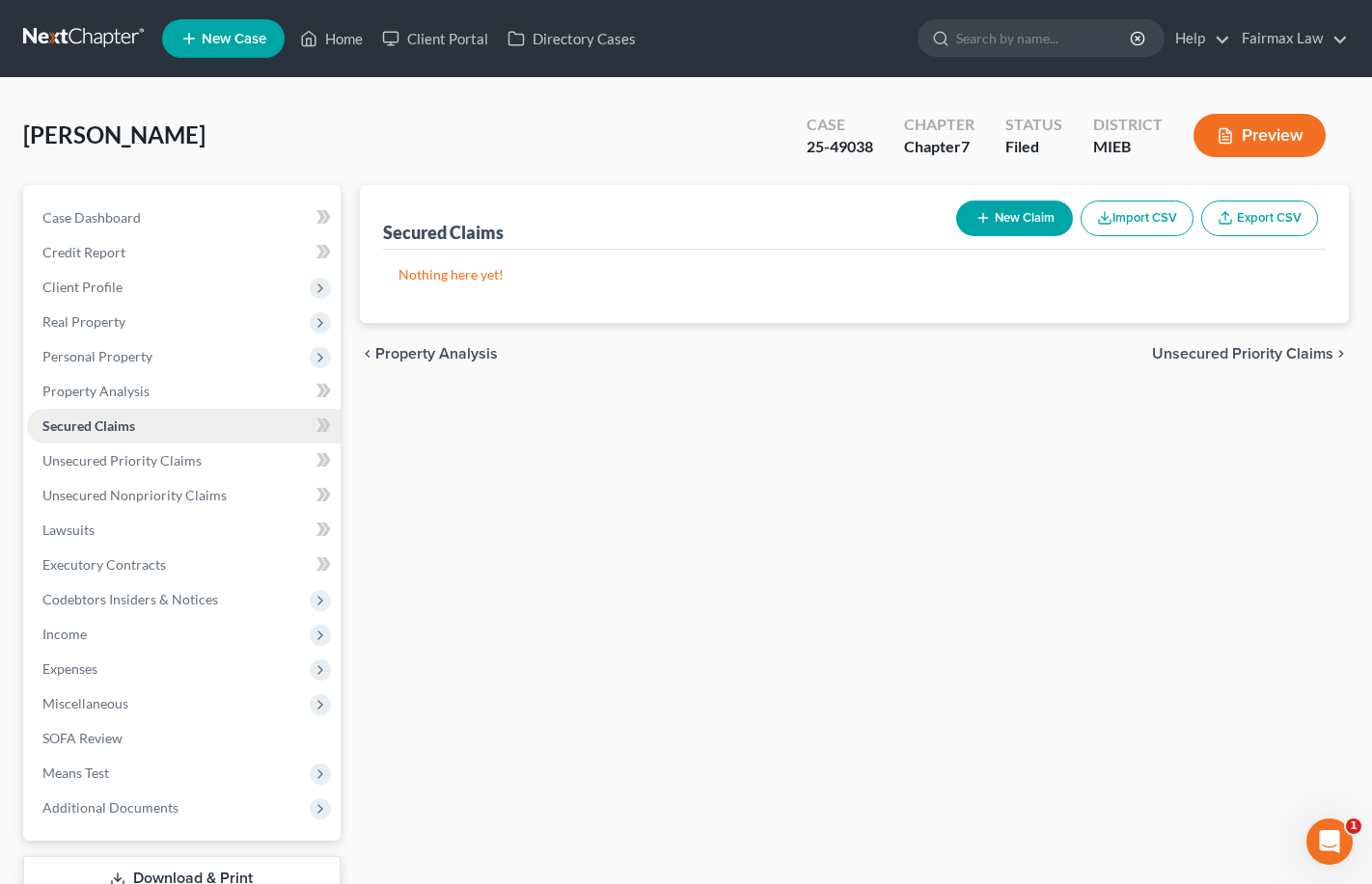
click at [106, 411] on link "Secured Claims" at bounding box center [183, 427] width 314 height 35
click at [106, 400] on link "Property Analysis" at bounding box center [183, 392] width 314 height 35
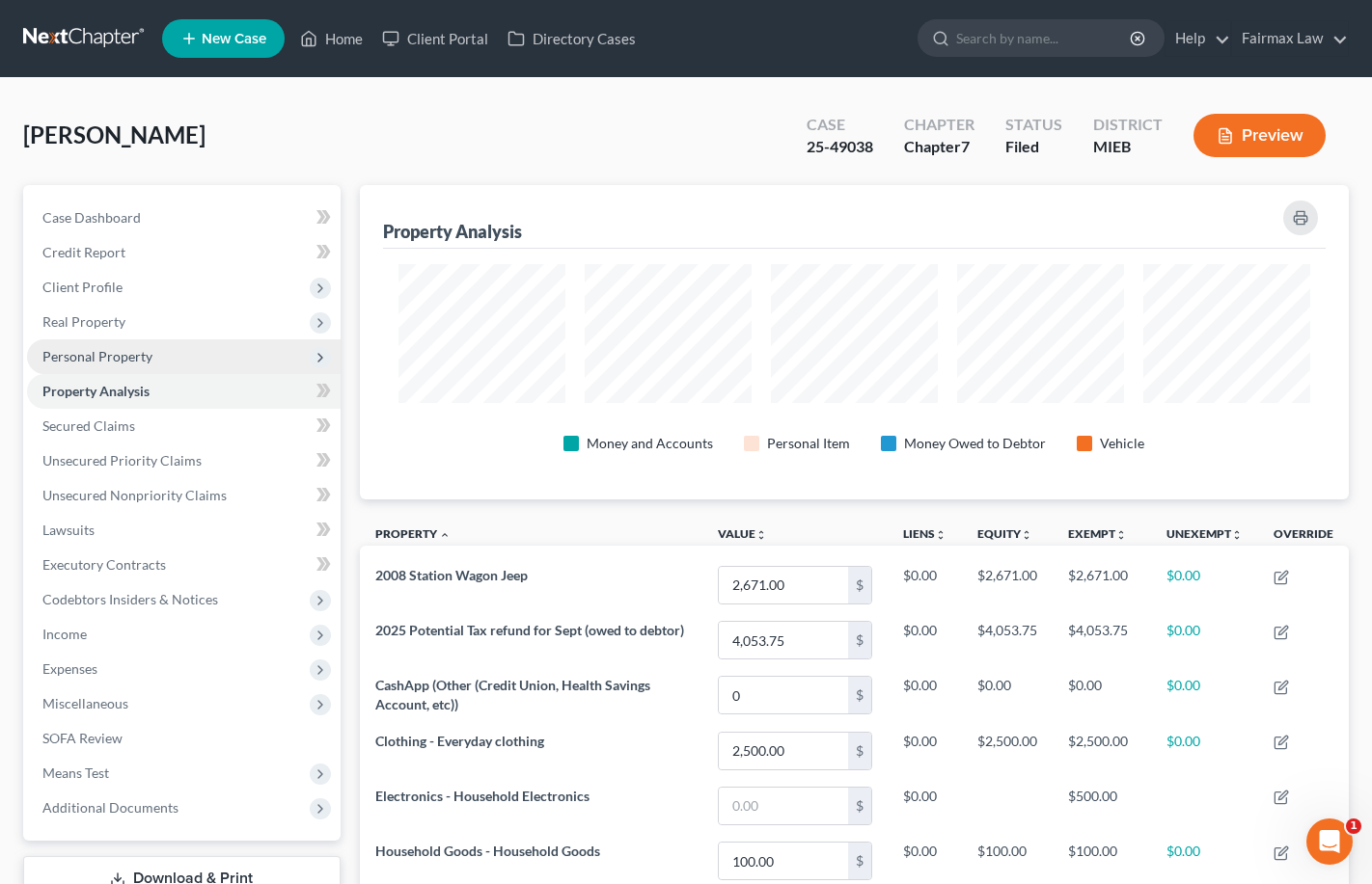
click at [107, 354] on span "Personal Property" at bounding box center [98, 356] width 110 height 16
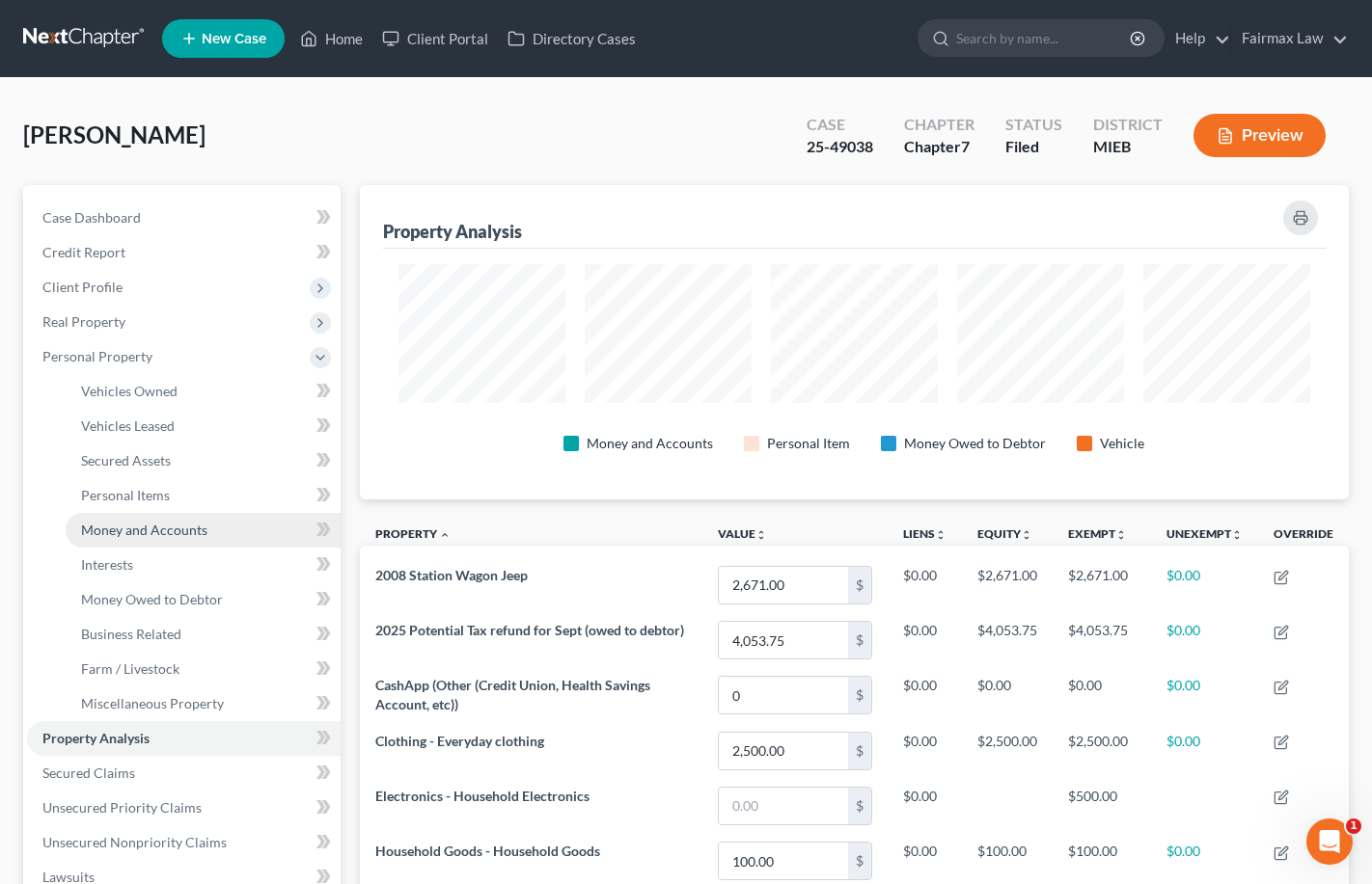
click at [124, 522] on span "Money and Accounts" at bounding box center [144, 530] width 126 height 16
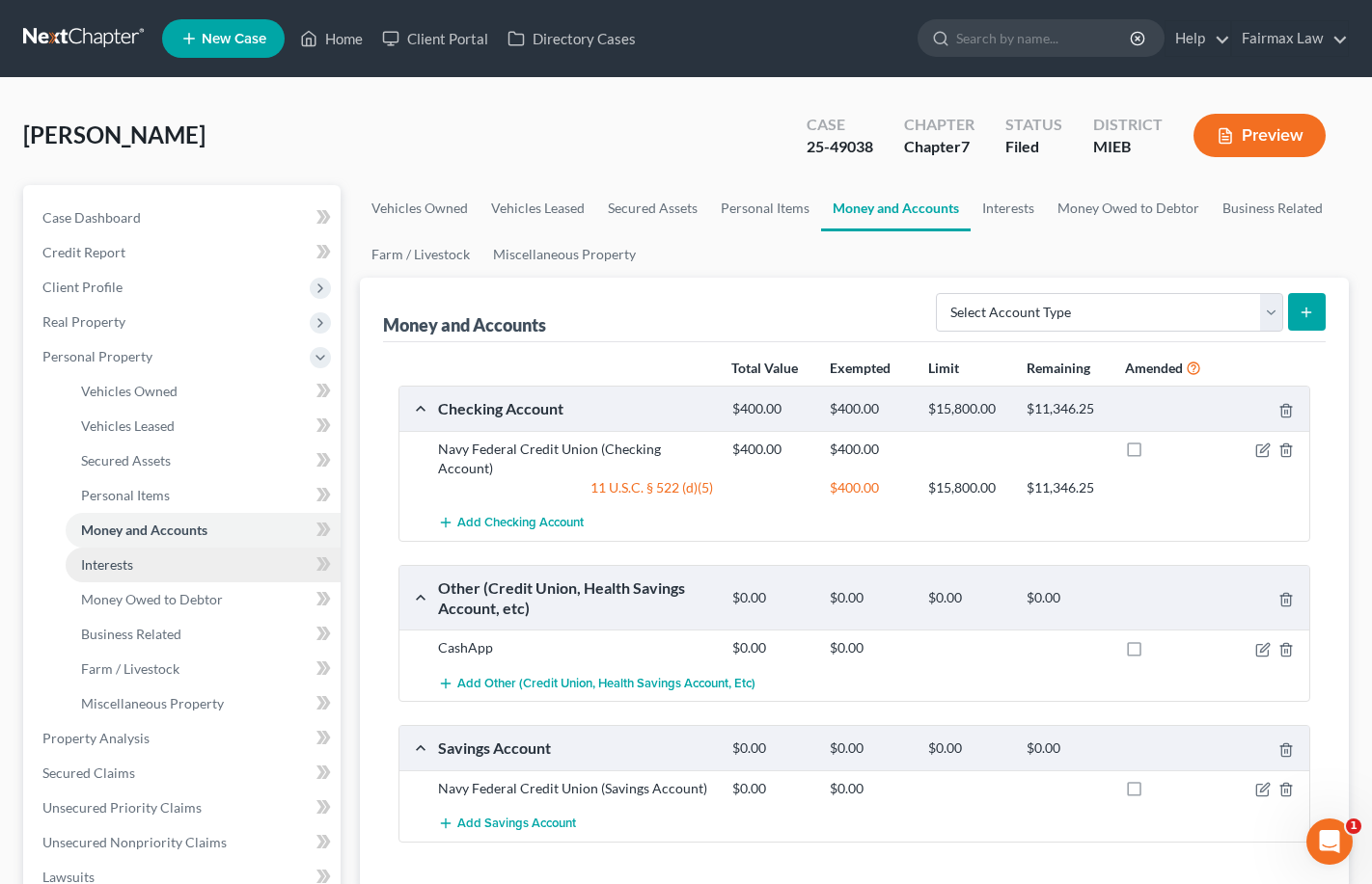
click at [114, 571] on span "Interests" at bounding box center [107, 565] width 52 height 16
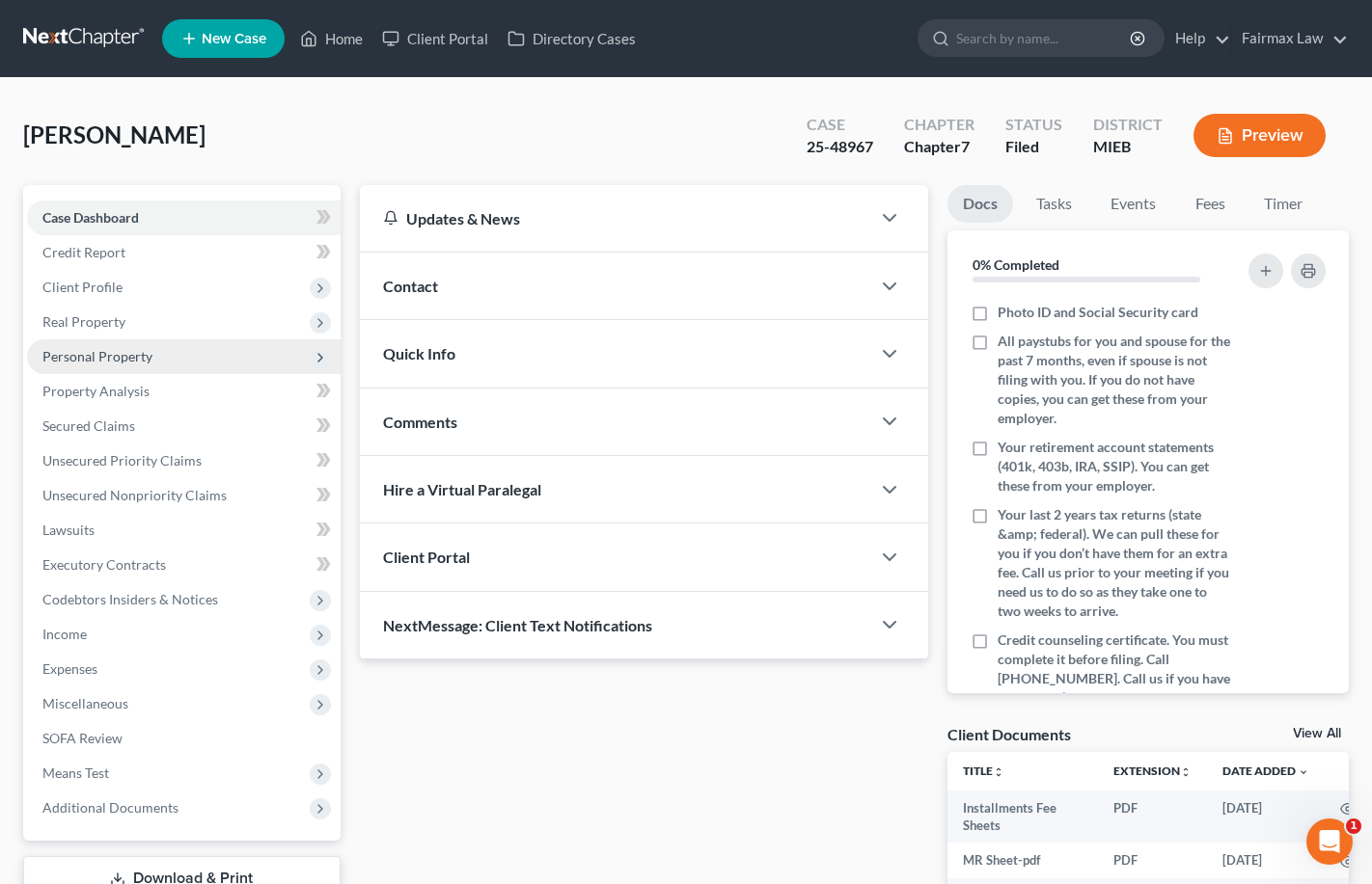
click at [228, 364] on span "Personal Property" at bounding box center [183, 357] width 314 height 35
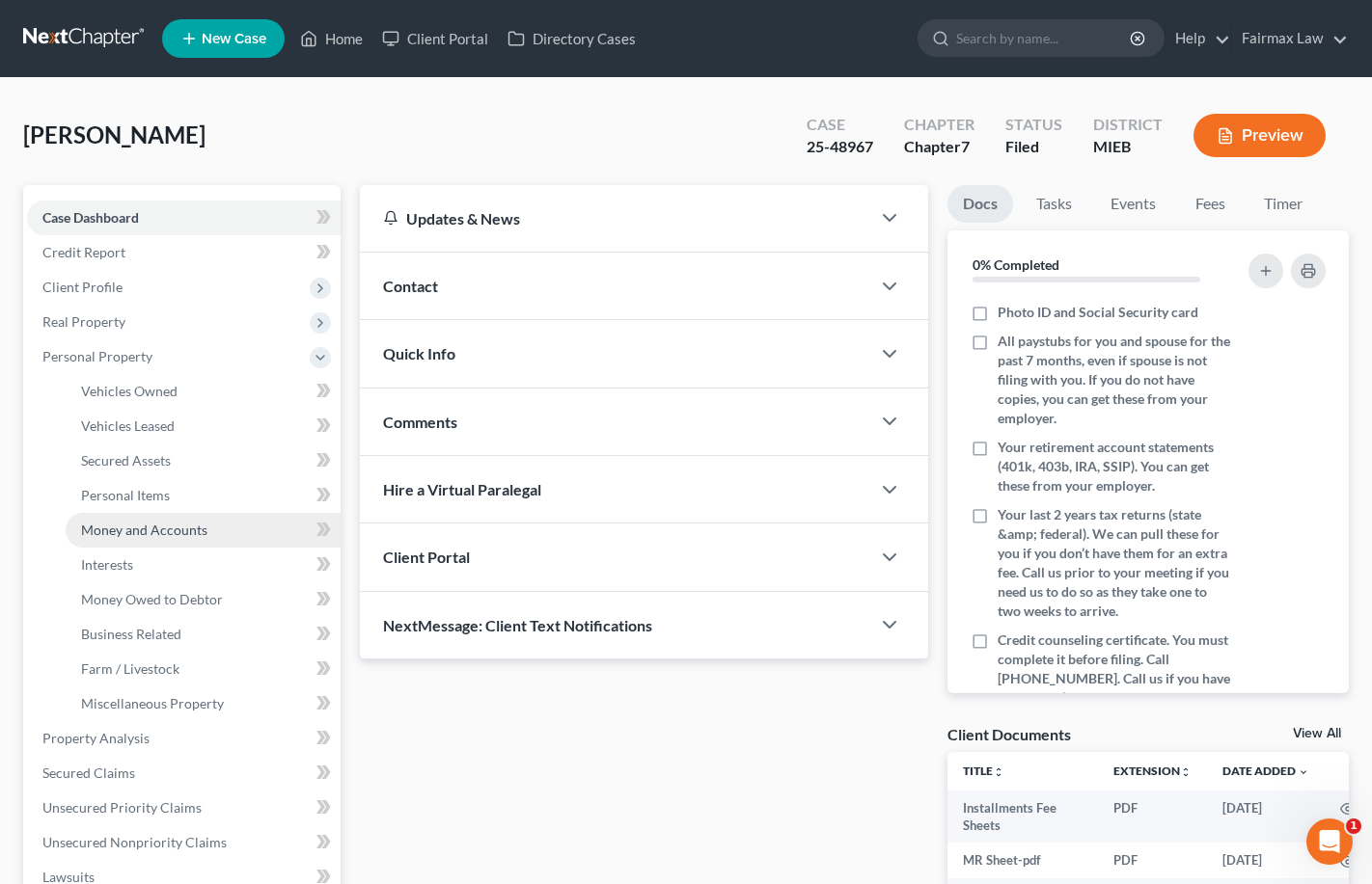
click at [197, 528] on span "Money and Accounts" at bounding box center [144, 530] width 126 height 16
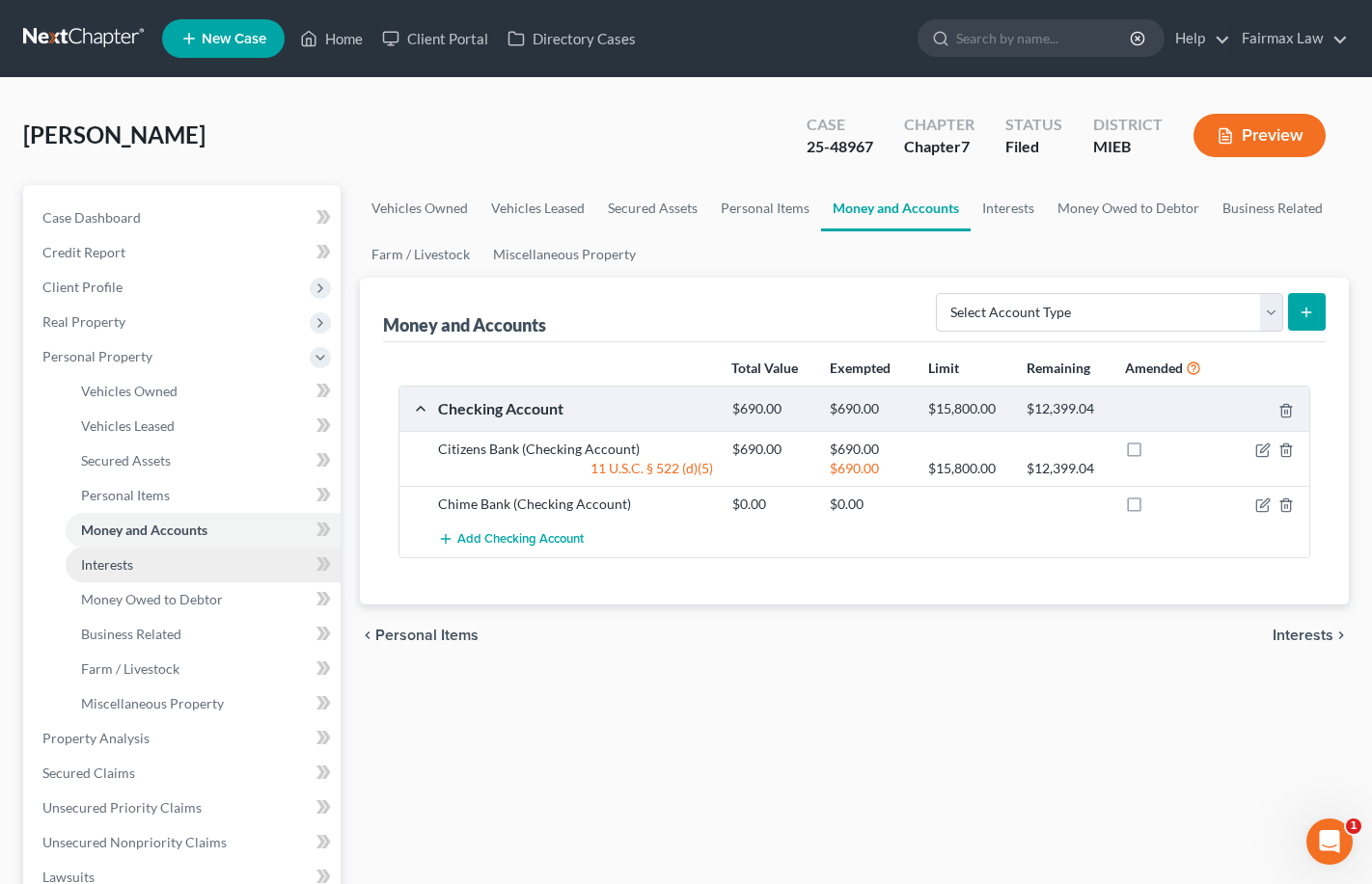
click at [173, 568] on link "Interests" at bounding box center [203, 566] width 275 height 35
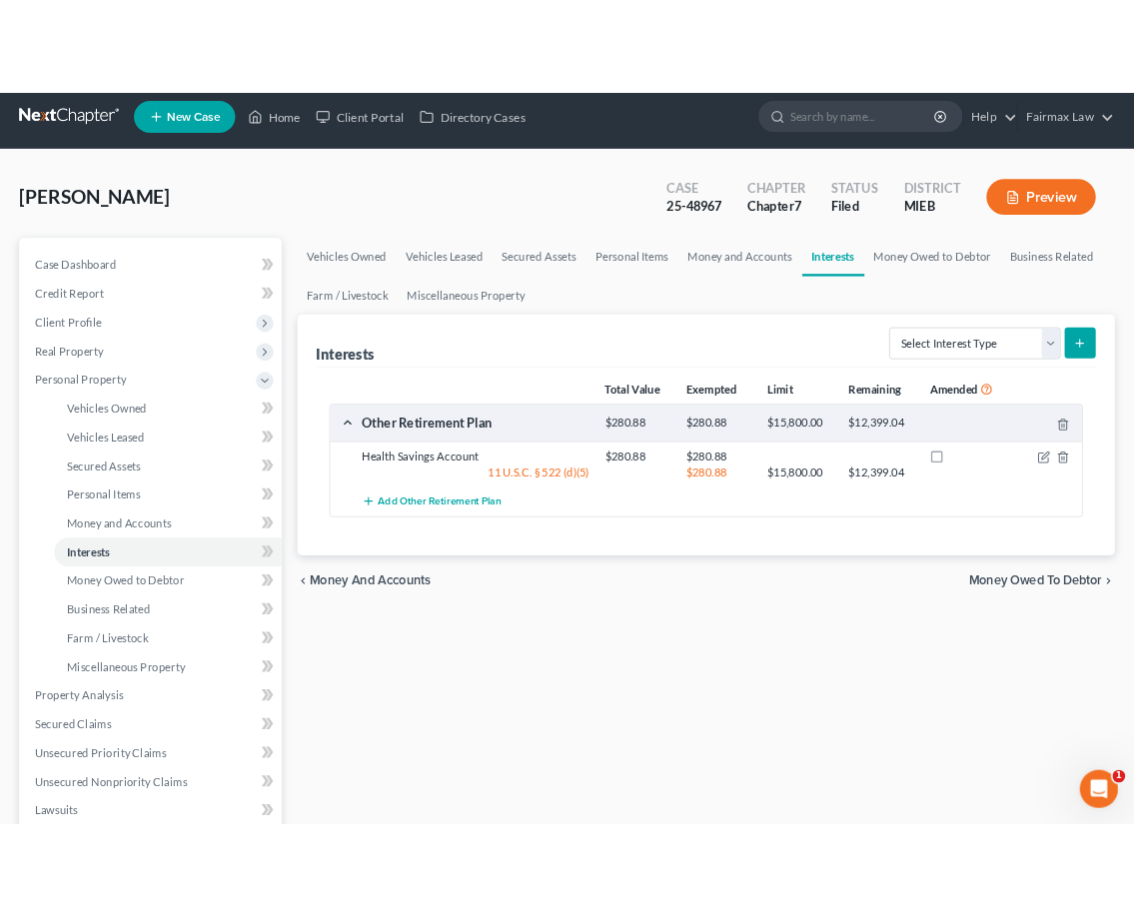
scroll to position [15, 0]
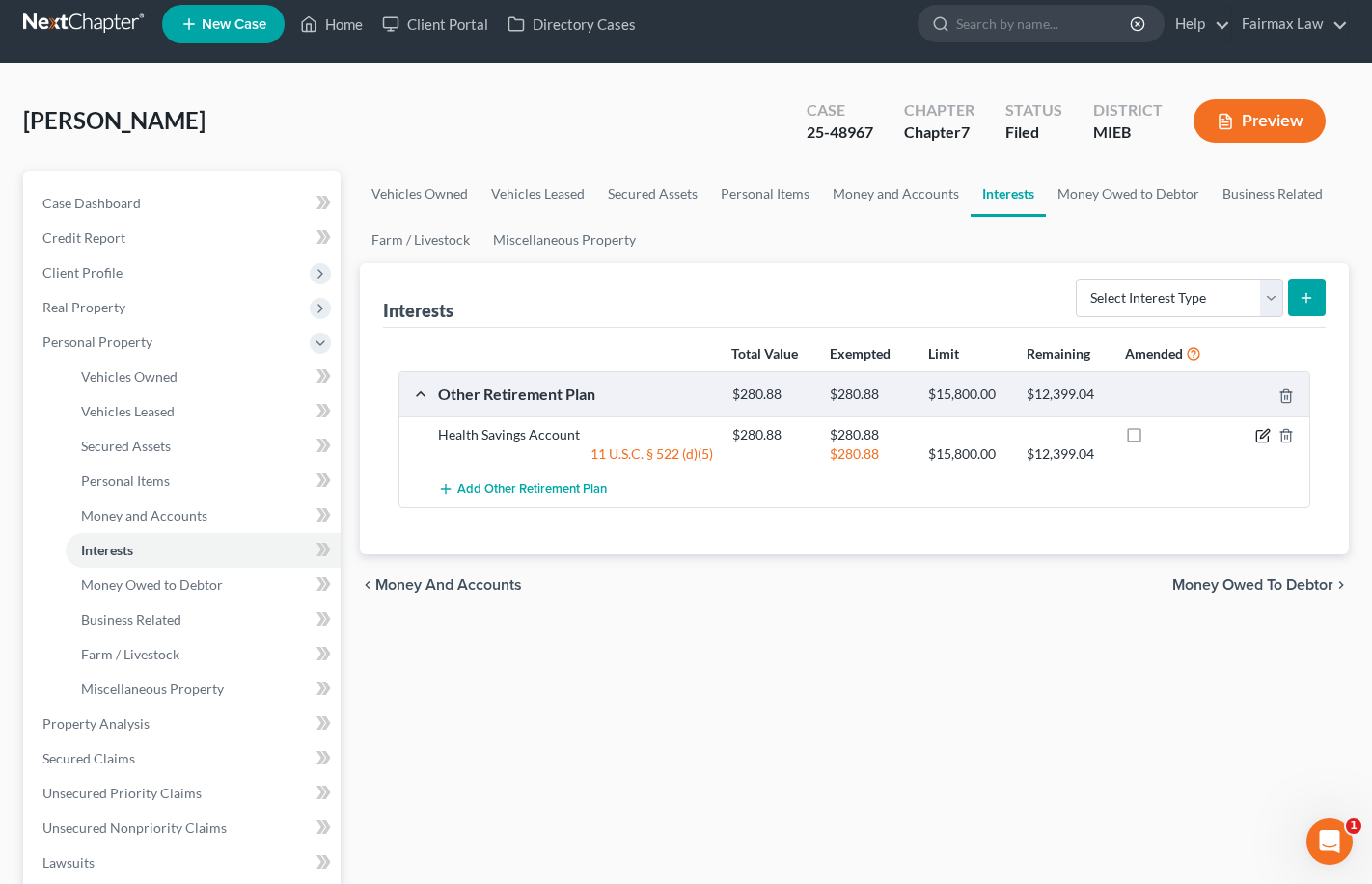
click at [1258, 442] on icon "button" at bounding box center [1262, 437] width 12 height 12
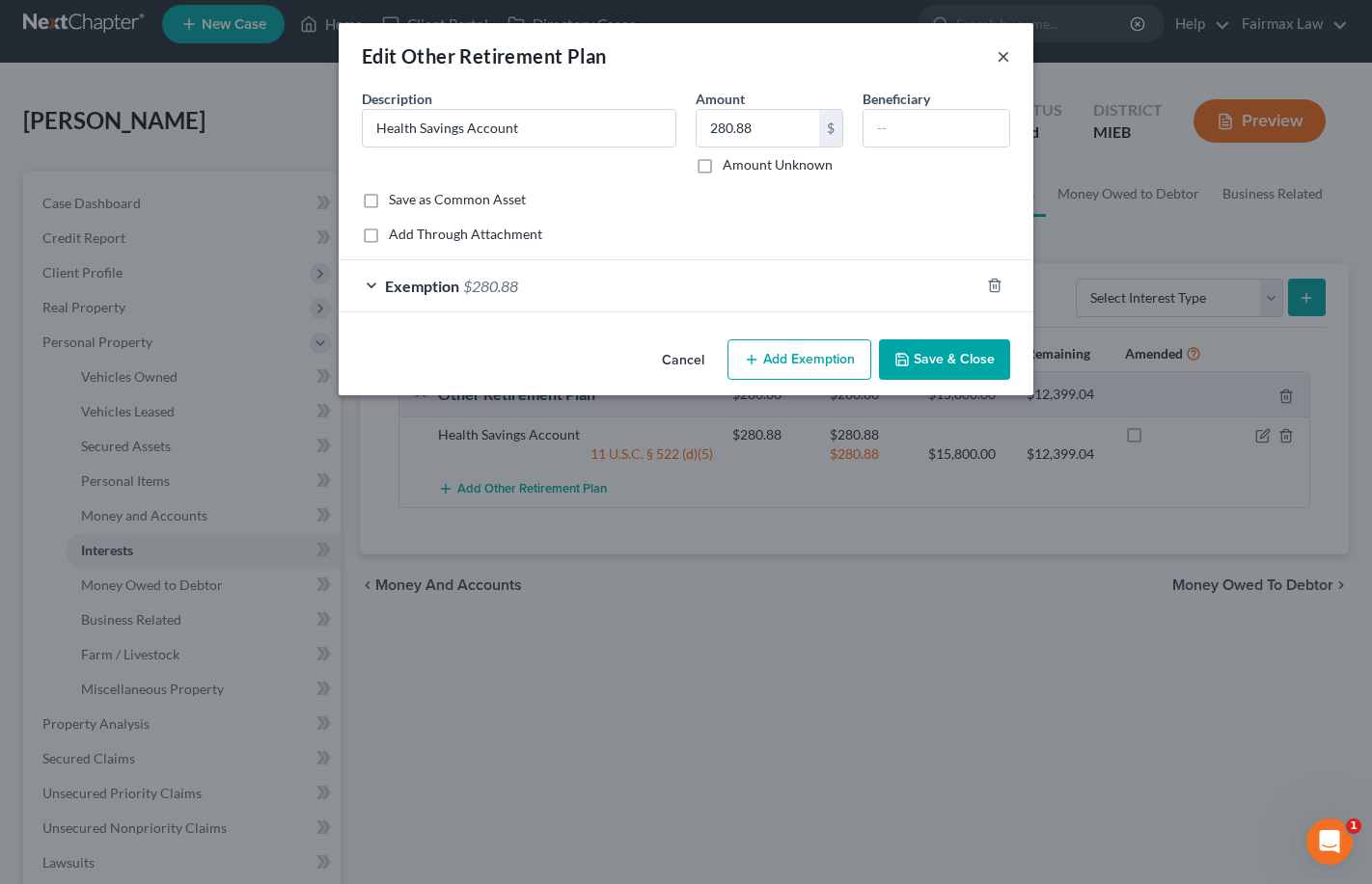
click at [999, 65] on button "×" at bounding box center [1003, 56] width 14 height 23
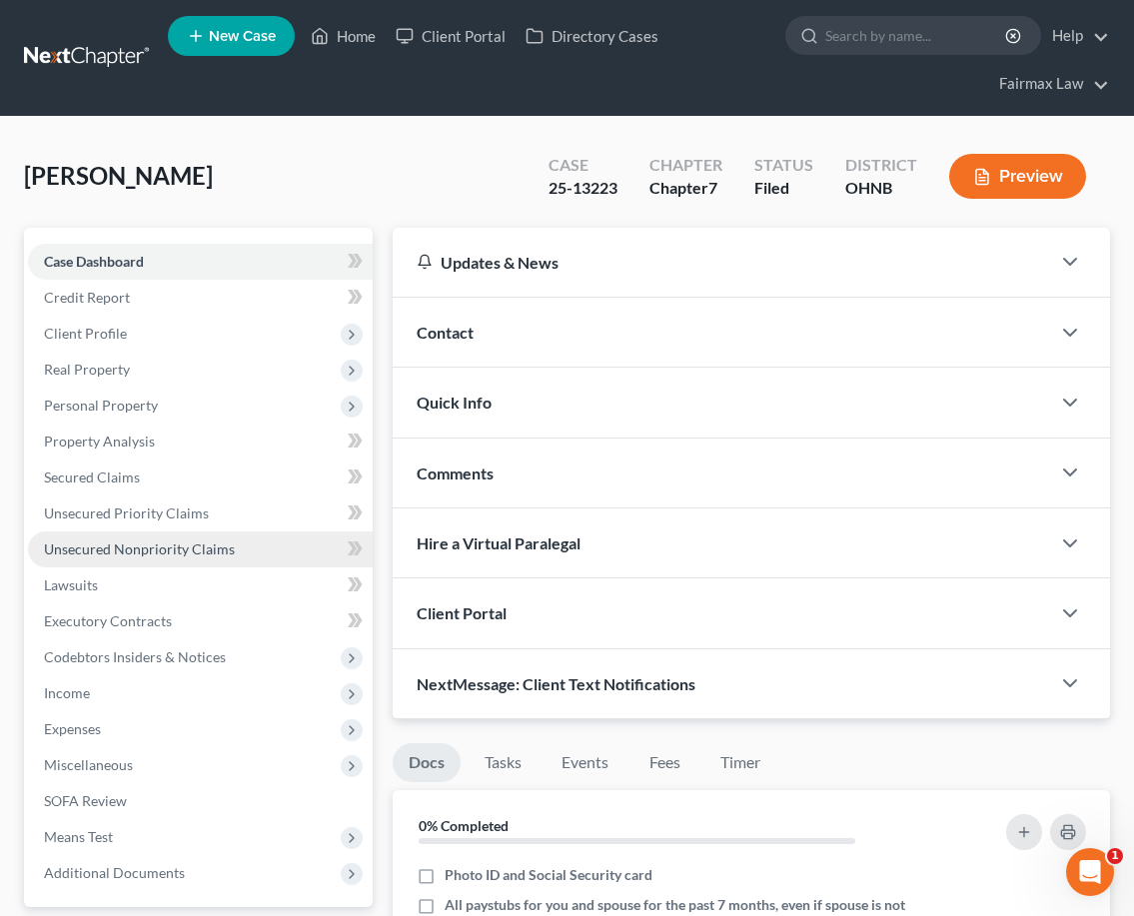
click at [104, 553] on span "Unsecured Nonpriority Claims" at bounding box center [139, 549] width 191 height 17
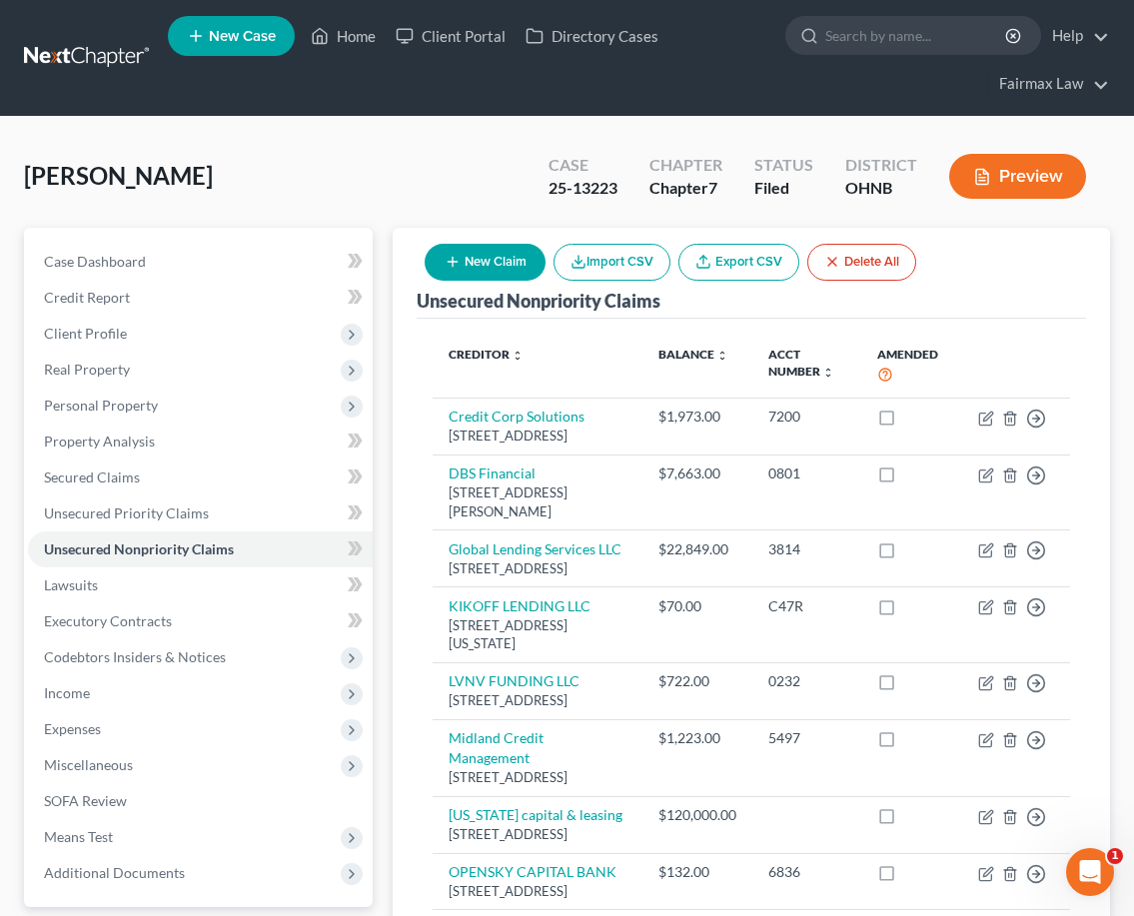
click at [510, 266] on button "New Claim" at bounding box center [485, 262] width 121 height 37
select select "0"
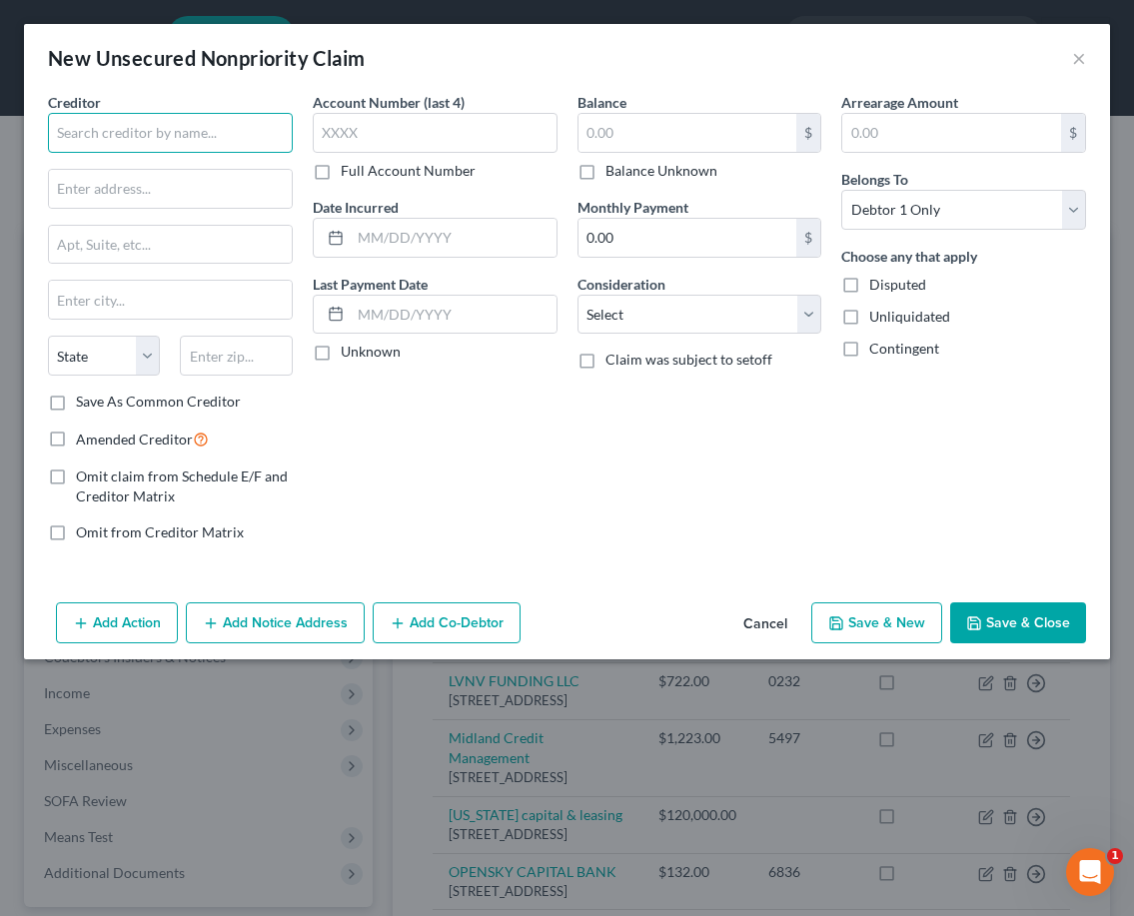
click at [223, 133] on input "text" at bounding box center [170, 133] width 245 height 40
click at [218, 138] on input "citizens" at bounding box center [170, 133] width 245 height 40
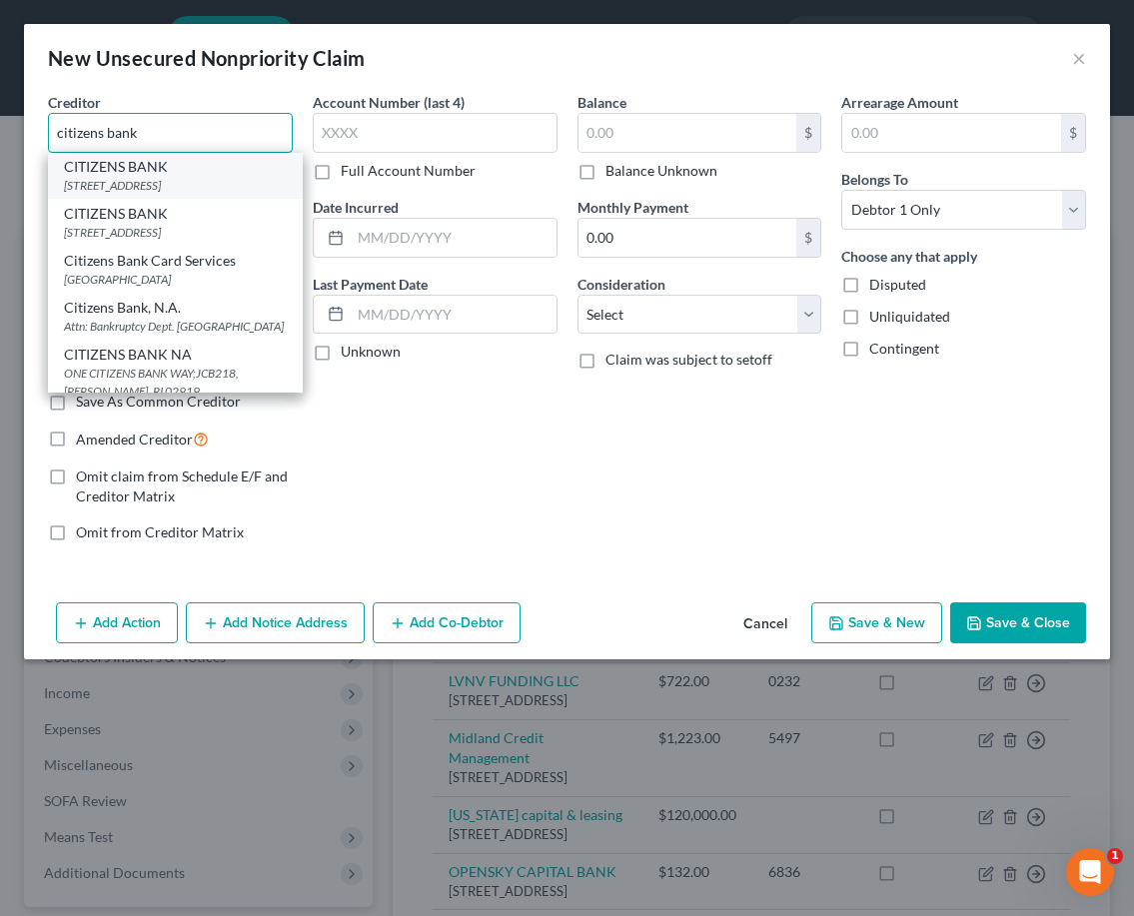
scroll to position [53, 0]
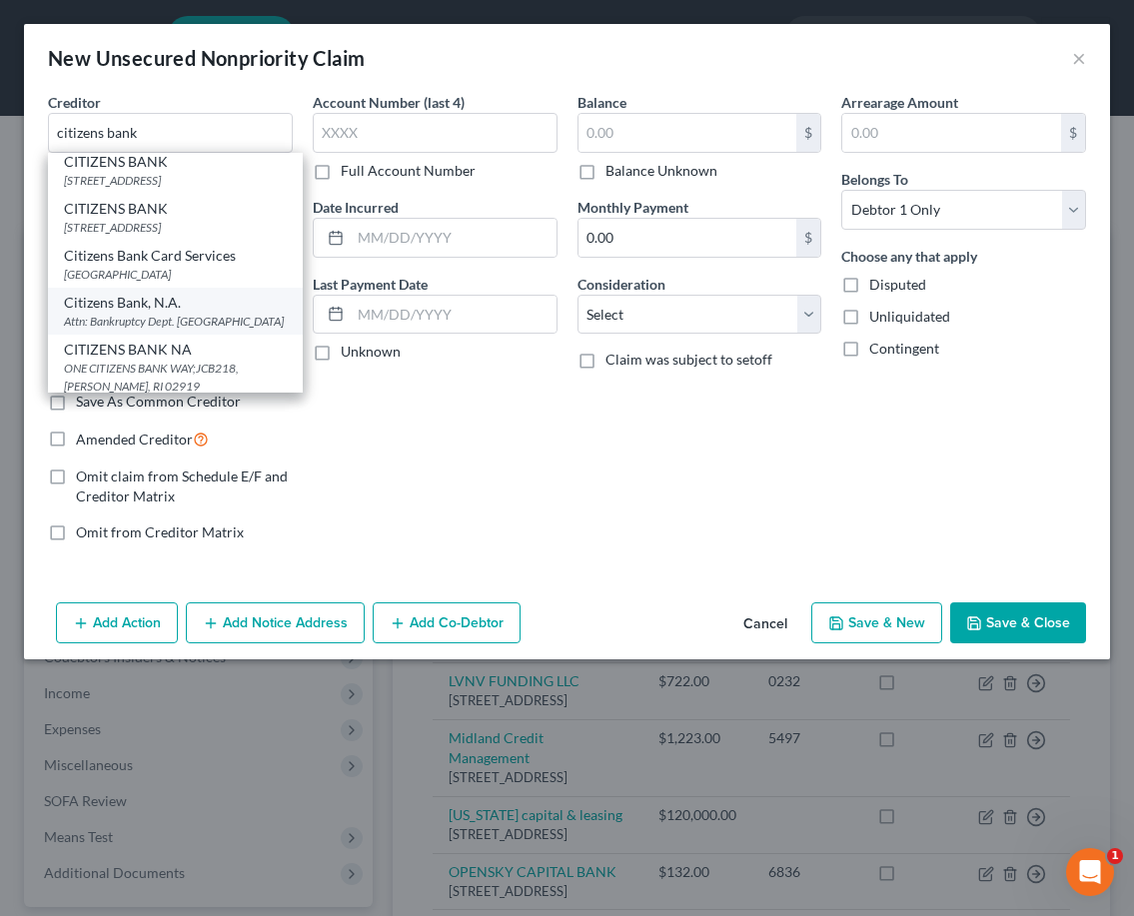
click at [113, 330] on div "Attn: Bankruptcy Dept. [GEOGRAPHIC_DATA]" at bounding box center [175, 321] width 223 height 17
type input "Citizens Bank, N.A."
type input "Attn: Bankruptcy Dept."
type input "One Citizens Plaza"
type input "[GEOGRAPHIC_DATA]"
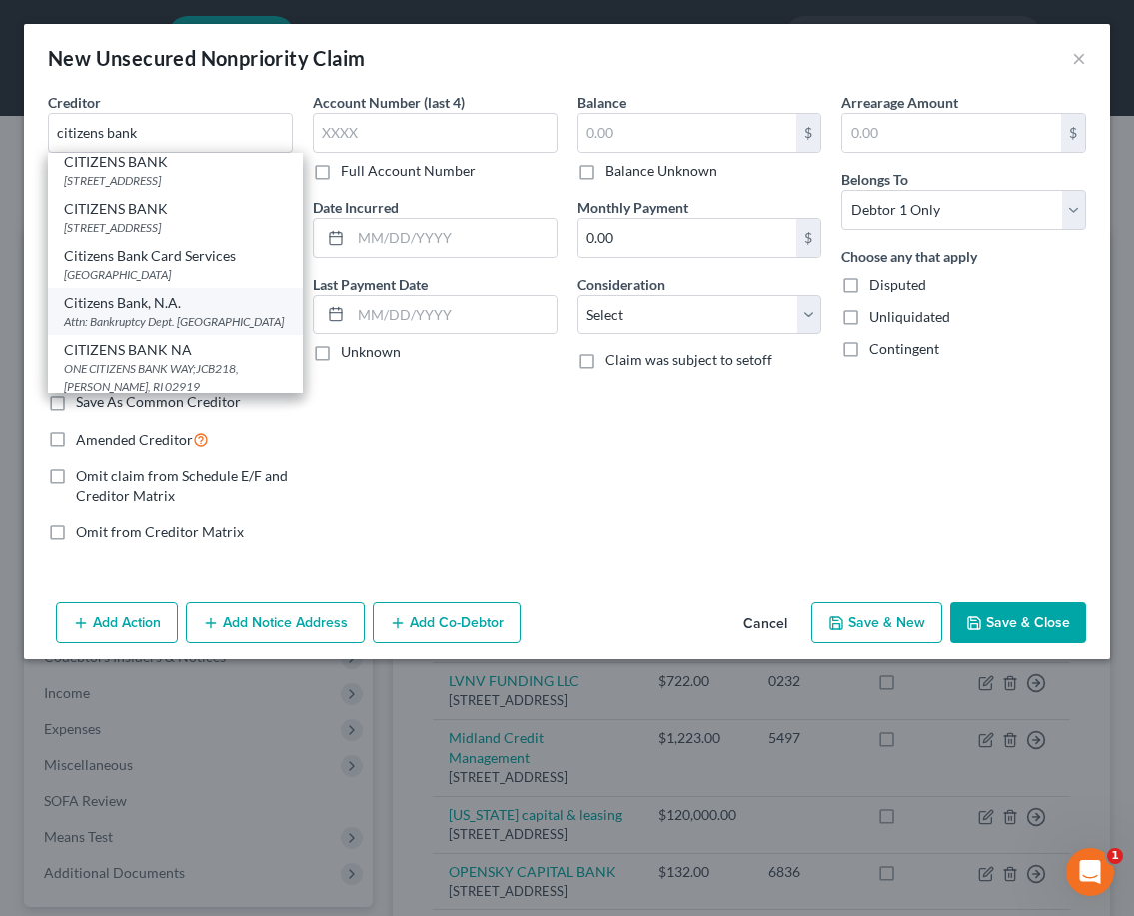
select select "41"
type input "02903"
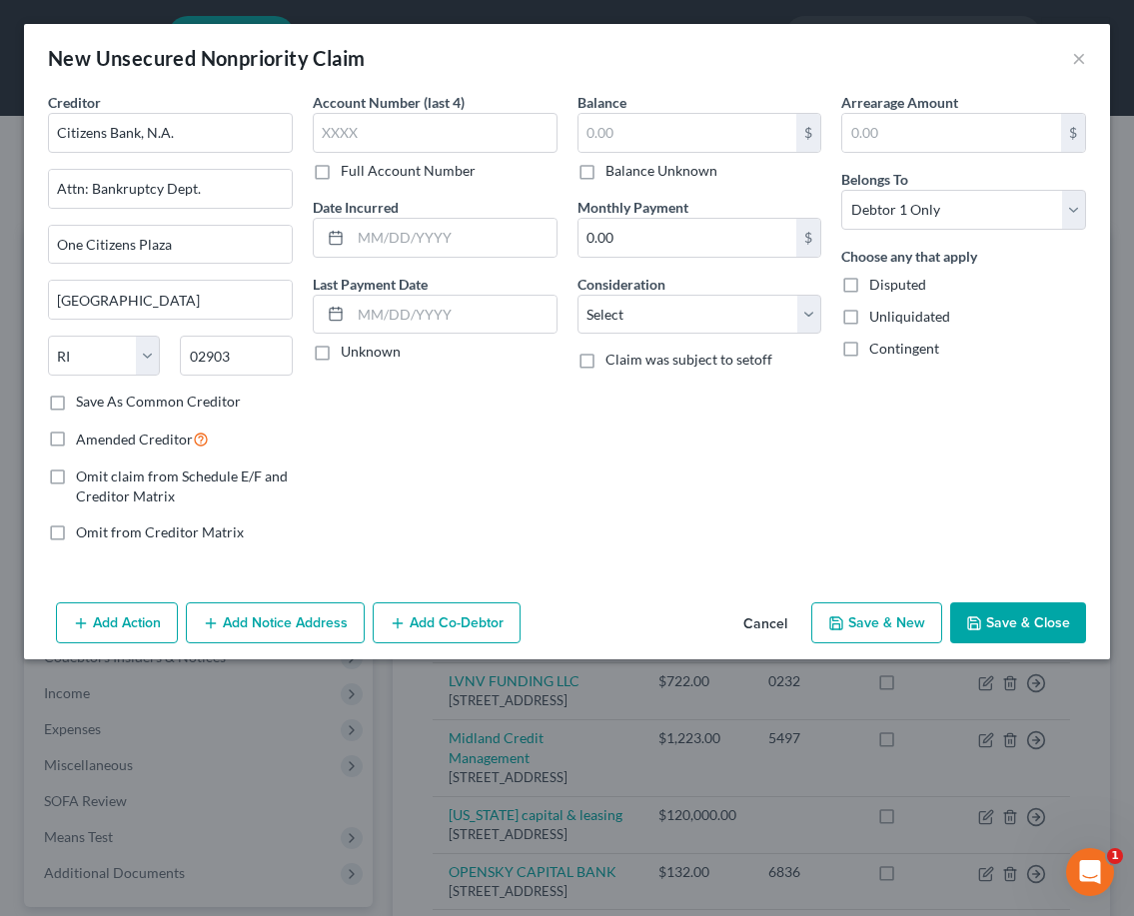
scroll to position [0, 0]
select select "15"
click at [643, 173] on label "Balance Unknown" at bounding box center [662, 171] width 112 height 20
click at [627, 173] on input "Balance Unknown" at bounding box center [620, 167] width 13 height 13
checkbox input "true"
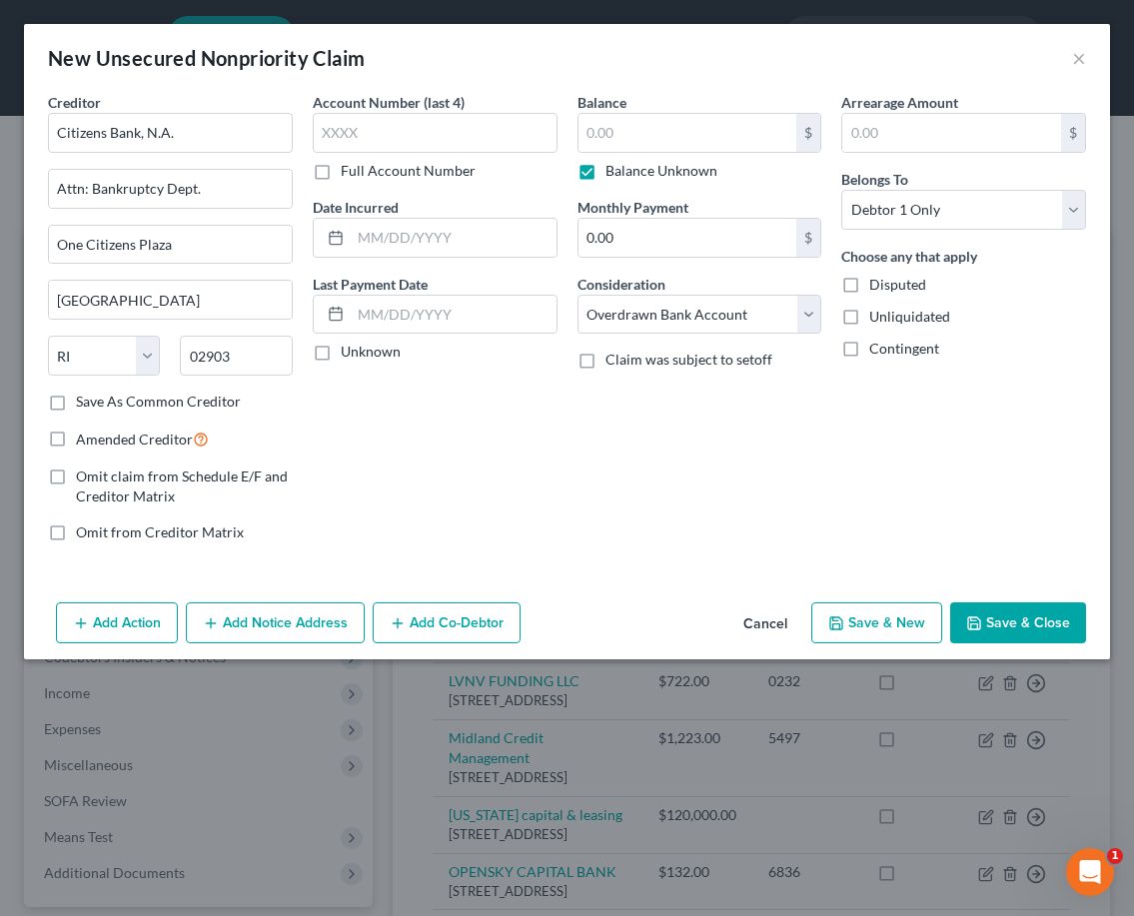
type input "0.00"
click at [1042, 630] on button "Save & Close" at bounding box center [1018, 624] width 136 height 42
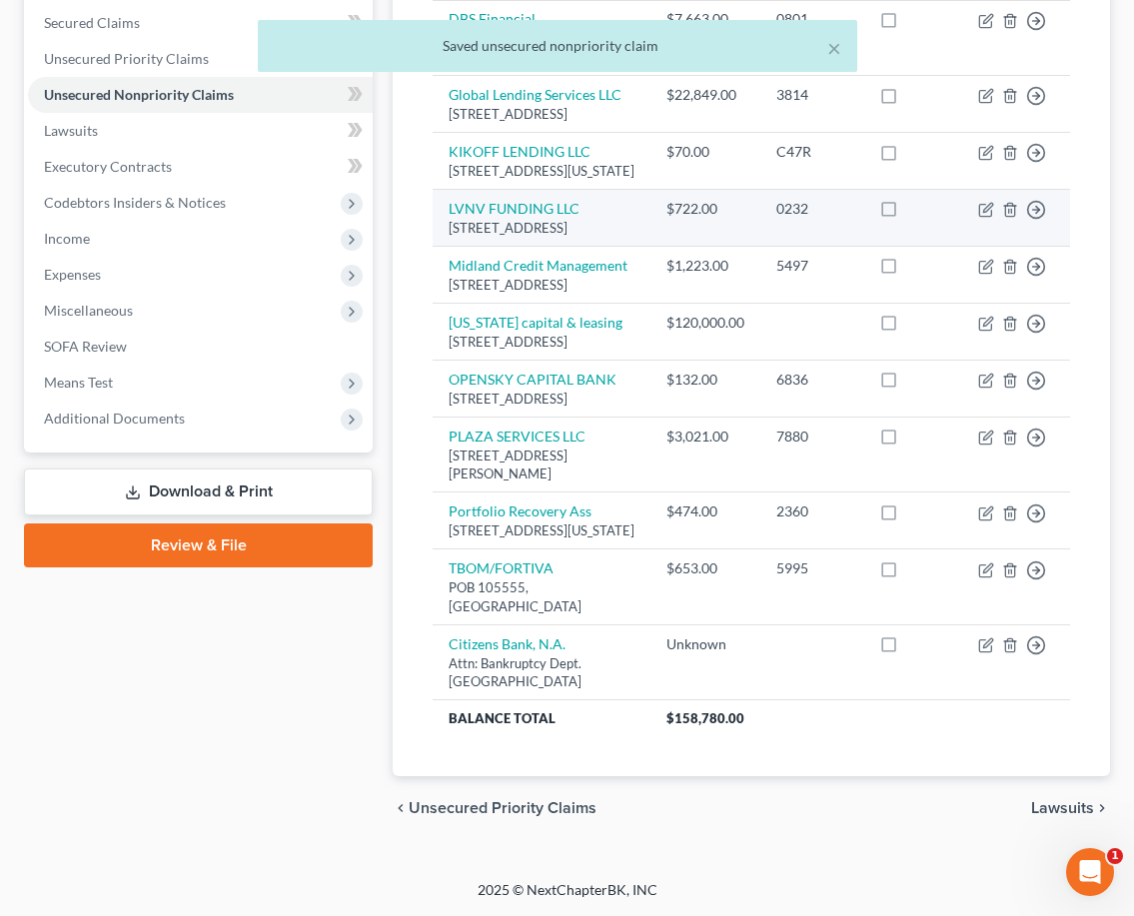
scroll to position [547, 0]
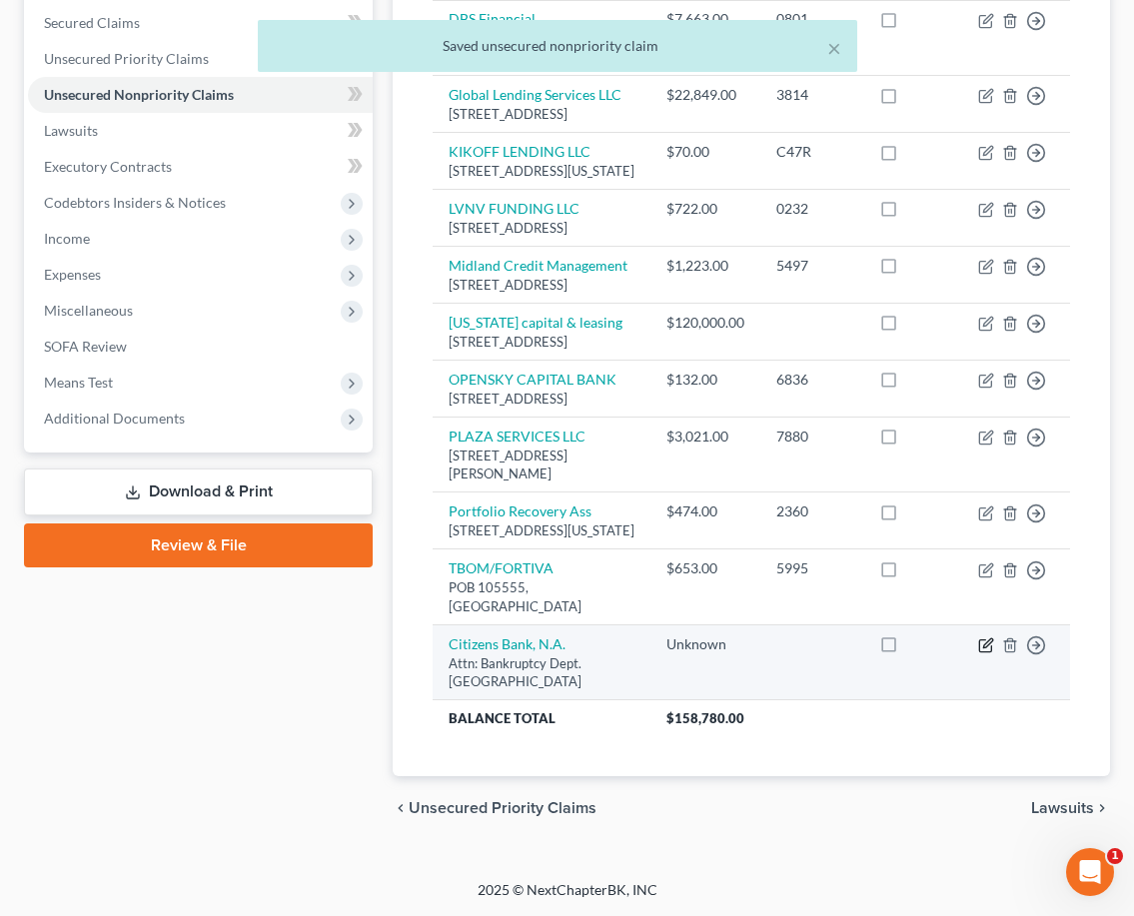
click at [990, 651] on icon "button" at bounding box center [986, 646] width 16 height 16
select select "41"
select select "15"
select select "0"
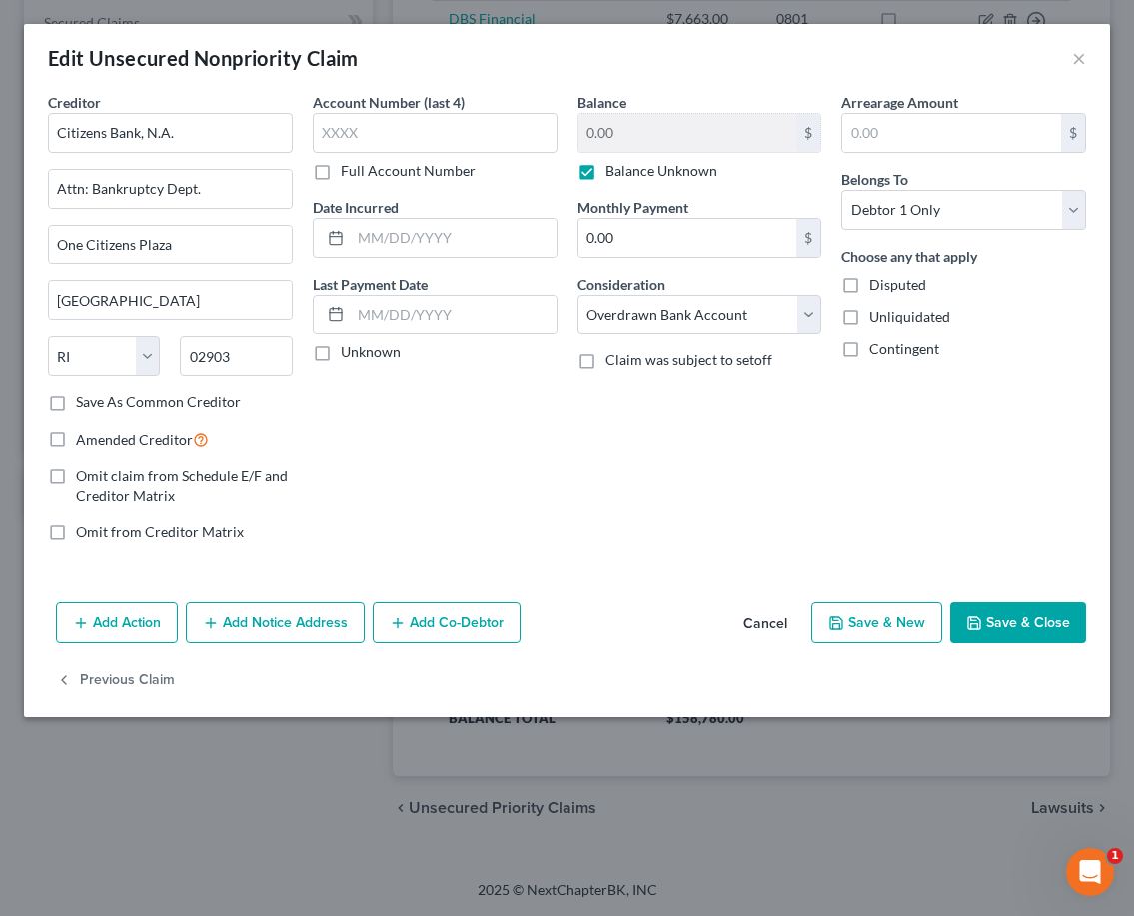
click at [992, 621] on button "Save & Close" at bounding box center [1018, 624] width 136 height 42
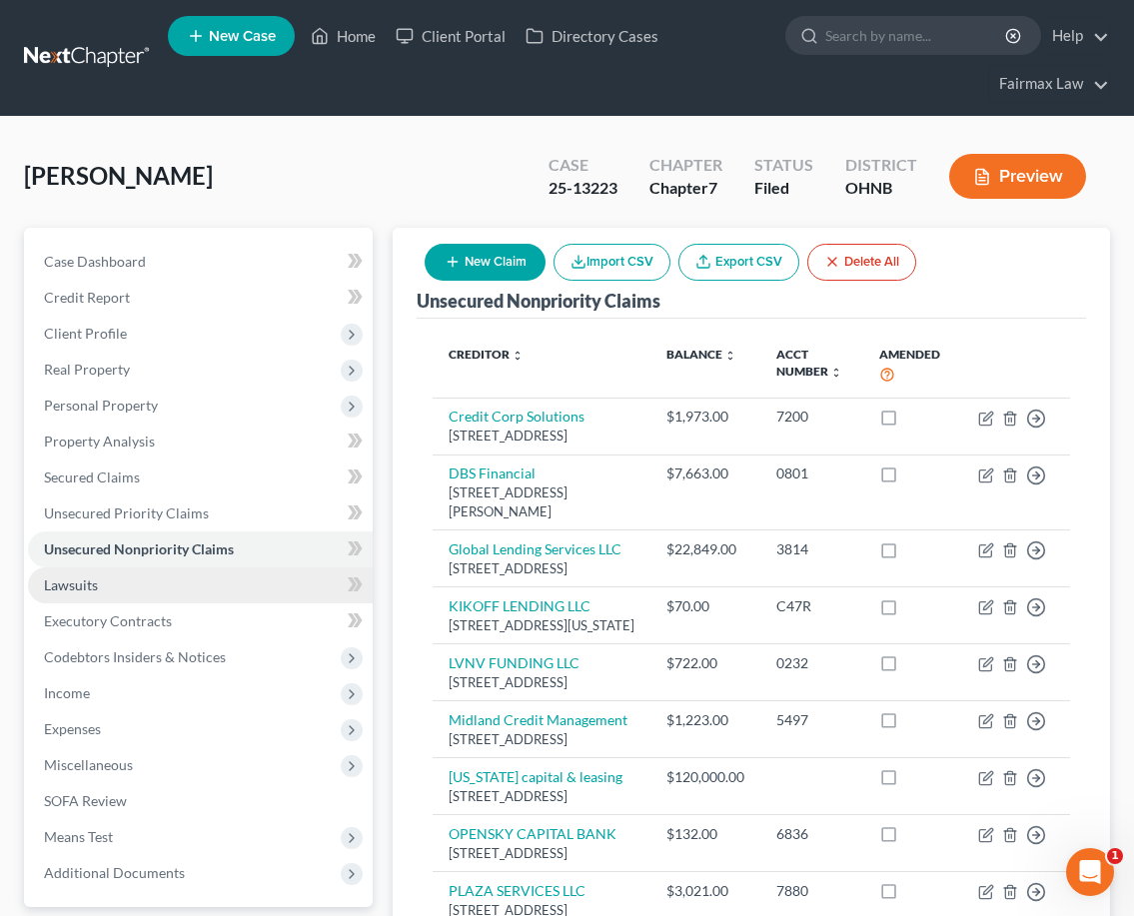
scroll to position [0, 0]
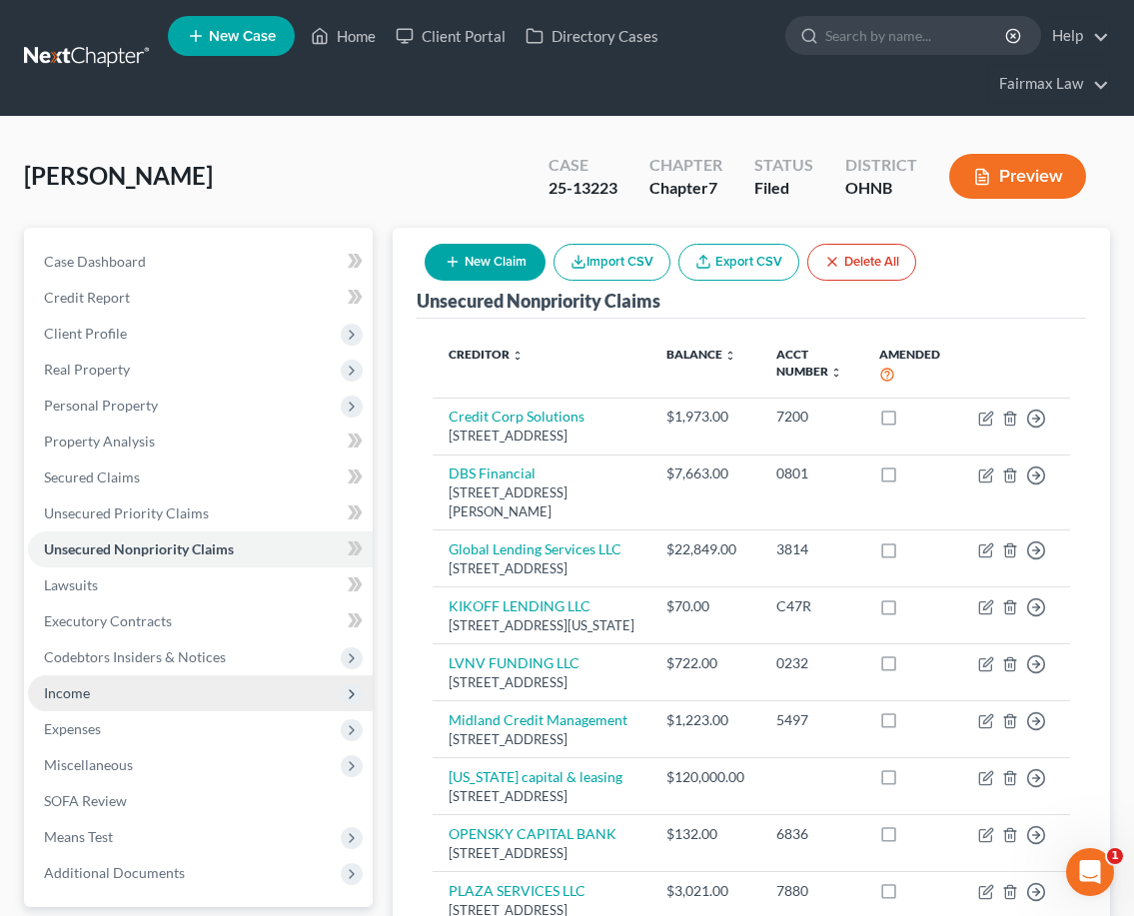
click at [99, 703] on span "Income" at bounding box center [200, 694] width 345 height 36
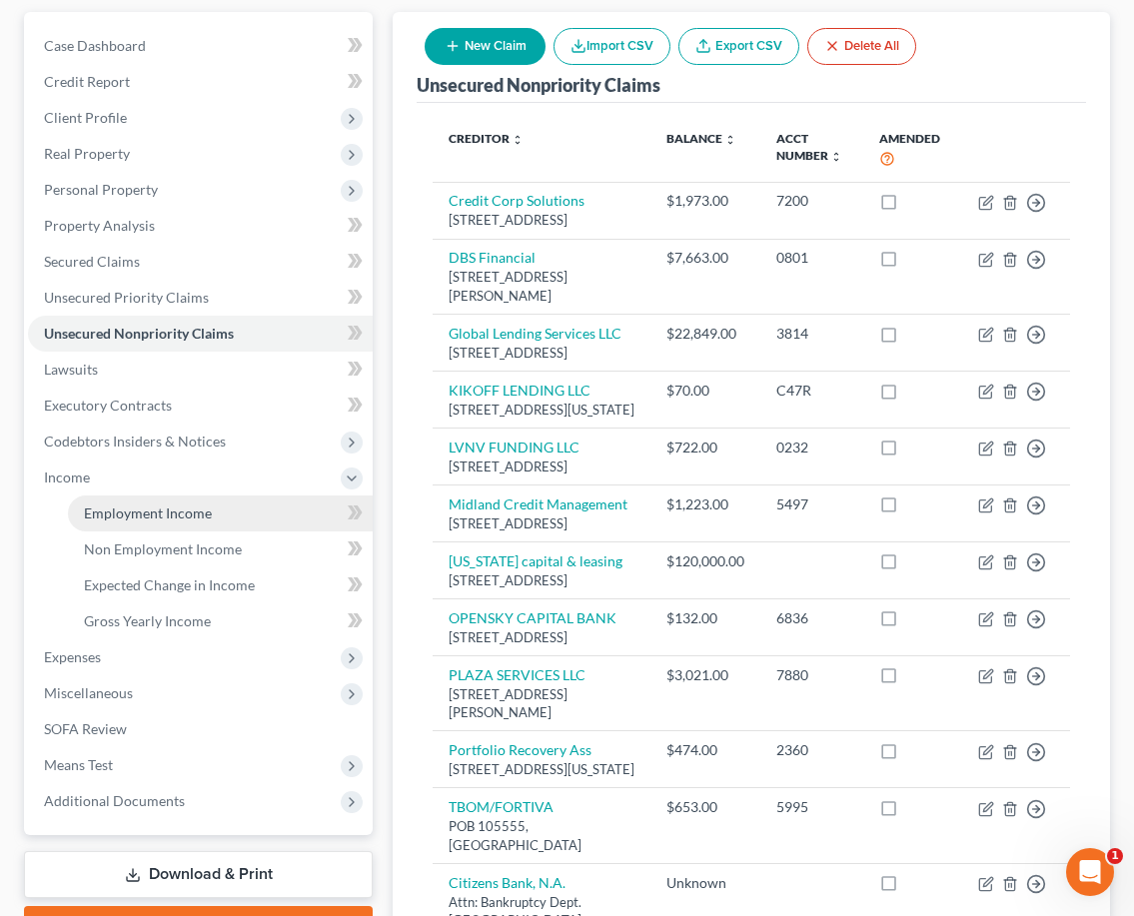
click at [145, 514] on span "Employment Income" at bounding box center [148, 513] width 128 height 17
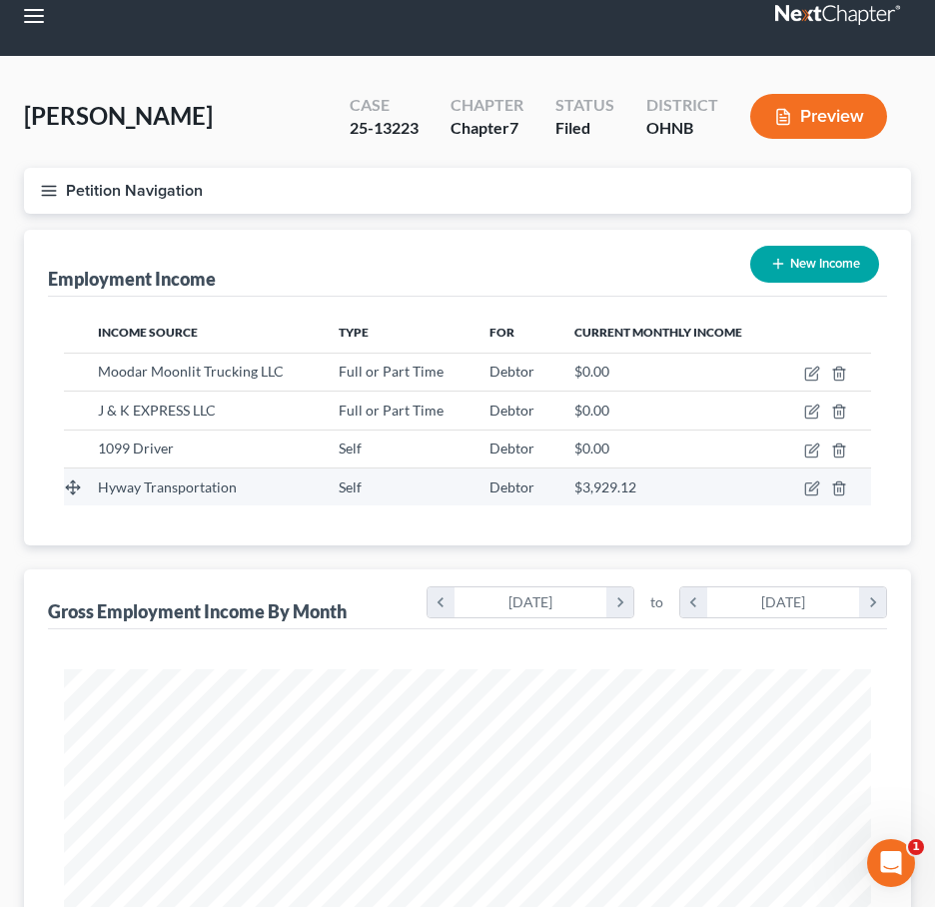
scroll to position [26, 0]
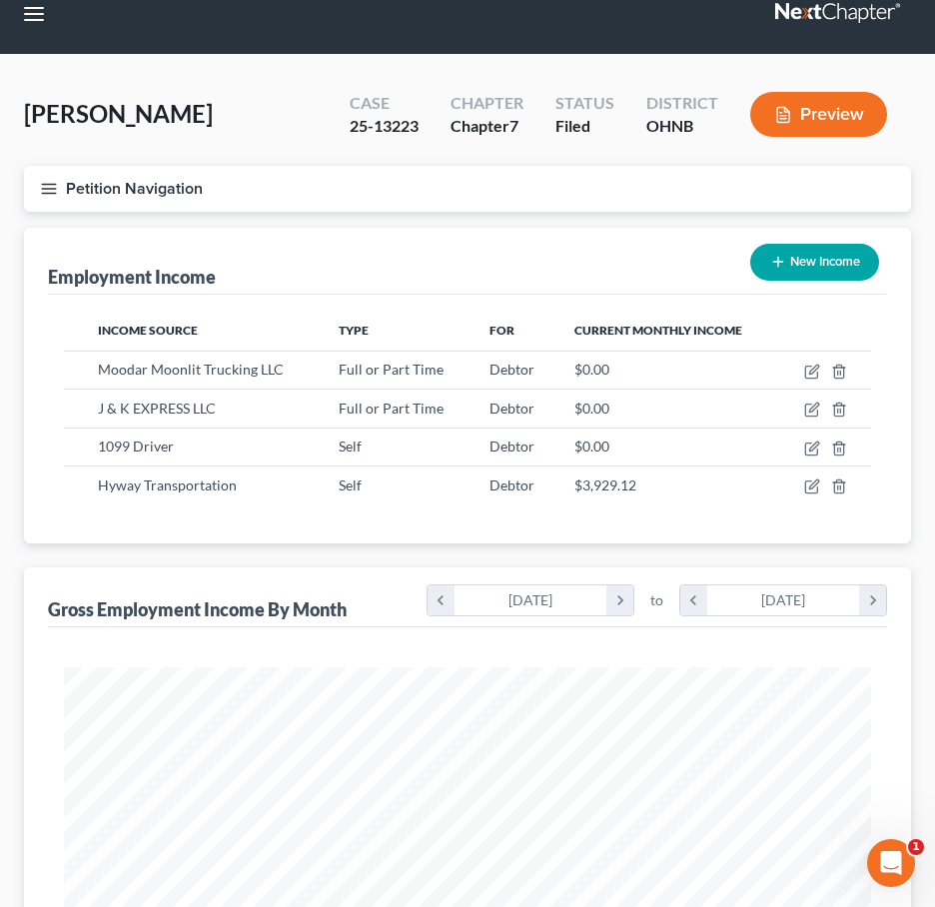
click at [811, 114] on button "Preview" at bounding box center [819, 114] width 137 height 45
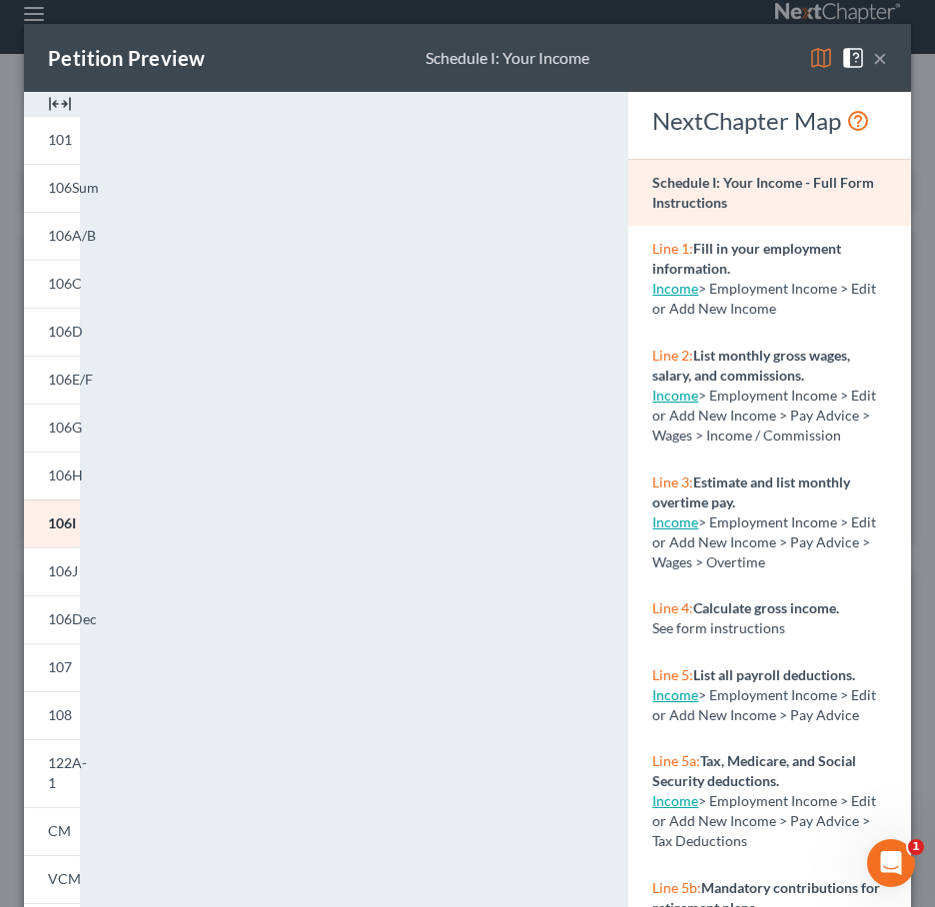
click at [885, 64] on button "×" at bounding box center [880, 58] width 14 height 24
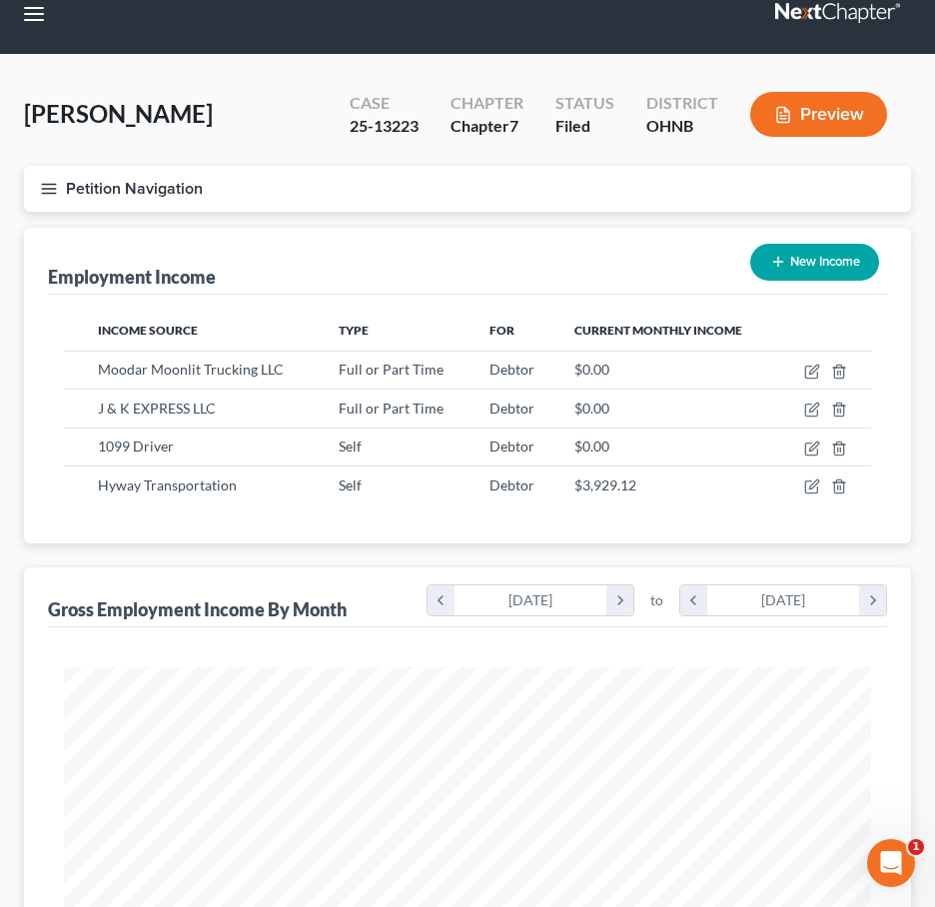
click at [820, 269] on button "New Income" at bounding box center [815, 262] width 129 height 37
select select "0"
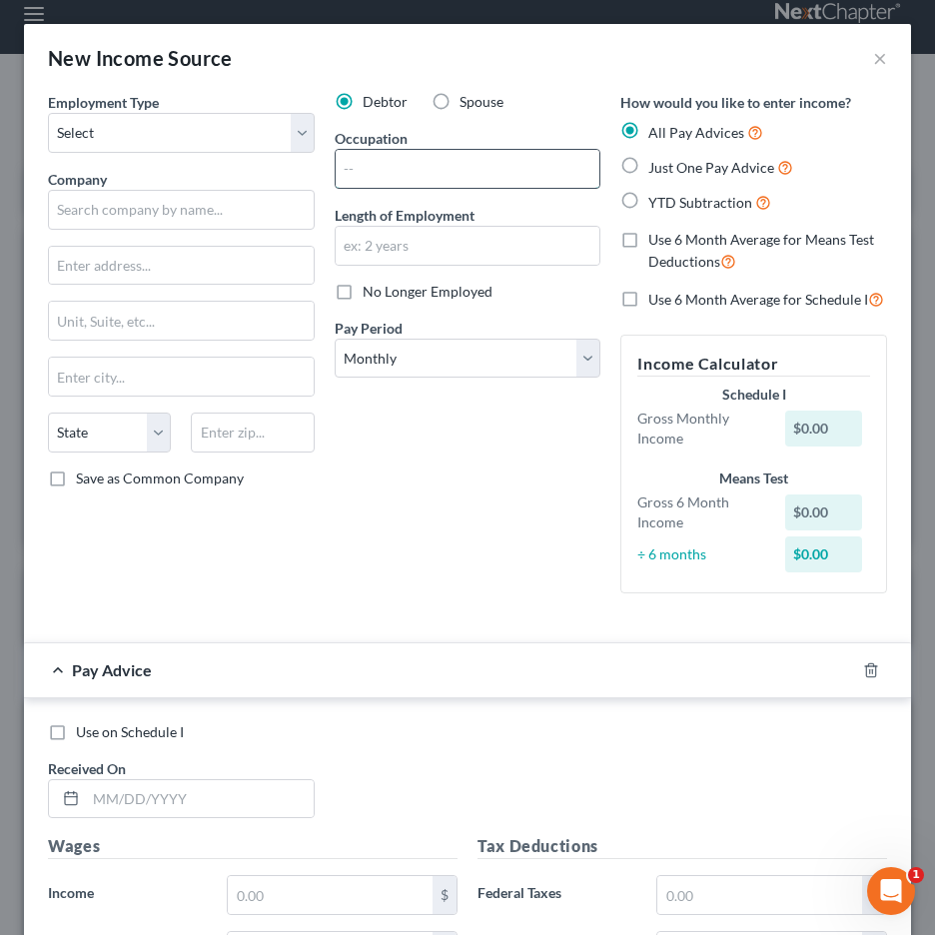
click at [412, 166] on input "text" at bounding box center [468, 169] width 265 height 38
type input "Driver"
click at [149, 159] on div "Employment Type * Select Full or [DEMOGRAPHIC_DATA] Employment Self Employment …" at bounding box center [181, 351] width 287 height 518
select select "0"
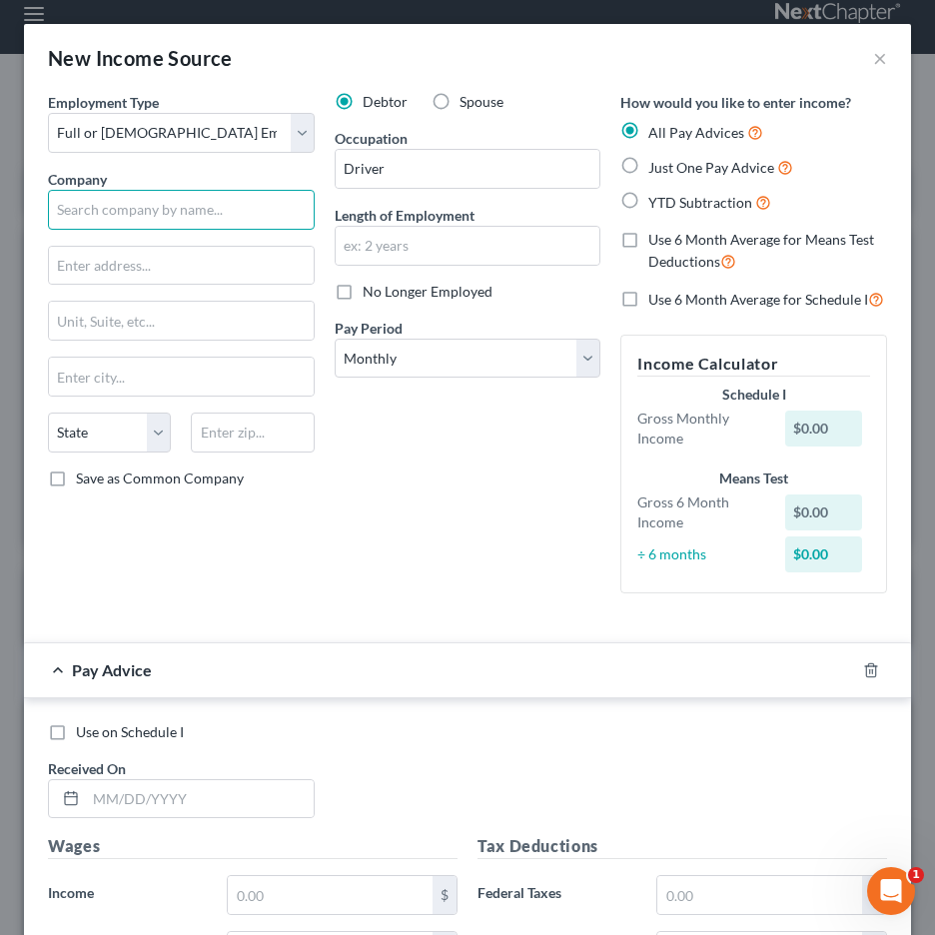
click at [115, 200] on input "text" at bounding box center [181, 210] width 267 height 40
drag, startPoint x: 166, startPoint y: 207, endPoint x: -52, endPoint y: 192, distance: 218.4
click at [0, 192] on html "Home New Case Client Portal Directory Cases Fairmax Law [EMAIL_ADDRESS][DOMAIN_…" at bounding box center [467, 796] width 935 height 1644
click at [174, 194] on input "Coke a Cola" at bounding box center [181, 210] width 267 height 40
click at [168, 211] on input "Coke a Cola" at bounding box center [181, 210] width 267 height 40
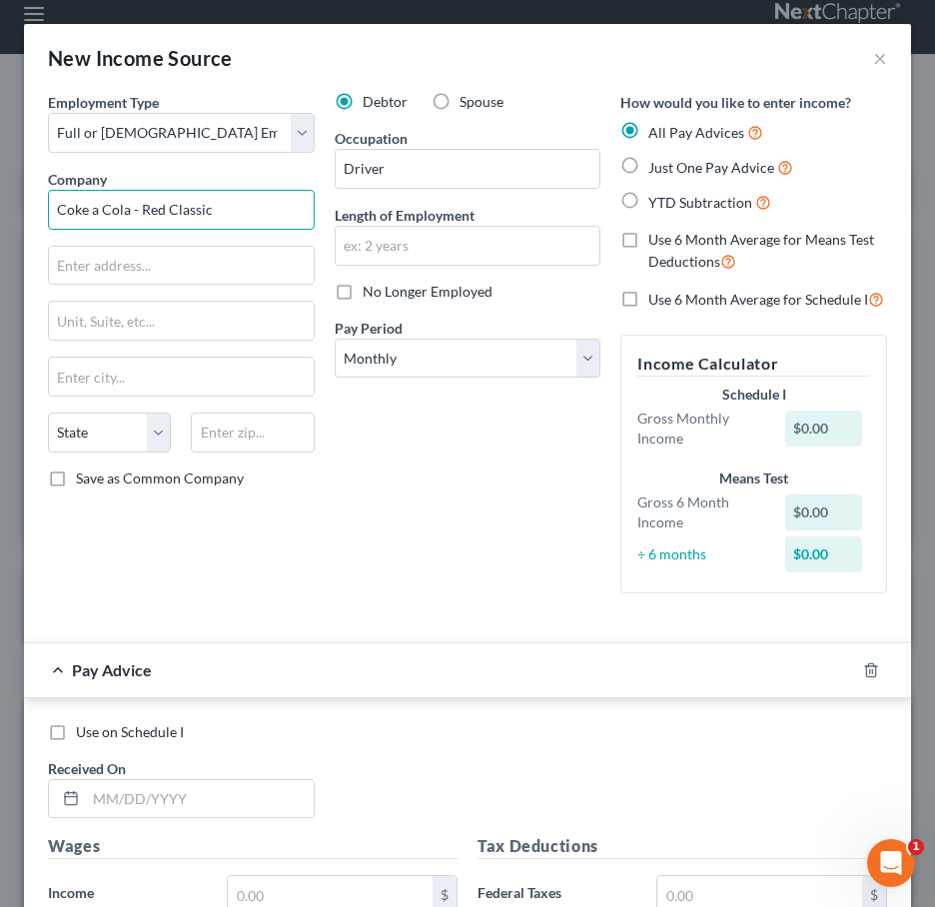
drag, startPoint x: 231, startPoint y: 213, endPoint x: -65, endPoint y: 204, distance: 295.9
click at [0, 204] on html "Home New Case Client Portal Directory Cases Fairmax Law [EMAIL_ADDRESS][DOMAIN_…" at bounding box center [467, 796] width 935 height 1644
type input "Red Classic"
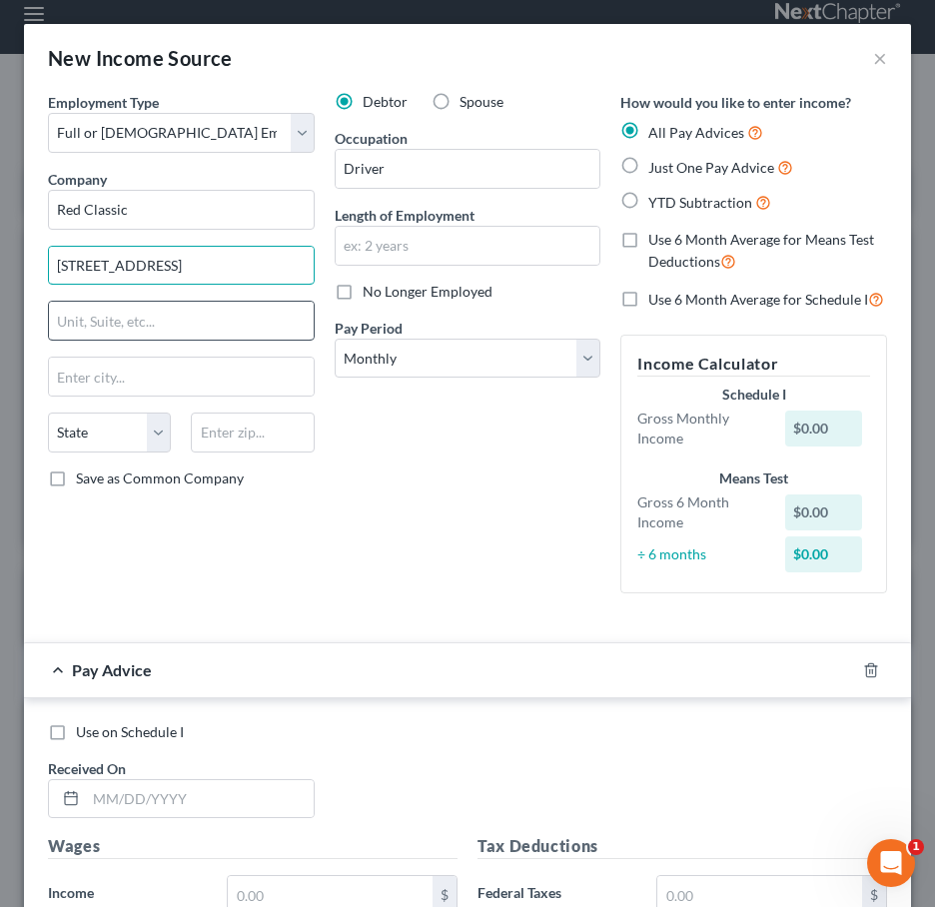
type input "[STREET_ADDRESS]"
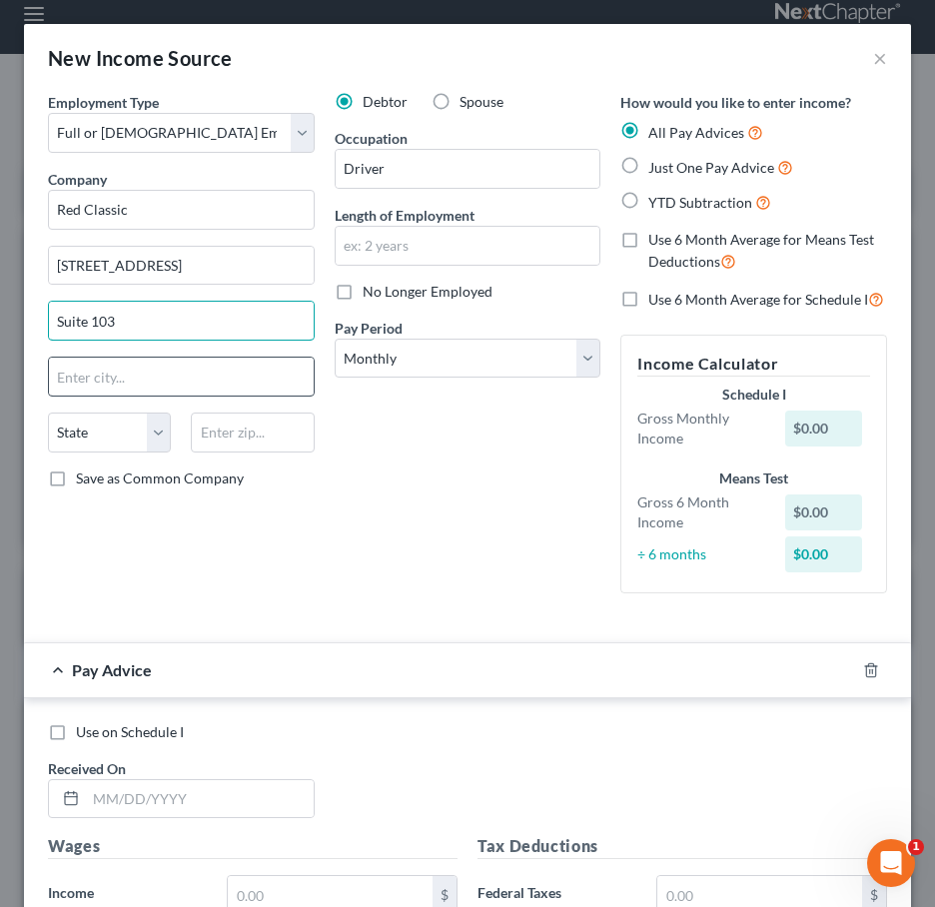
type input "Suite 103"
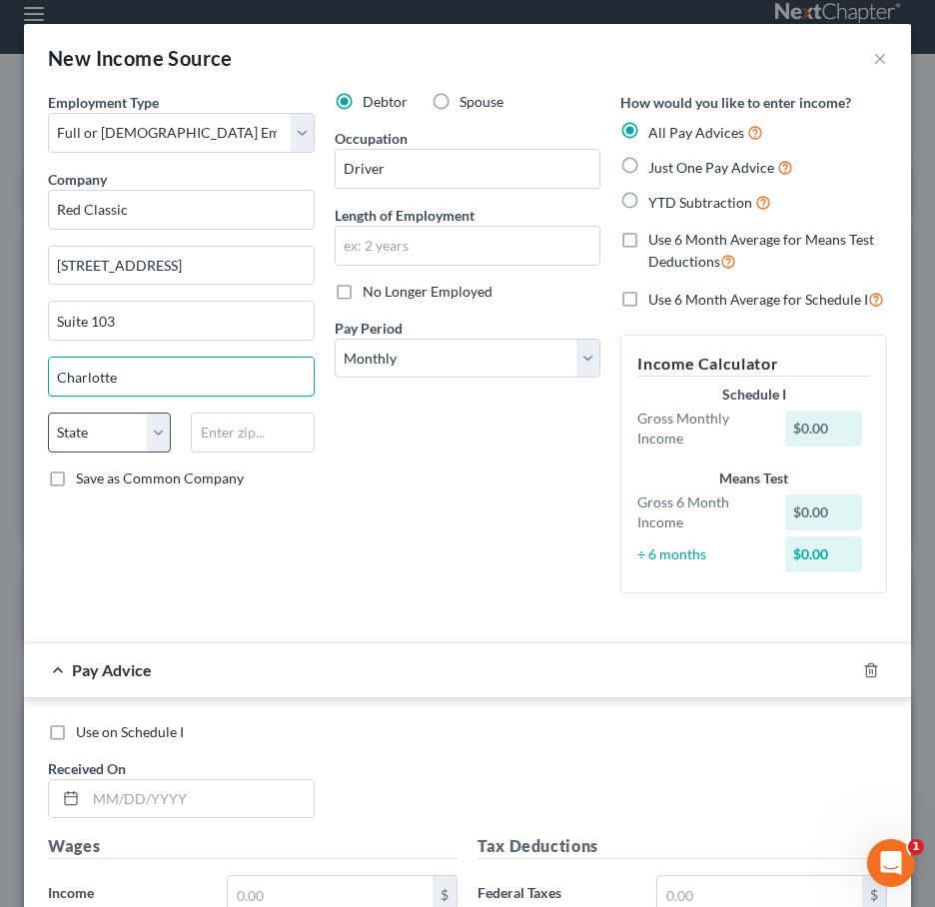
type input "Charlotte"
select select "28"
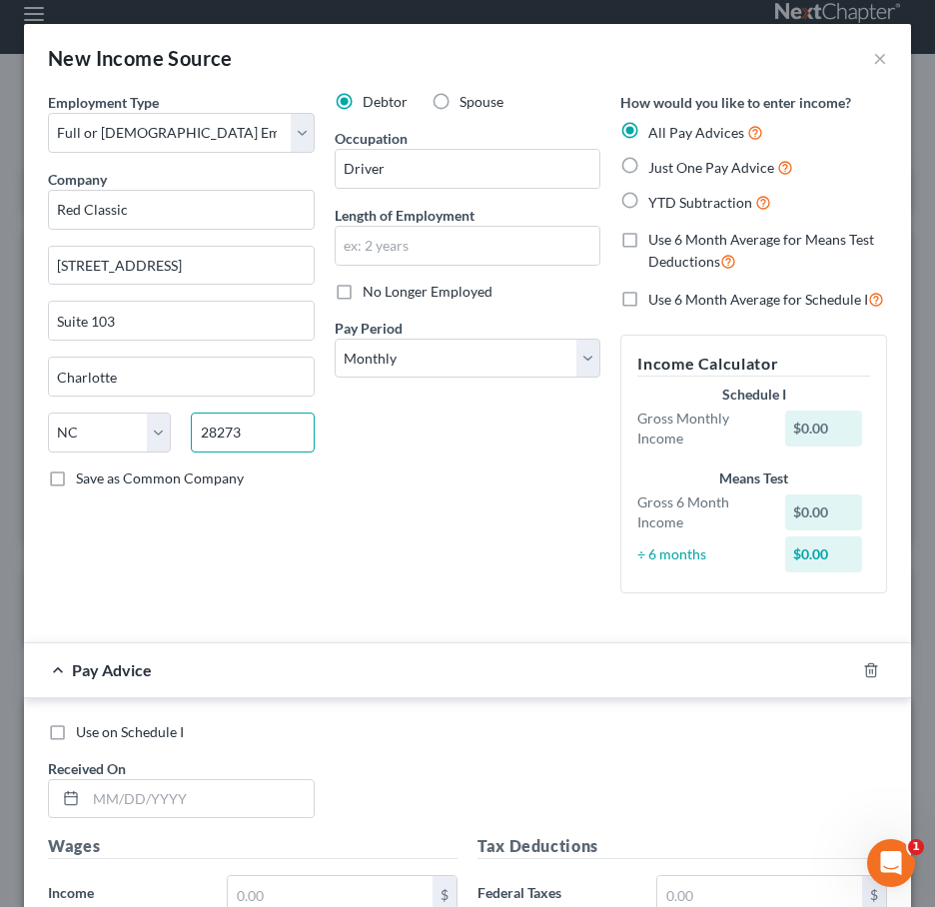
type input "28273"
click at [468, 542] on div "Debtor Spouse Occupation Driver Length of Employment No Longer Employed Pay Per…" at bounding box center [468, 351] width 287 height 518
click at [434, 257] on input "text" at bounding box center [468, 246] width 265 height 38
type input "Starting [DATE]"
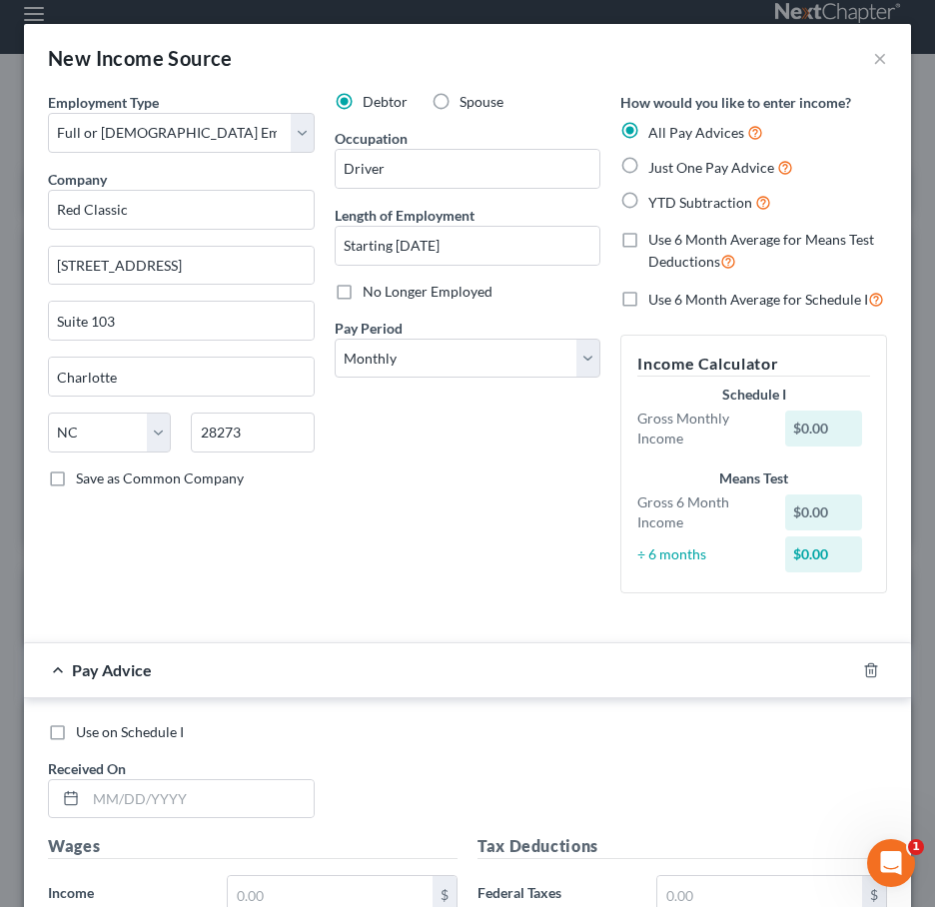
click at [422, 516] on div "Debtor Spouse Occupation Driver Length of Employment Starting [DATE] No Longer …" at bounding box center [468, 351] width 287 height 518
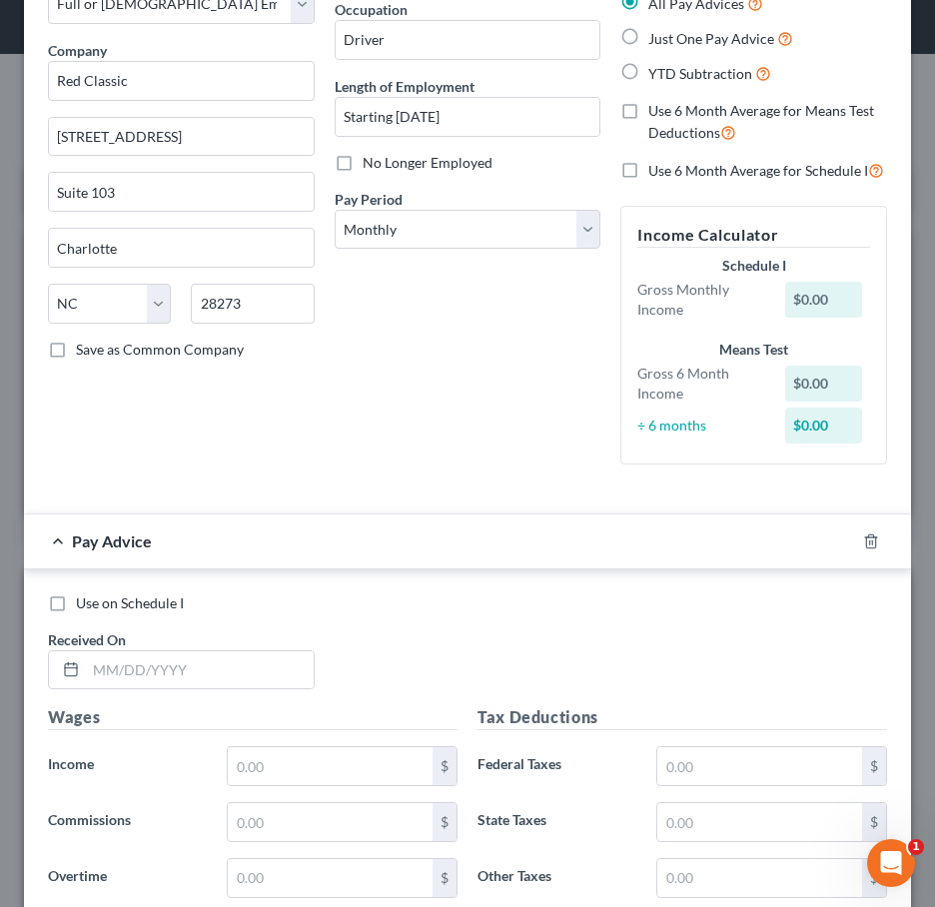
scroll to position [130, 0]
click at [867, 540] on icon "button" at bounding box center [870, 540] width 9 height 13
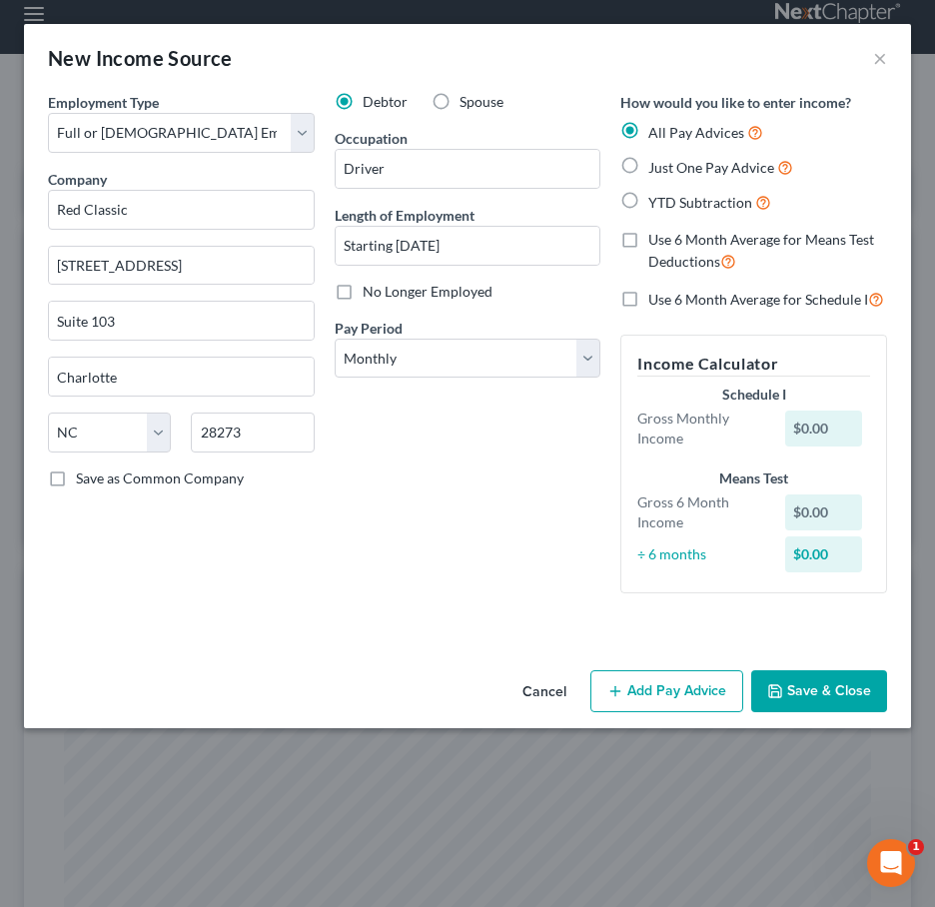
click at [818, 681] on button "Save & Close" at bounding box center [820, 692] width 136 height 42
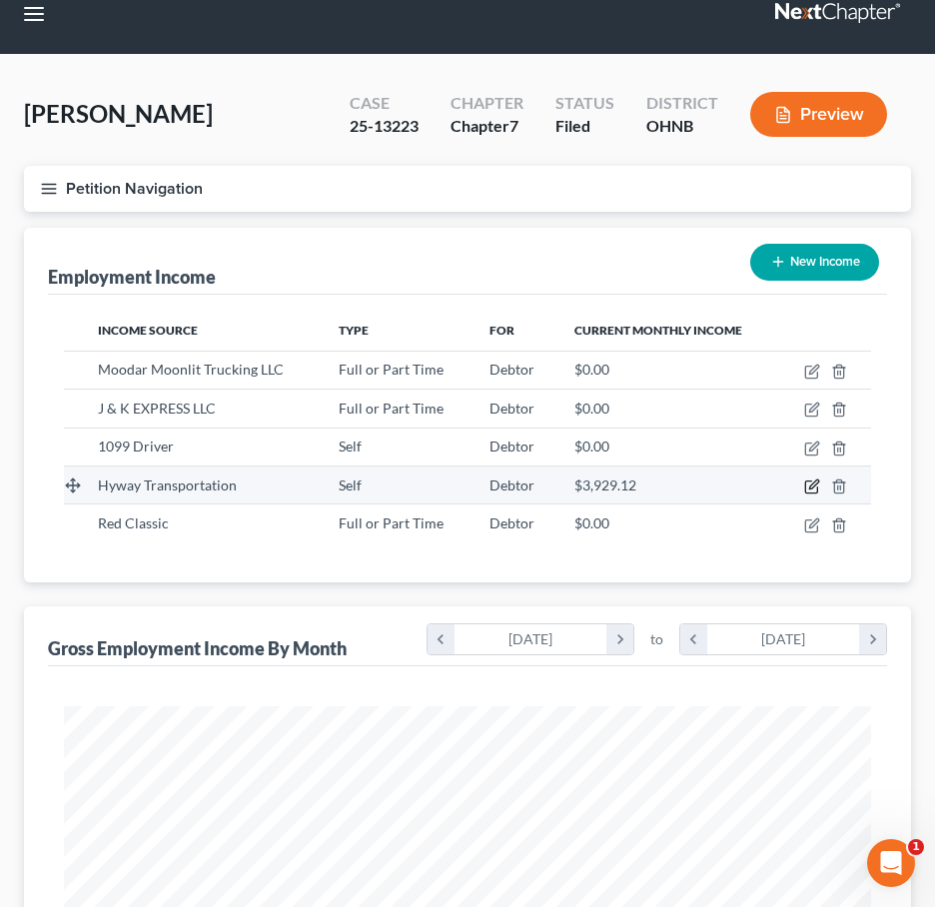
click at [808, 484] on icon "button" at bounding box center [812, 487] width 16 height 16
select select "1"
select select "36"
select select "3"
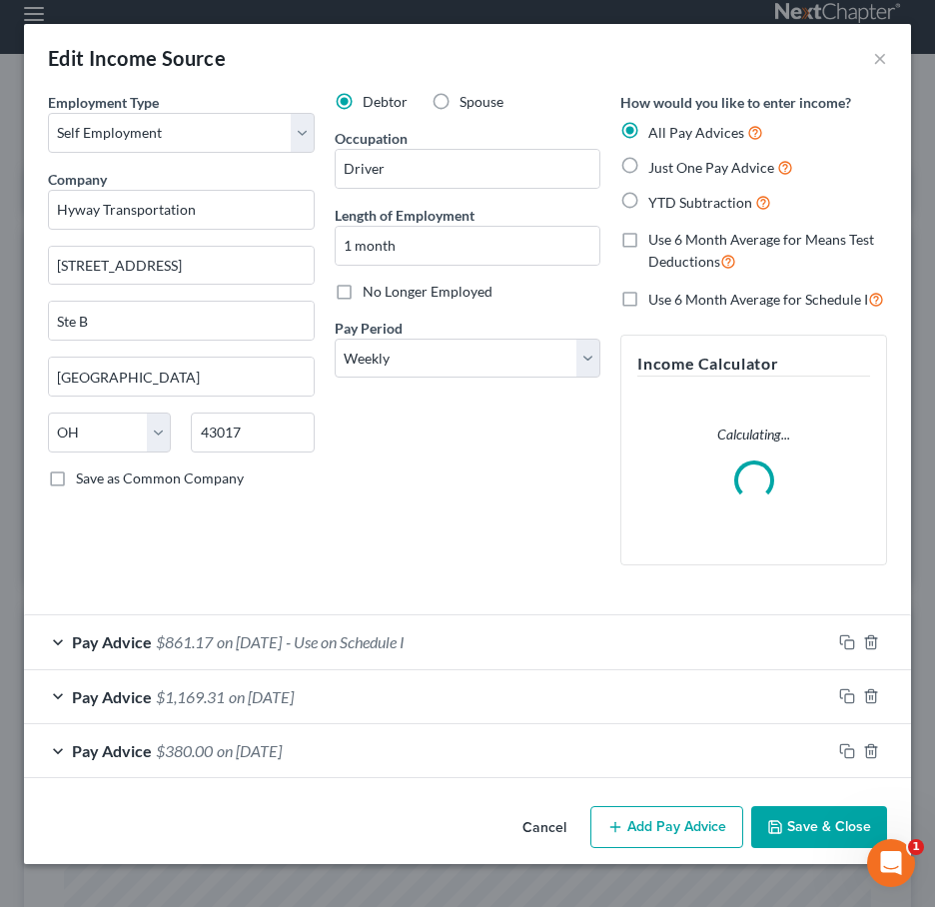
click at [384, 298] on span "No Longer Employed" at bounding box center [428, 291] width 130 height 17
click at [384, 295] on input "No Longer Employed" at bounding box center [377, 288] width 13 height 13
checkbox input "true"
click at [813, 811] on button "Save & Close" at bounding box center [820, 827] width 136 height 42
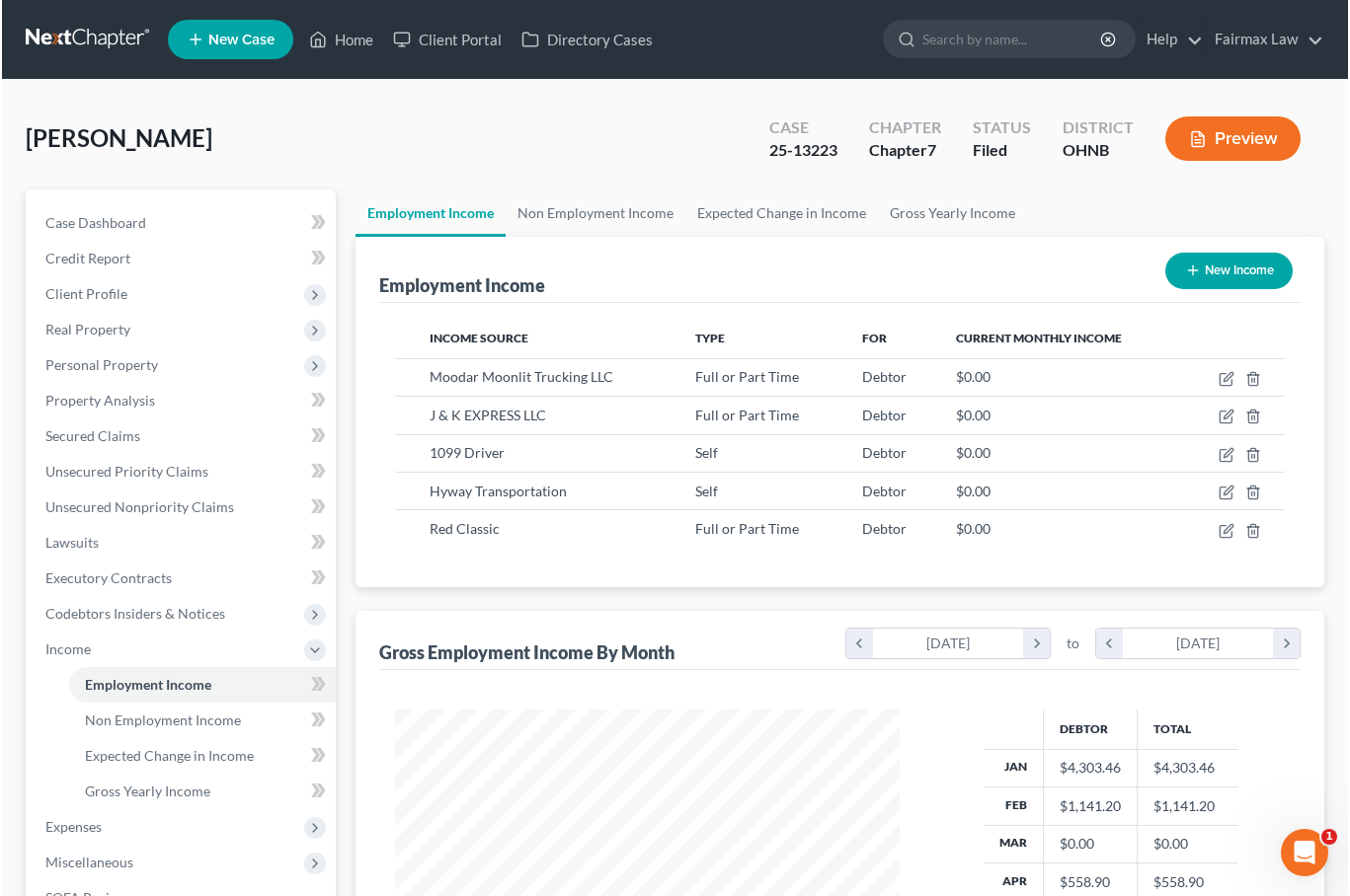
scroll to position [986874, 987098]
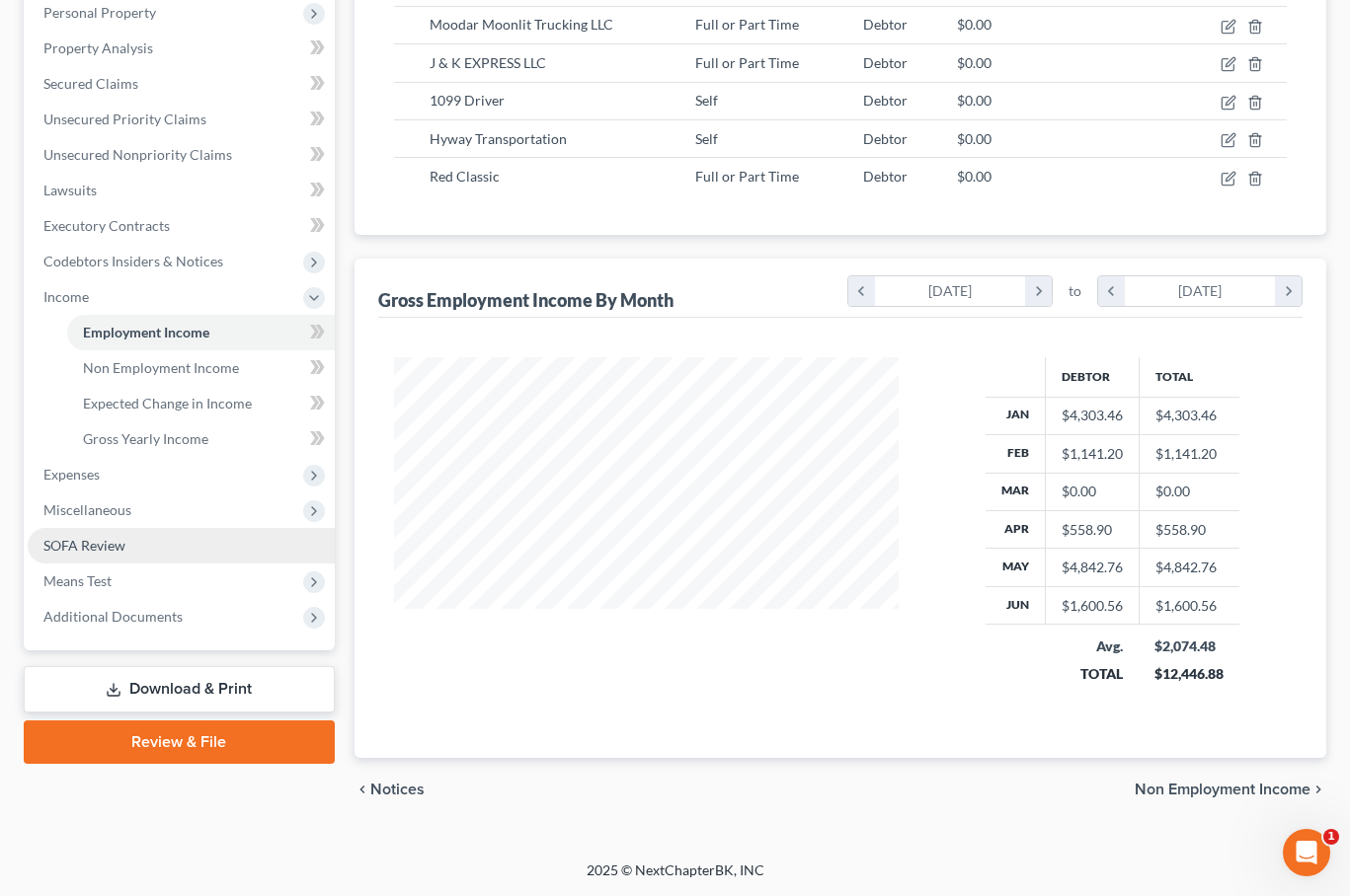
click at [92, 535] on link "SOFA Review" at bounding box center [181, 546] width 307 height 36
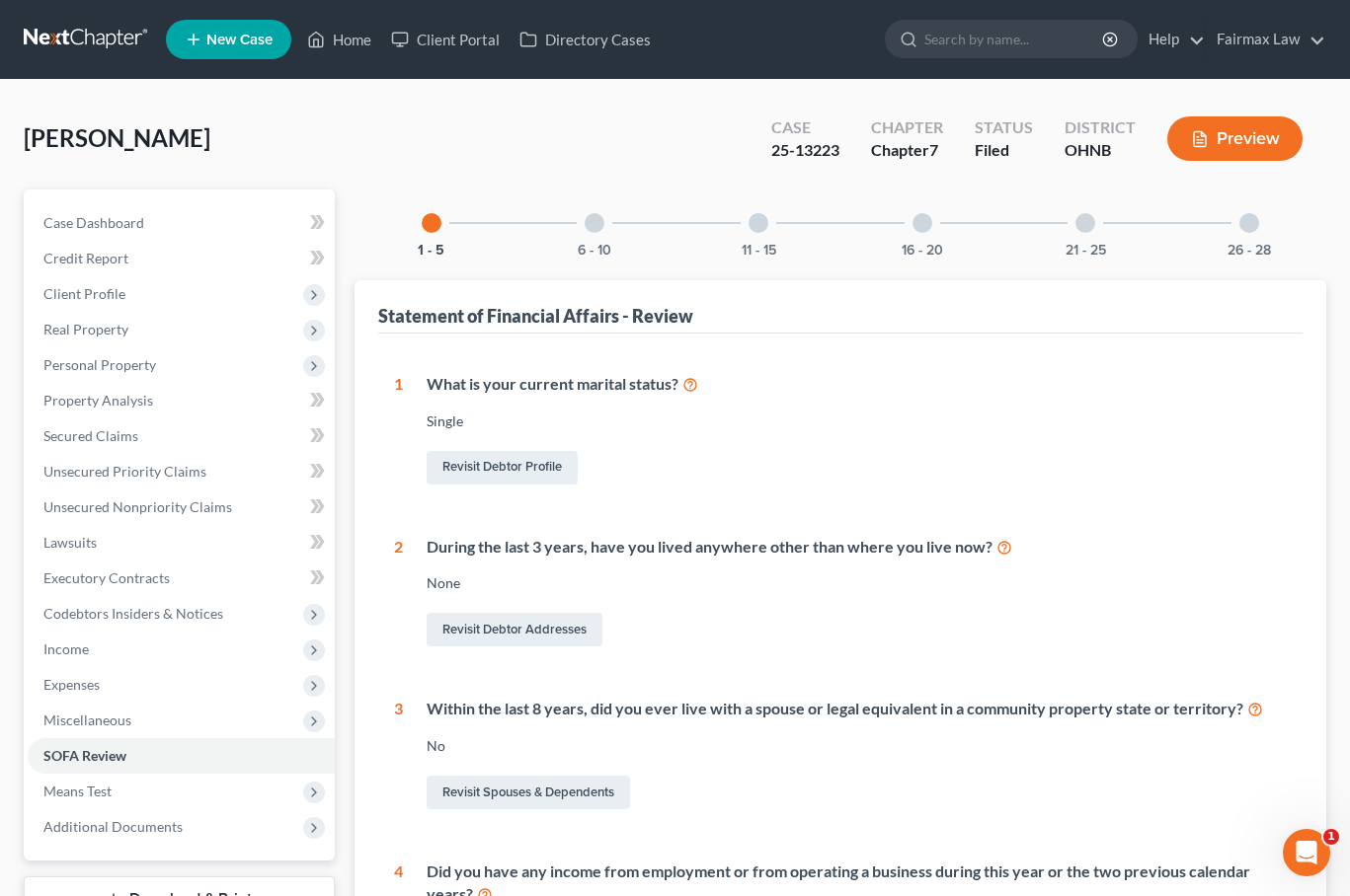
click at [1120, 151] on button "Preview" at bounding box center [1234, 138] width 135 height 44
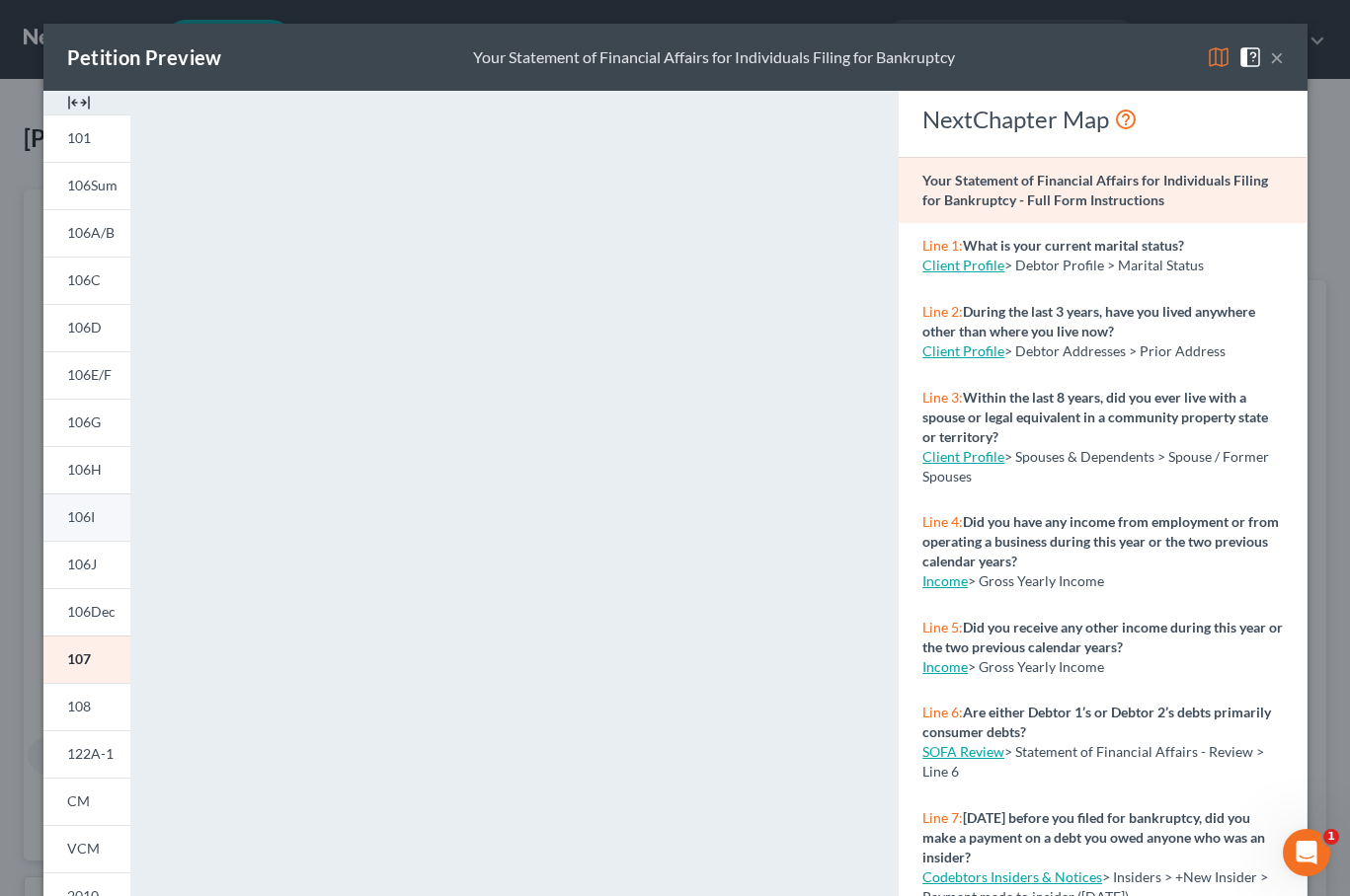
click at [92, 532] on link "106I" at bounding box center [87, 518] width 87 height 47
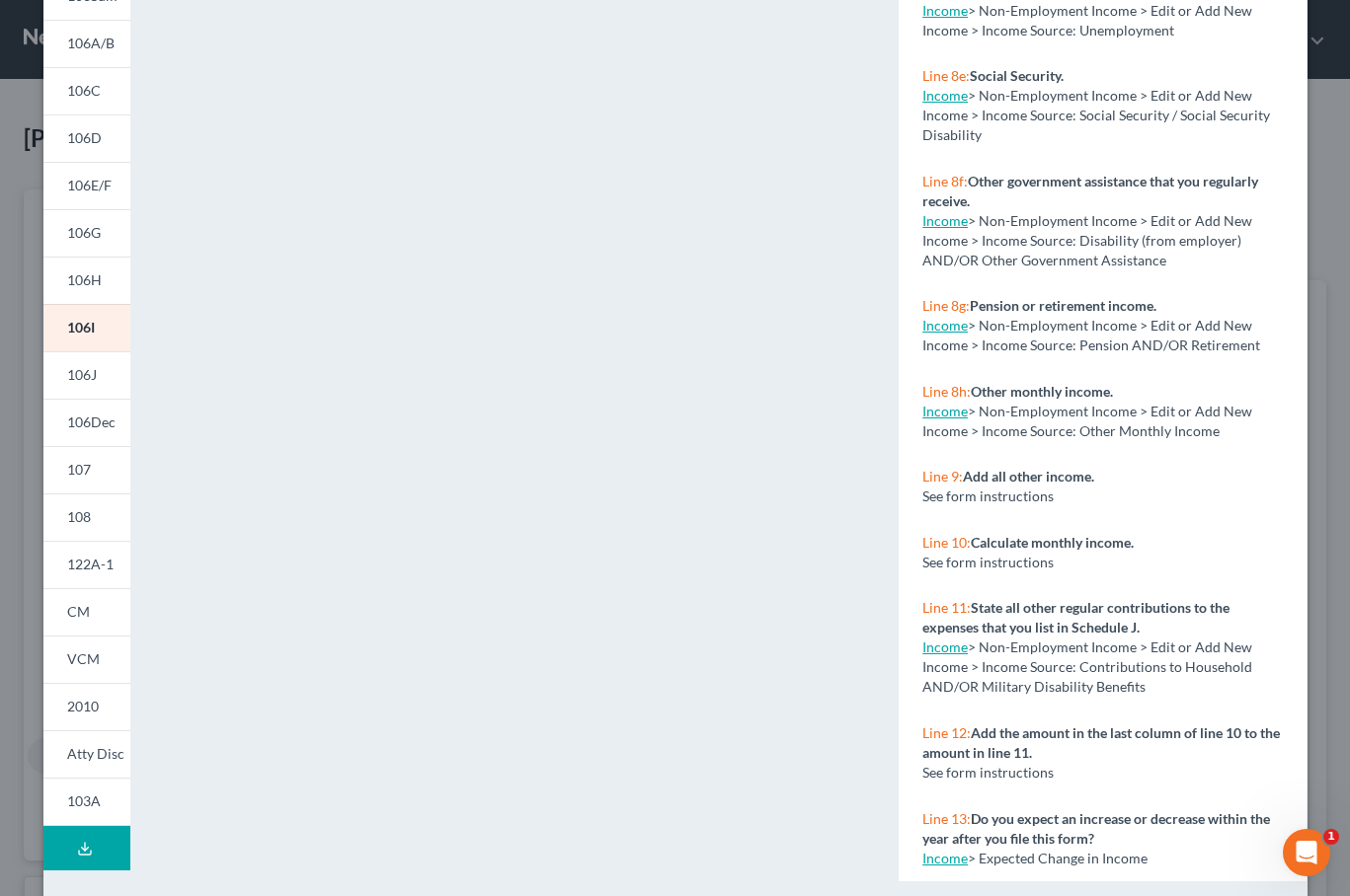
scroll to position [1651, 0]
click at [944, 860] on link "Income" at bounding box center [945, 857] width 45 height 17
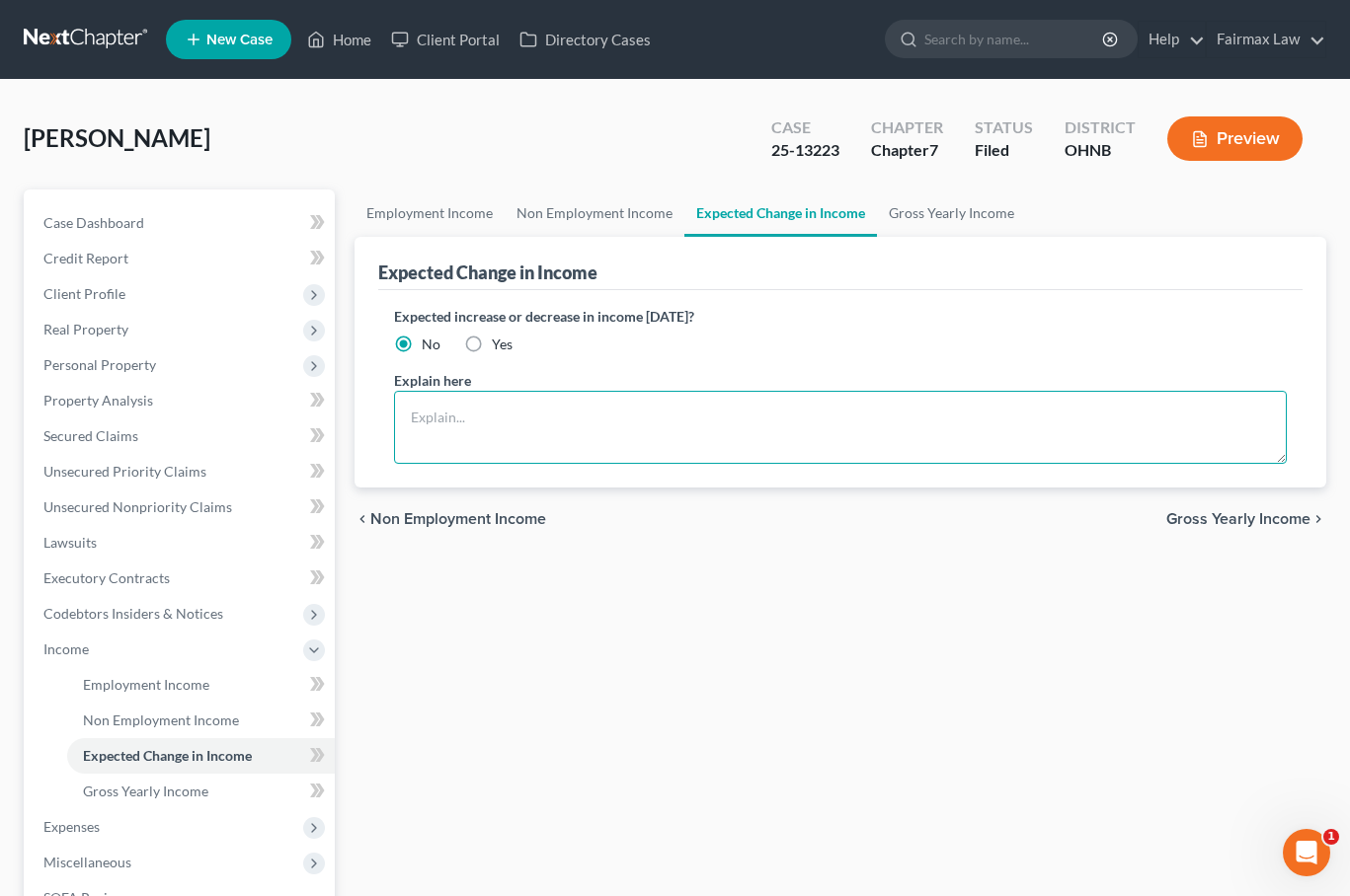
click at [489, 431] on textarea at bounding box center [840, 428] width 892 height 73
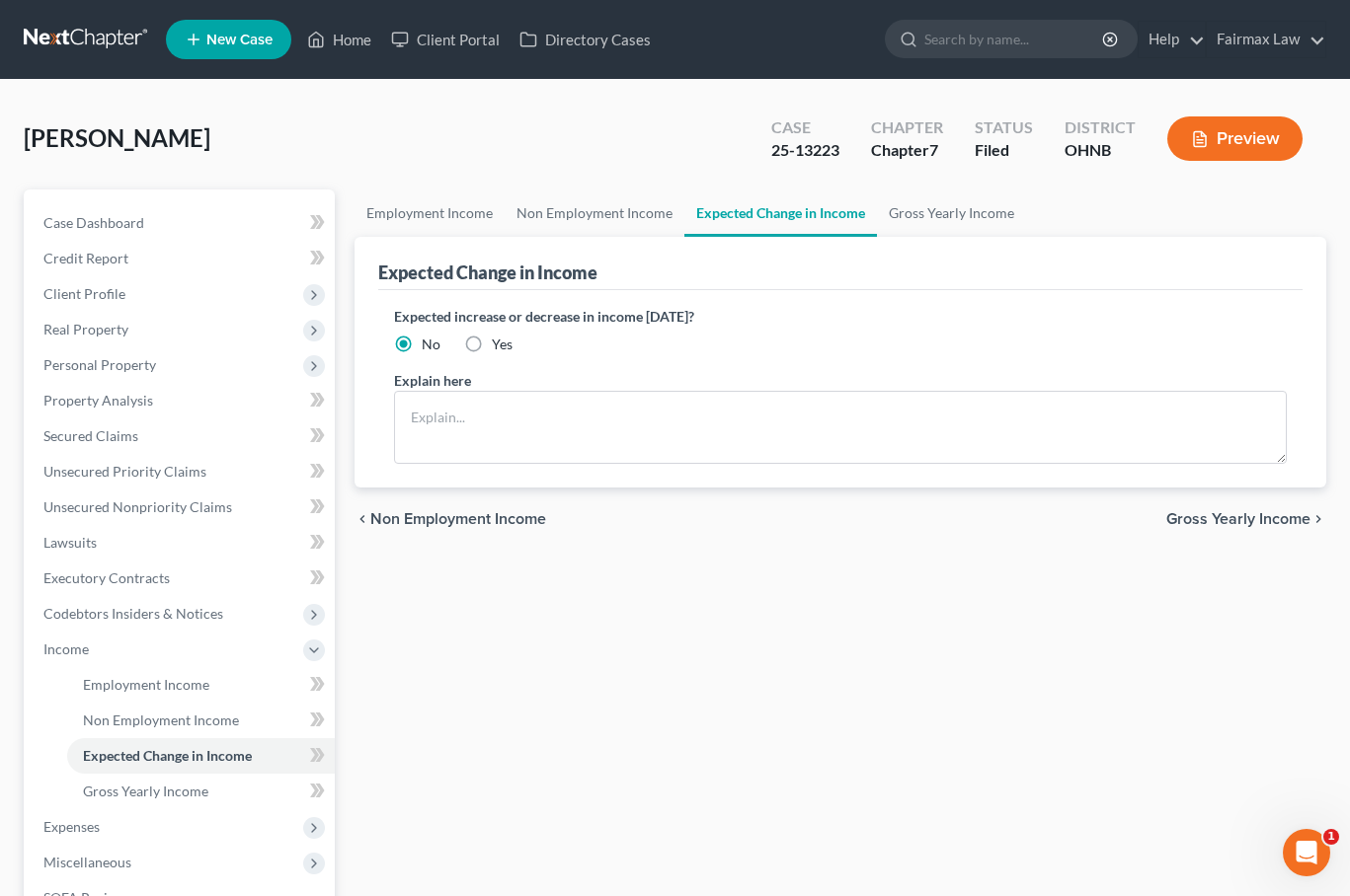
click at [487, 324] on label "Expected increase or decrease in income [DATE]?" at bounding box center [840, 316] width 892 height 21
click at [492, 349] on label "Yes" at bounding box center [502, 345] width 21 height 20
click at [500, 348] on input "Yes" at bounding box center [506, 341] width 13 height 13
radio input "true"
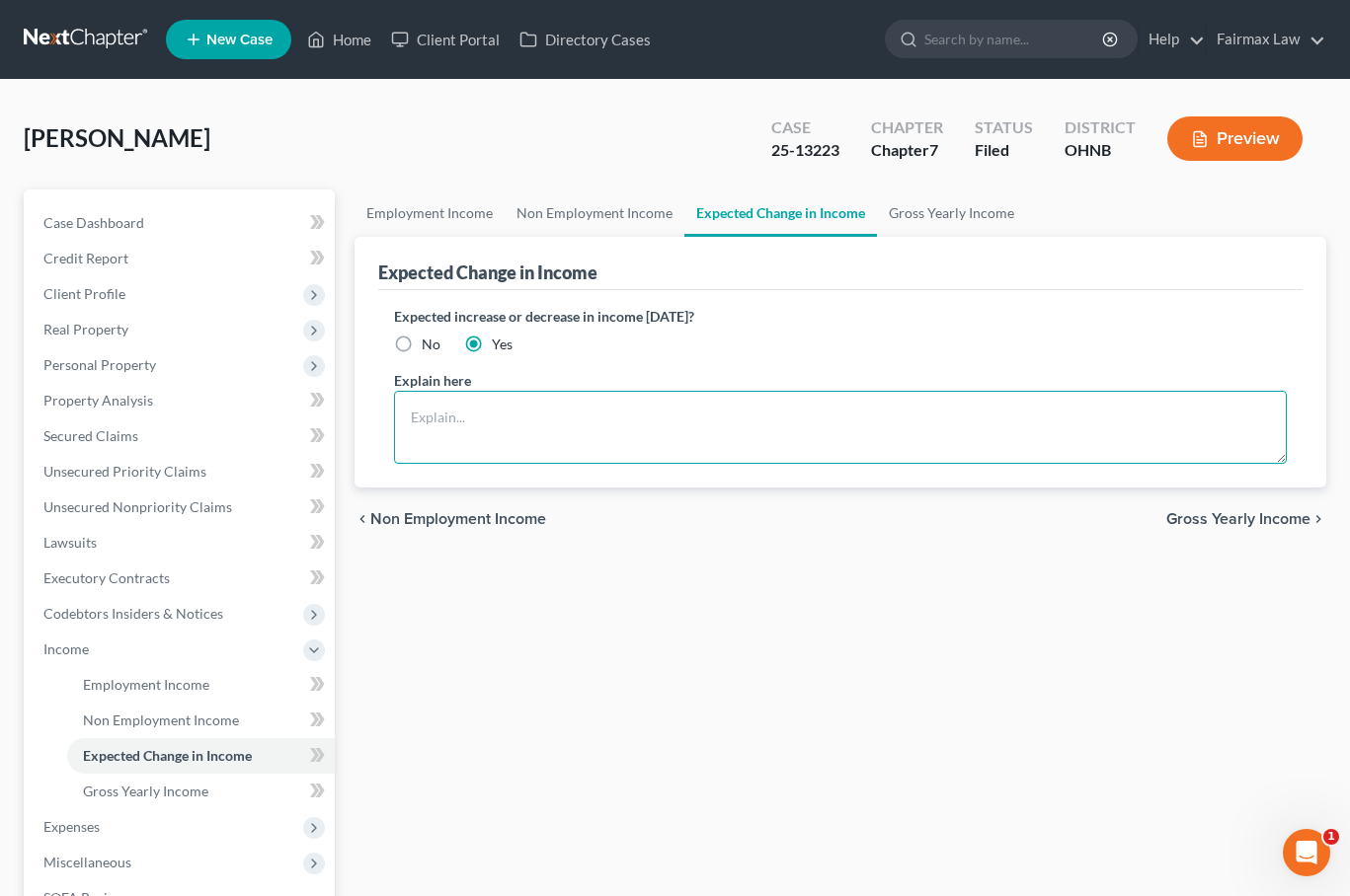
click at [459, 444] on textarea at bounding box center [840, 428] width 892 height 73
type textarea "A"
type textarea "Starting a new job on [DATE]"
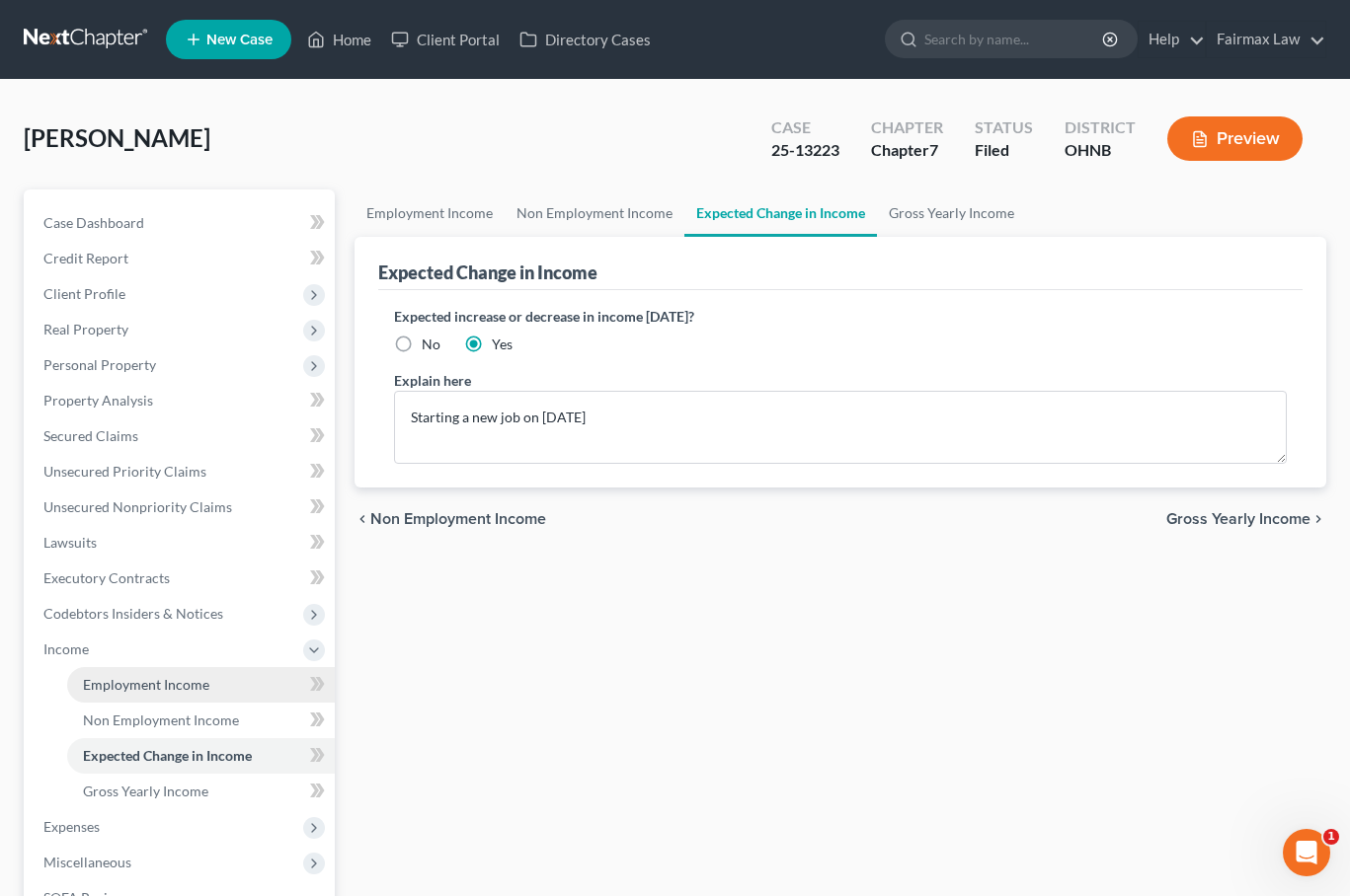
click at [171, 689] on span "Employment Income" at bounding box center [146, 685] width 127 height 17
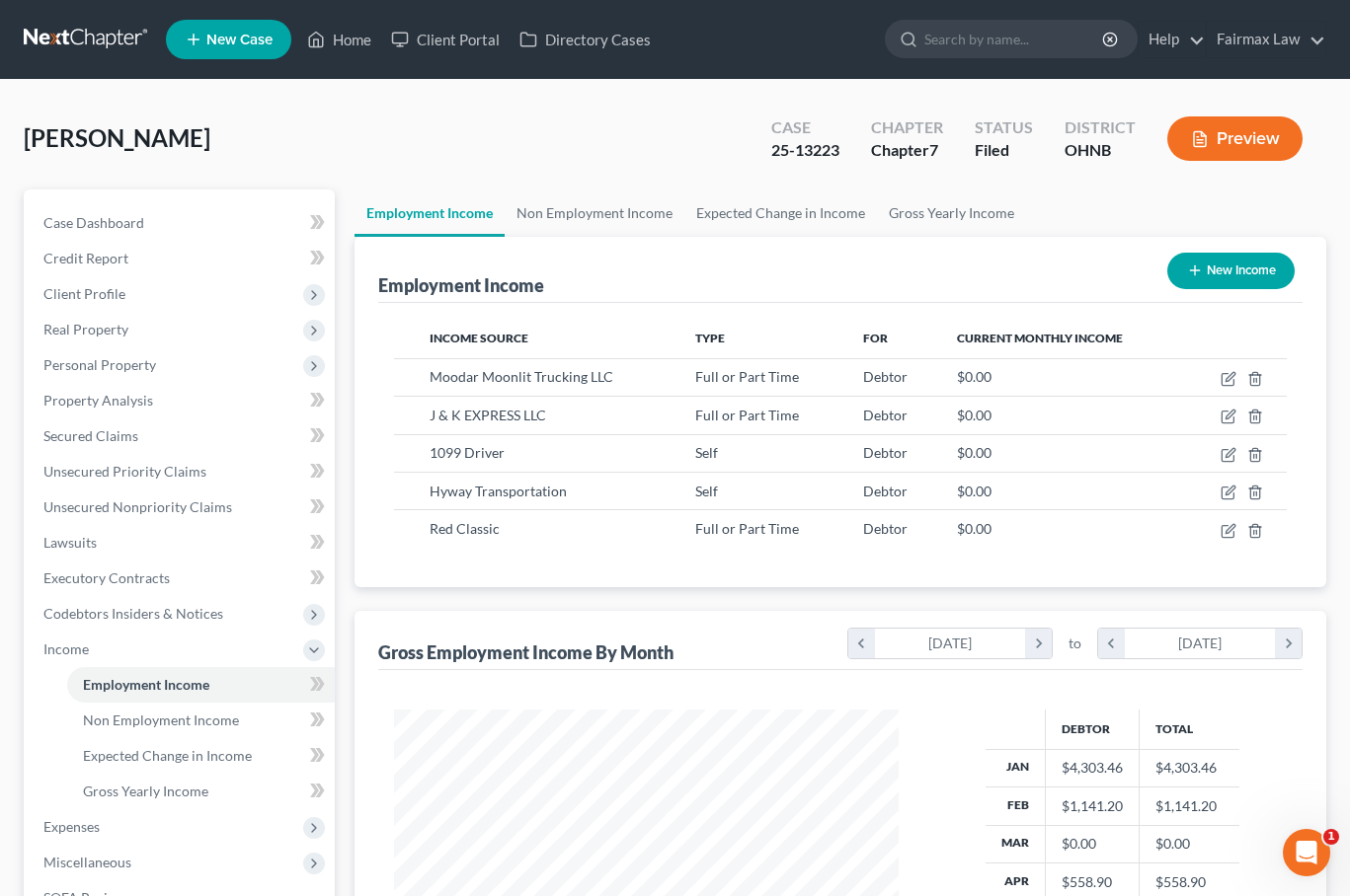
scroll to position [354, 545]
click at [203, 600] on span "Codebtors Insiders & Notices" at bounding box center [181, 614] width 307 height 36
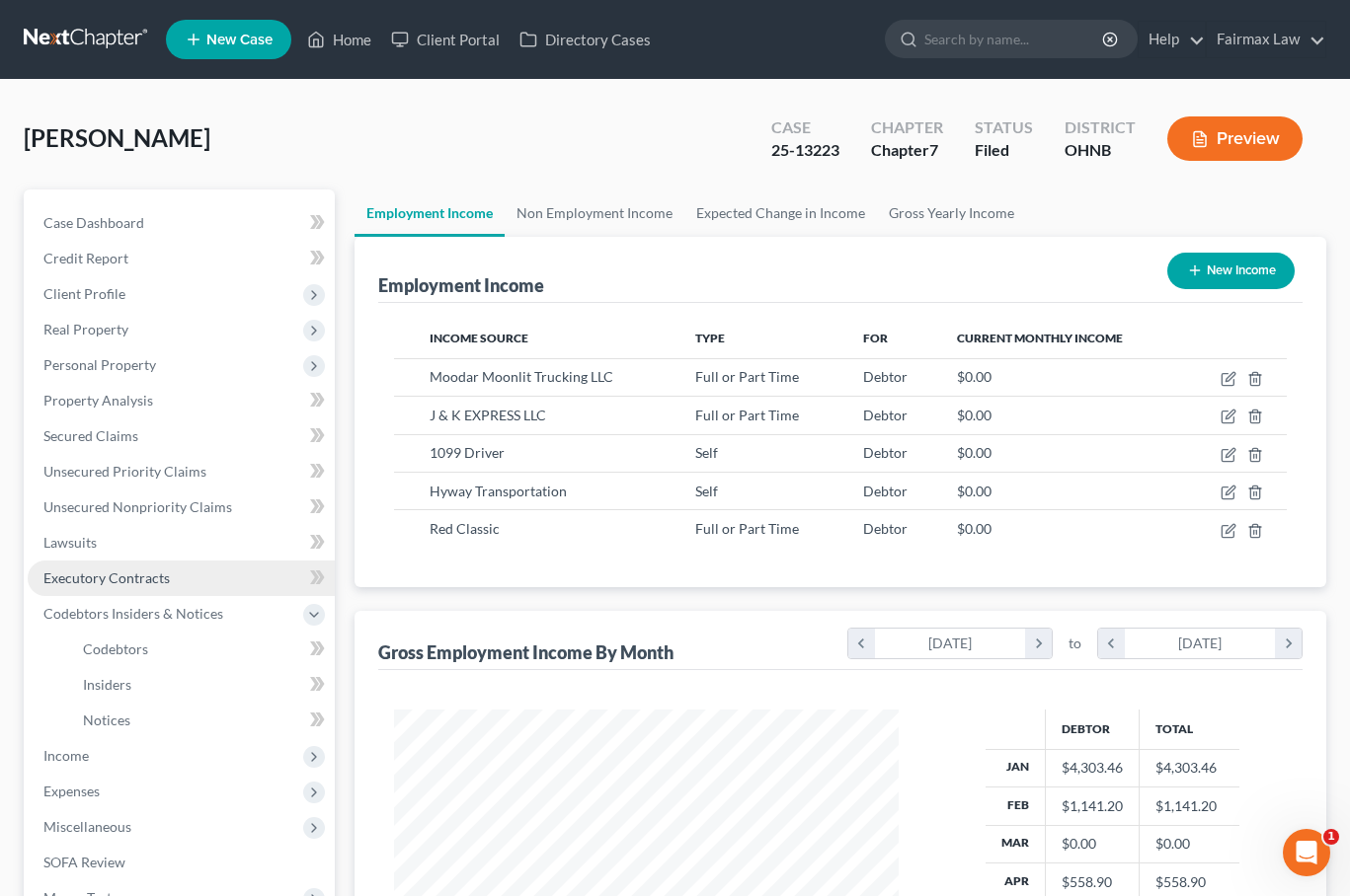
click at [160, 579] on span "Executory Contracts" at bounding box center [107, 578] width 127 height 17
